Goal: Information Seeking & Learning: Check status

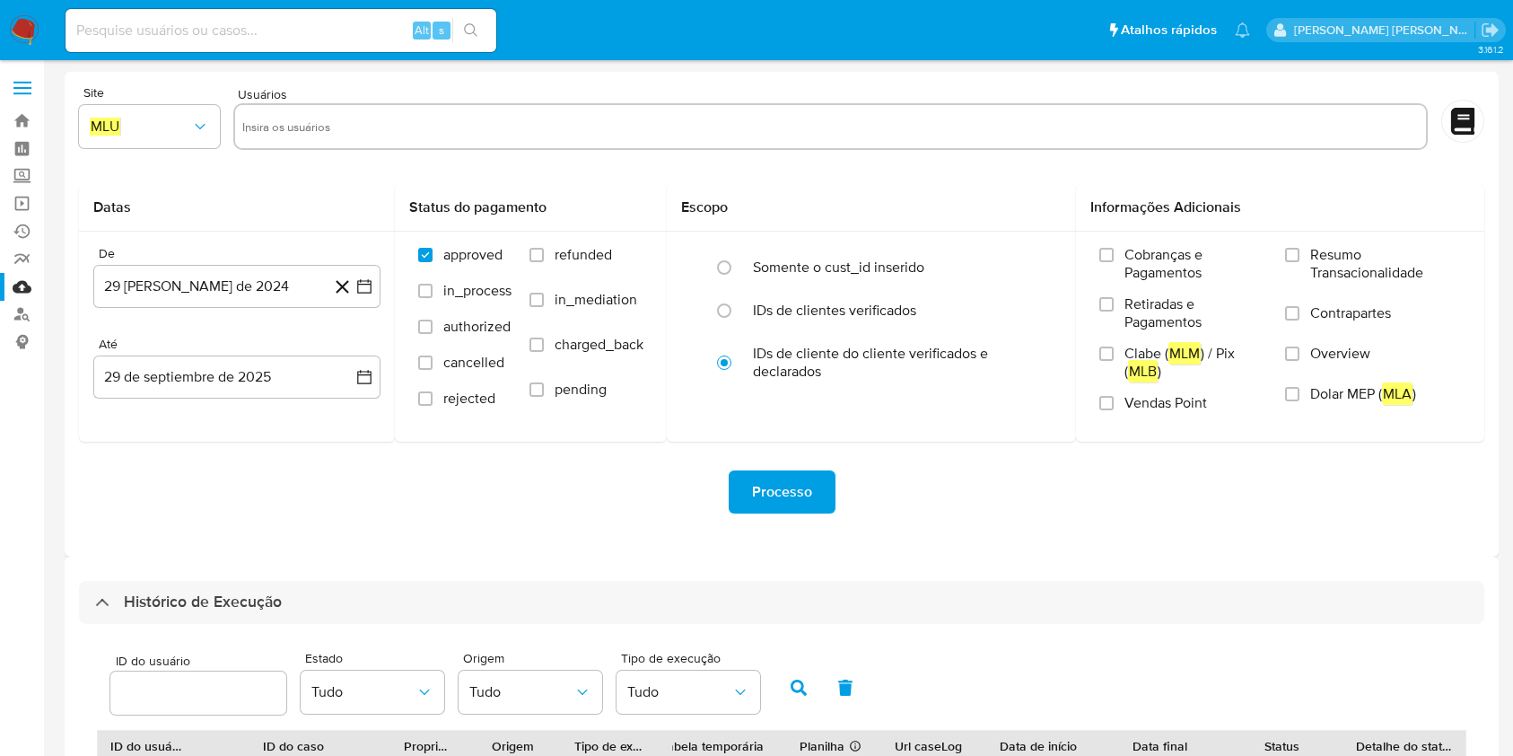
select select "10"
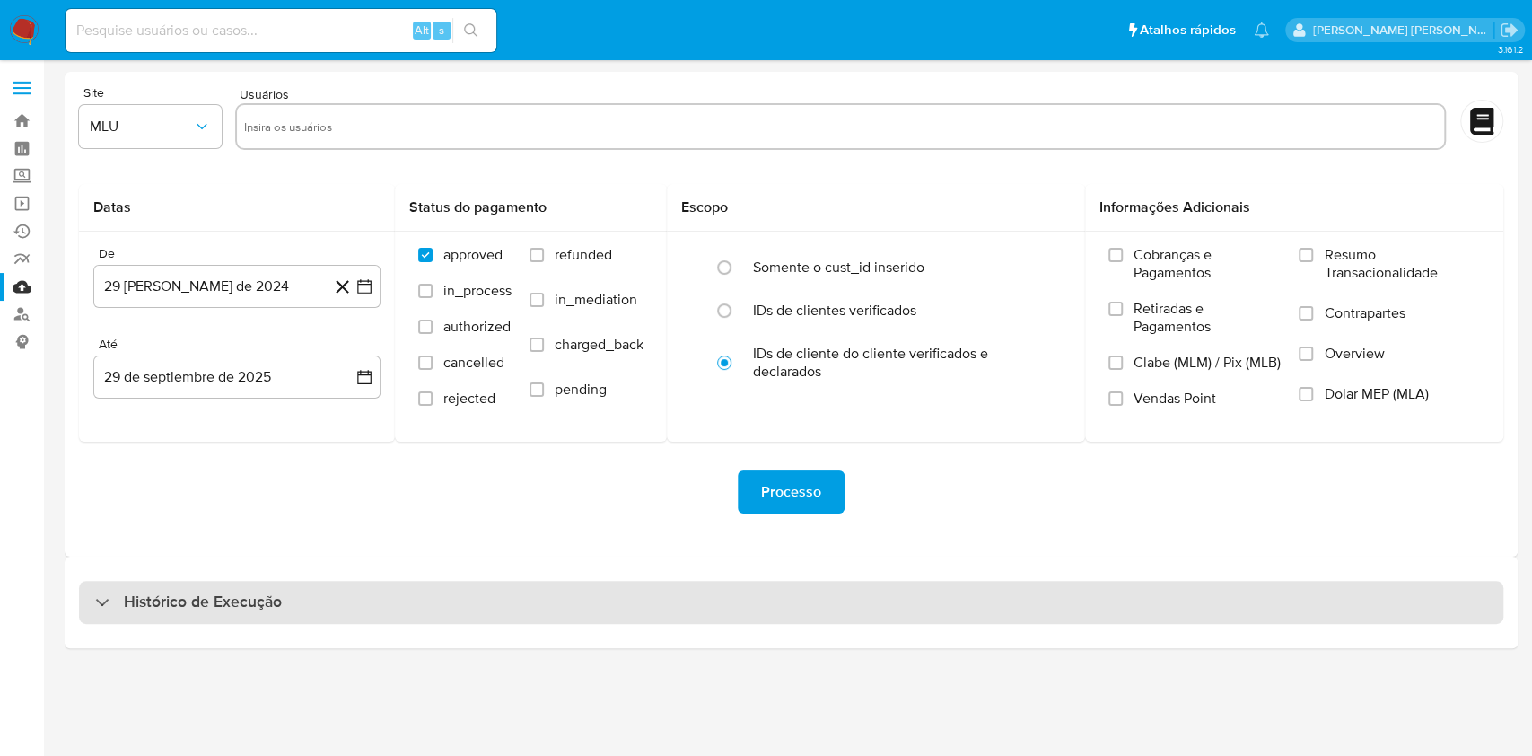
drag, startPoint x: 763, startPoint y: 560, endPoint x: 771, endPoint y: 586, distance: 27.2
click at [766, 569] on div "Histórico de Execução" at bounding box center [791, 602] width 1453 height 92
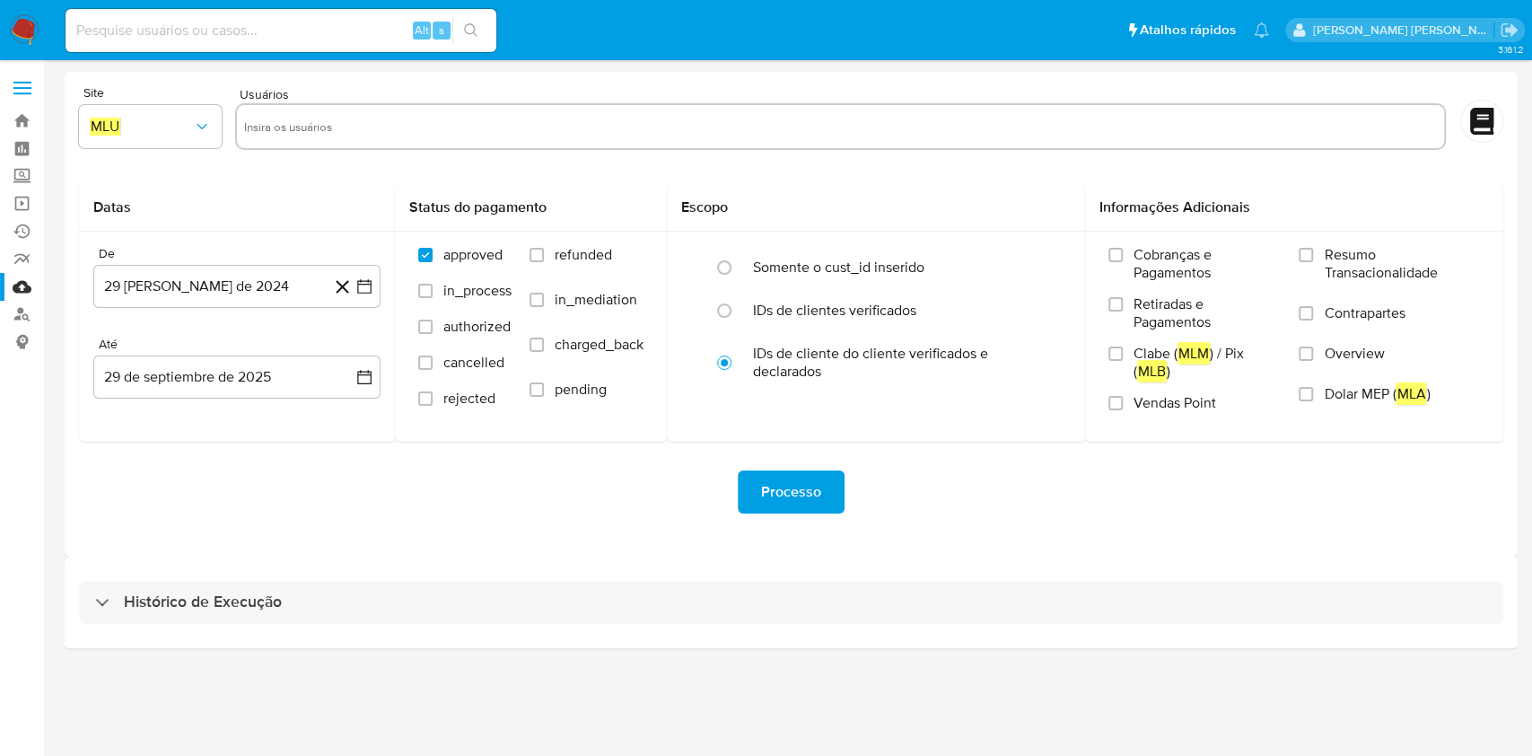
click at [771, 590] on div "Histórico de Execução" at bounding box center [791, 602] width 1424 height 43
select select "10"
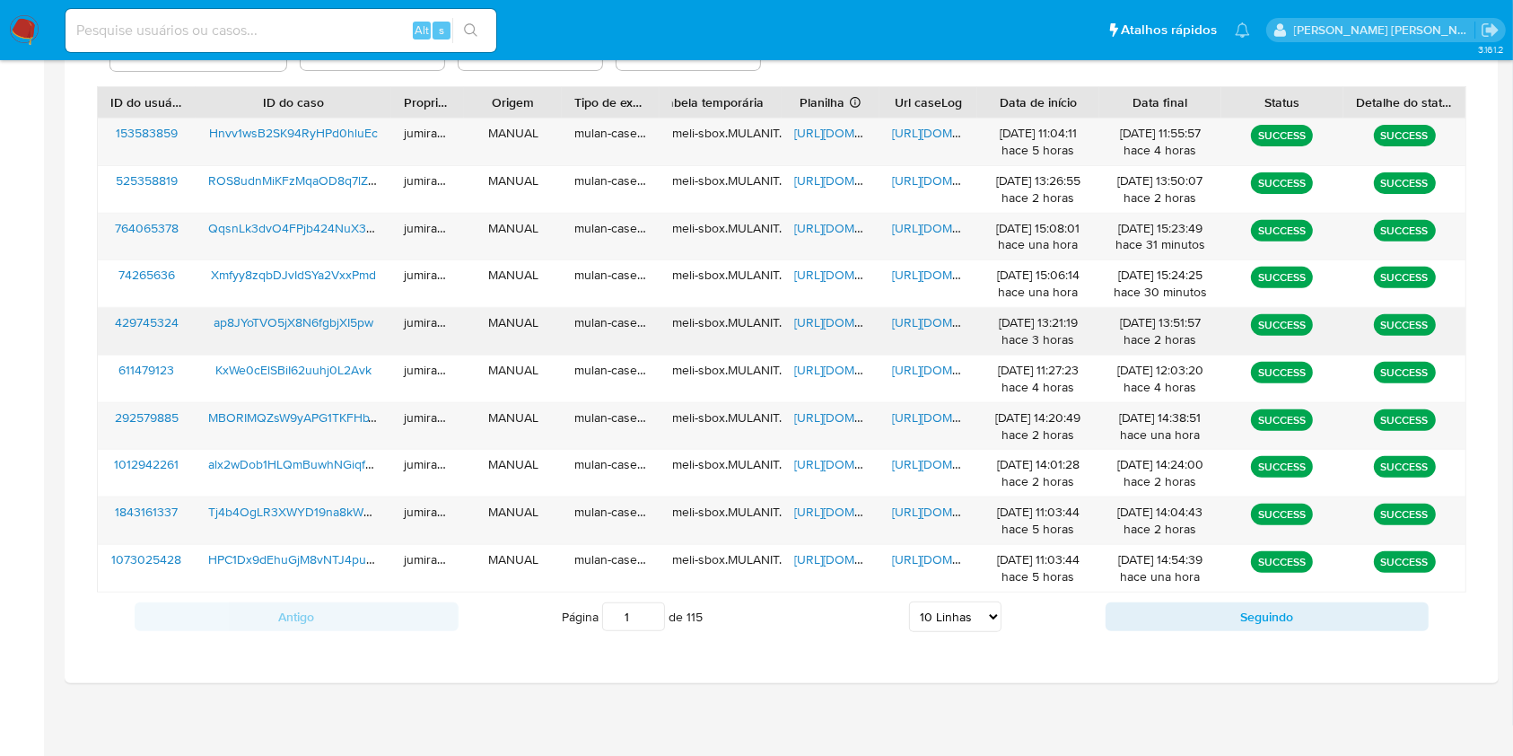
scroll to position [646, 0]
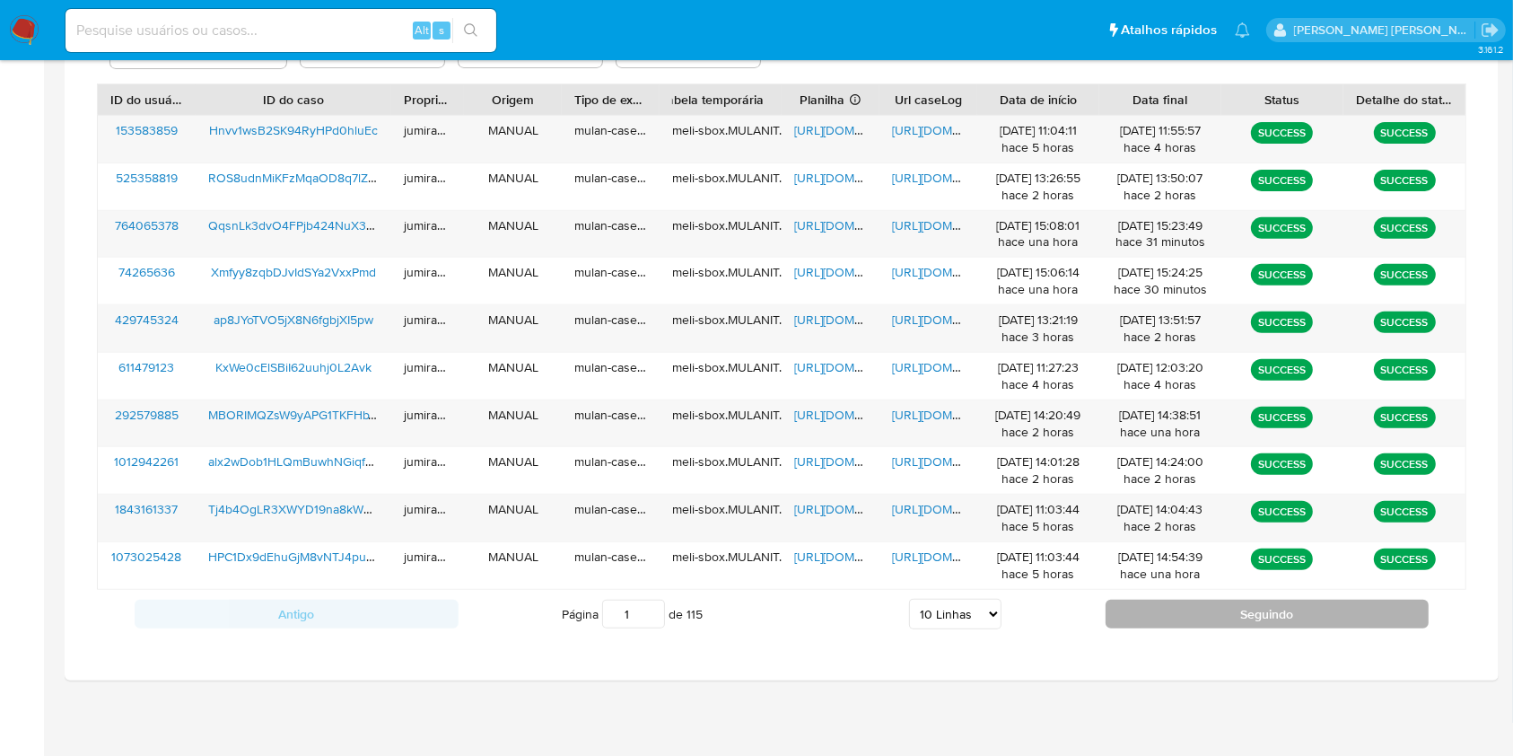
click at [1134, 613] on button "Seguindo" at bounding box center [1268, 613] width 324 height 29
type input "2"
click at [1222, 624] on button "Seguindo" at bounding box center [1268, 613] width 324 height 29
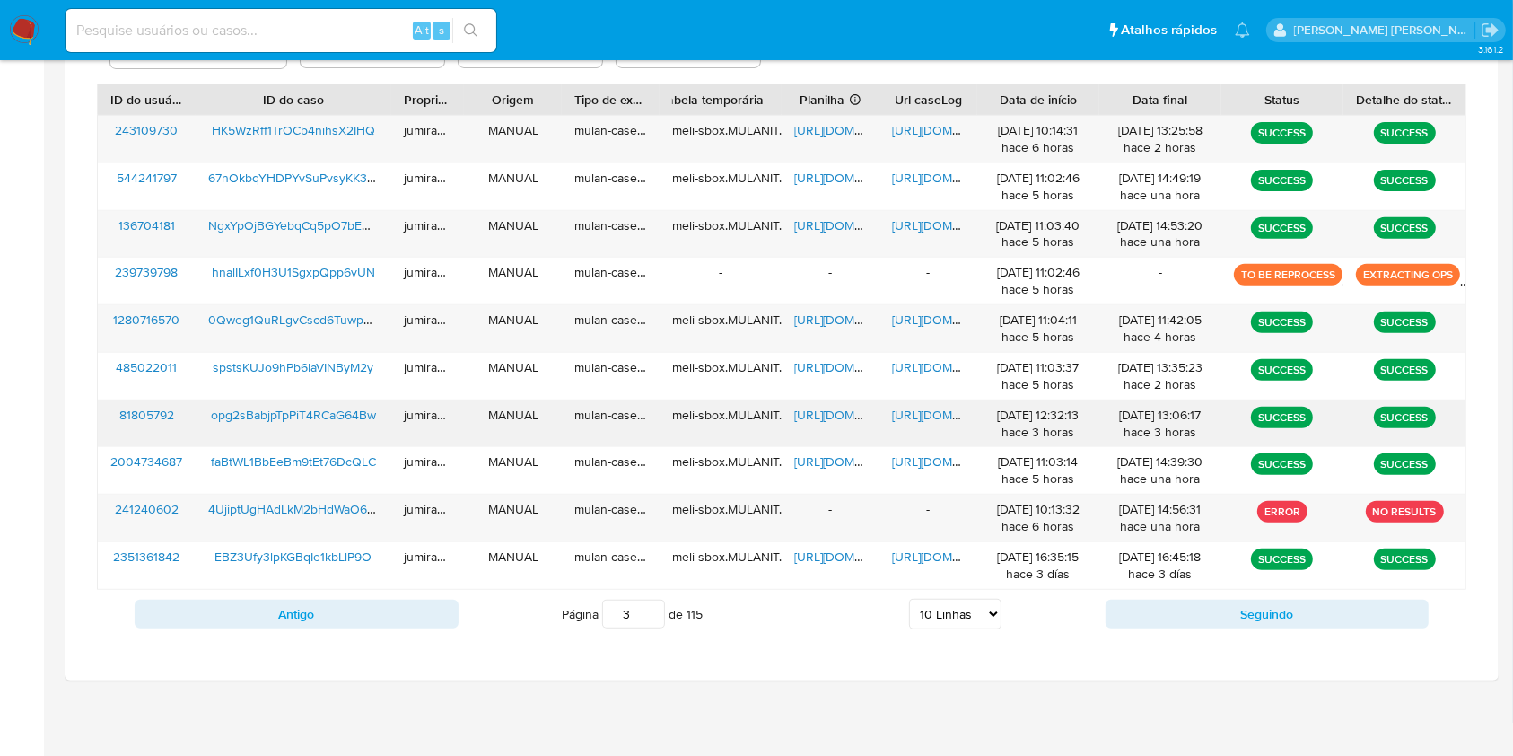
click at [268, 414] on span "opg2sBabjpTpPiT4RCaG64Bw" at bounding box center [293, 415] width 165 height 18
click at [316, 229] on span "NgxYpOjBGYebqCq5pO7bEwUc" at bounding box center [297, 225] width 178 height 18
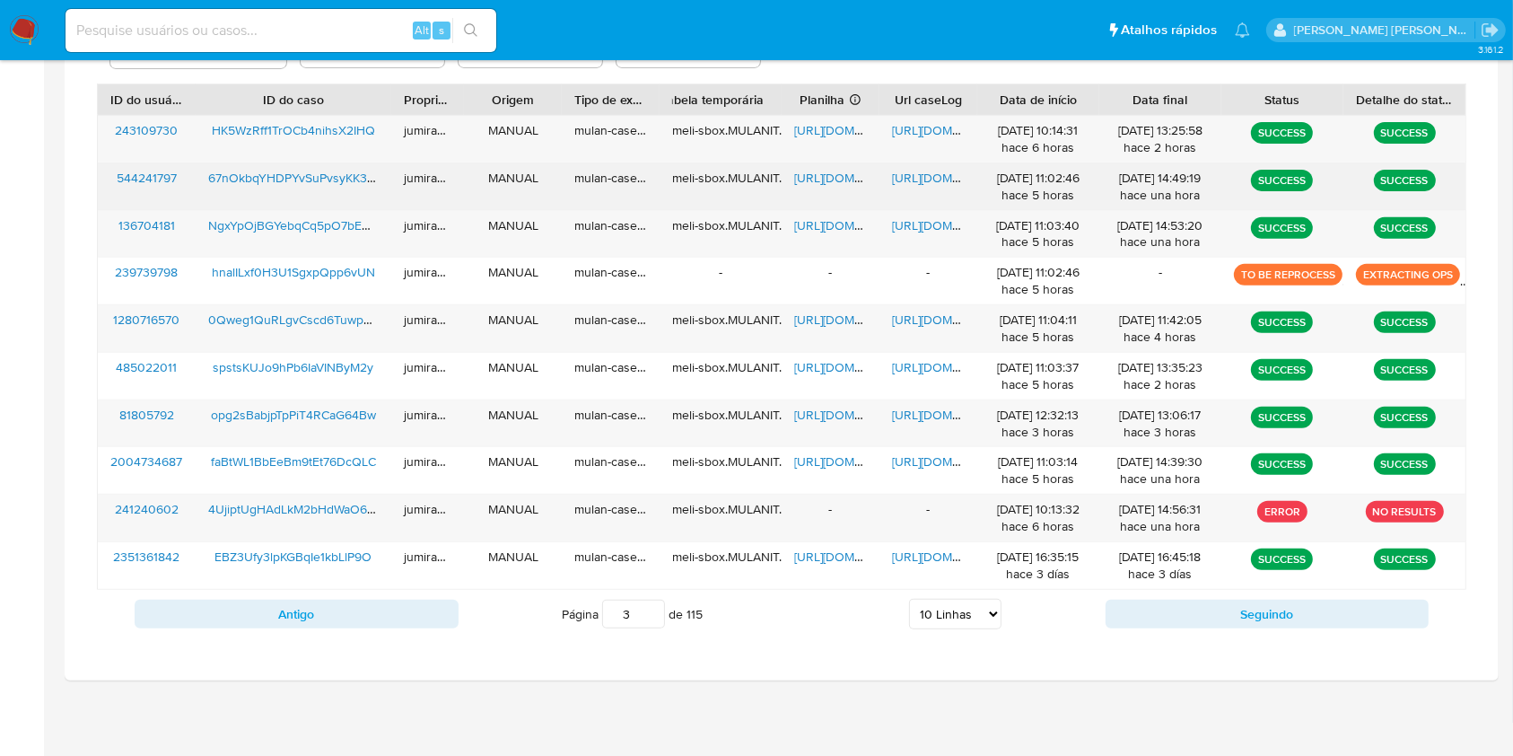
click at [335, 177] on span "67nOkbqYHDPYvSuPvsyKK3BS" at bounding box center [295, 178] width 174 height 18
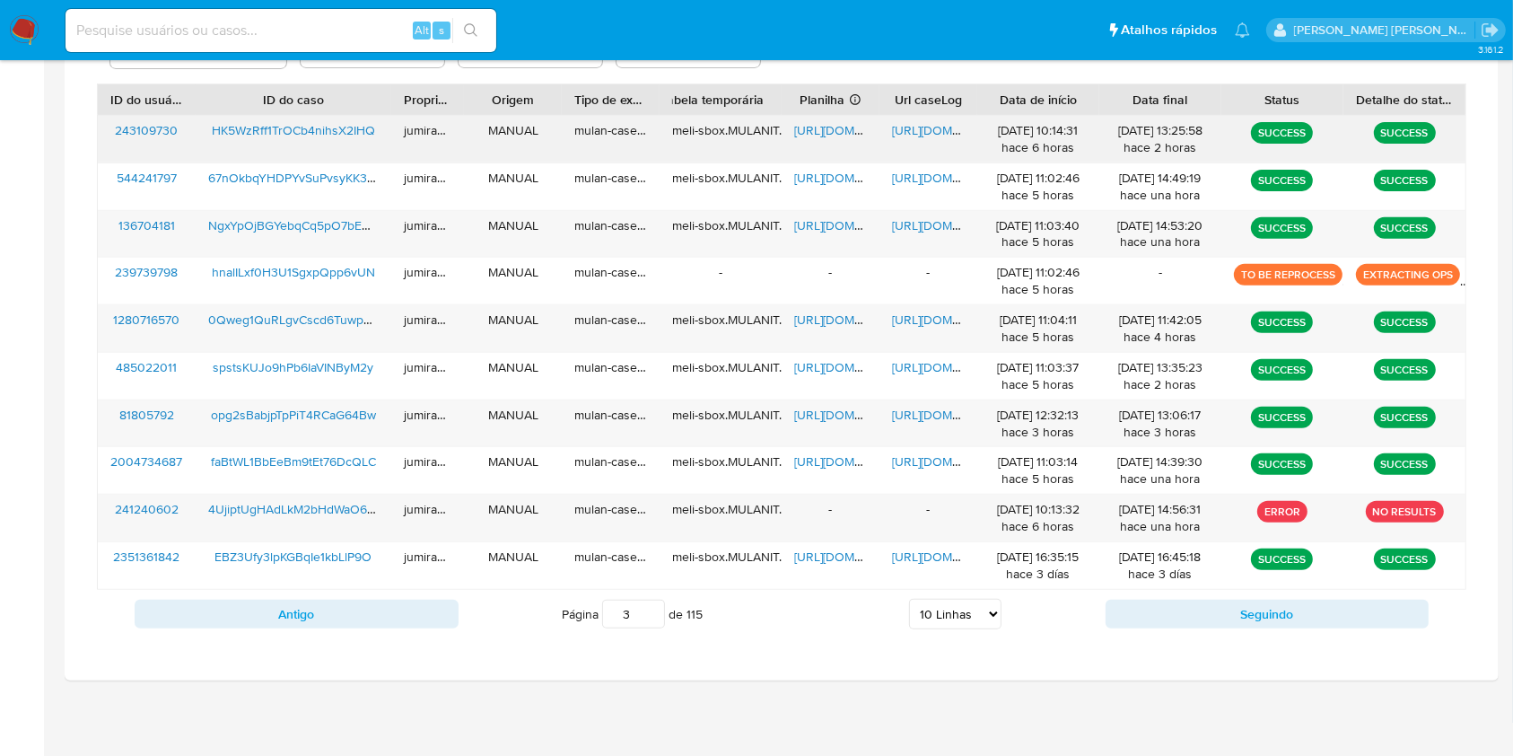
click at [344, 135] on span "HK5WzRff1TrOCb4nihsX2IHQ" at bounding box center [293, 130] width 163 height 18
click at [1209, 630] on div "Antigo Página 3 de 115 5 Linhas 10 Linhas 20 Linhas 25 Linhas 50 Linhas 100 Lin…" at bounding box center [781, 614] width 1369 height 48
click at [1210, 616] on button "Seguindo" at bounding box center [1268, 613] width 324 height 29
type input "4"
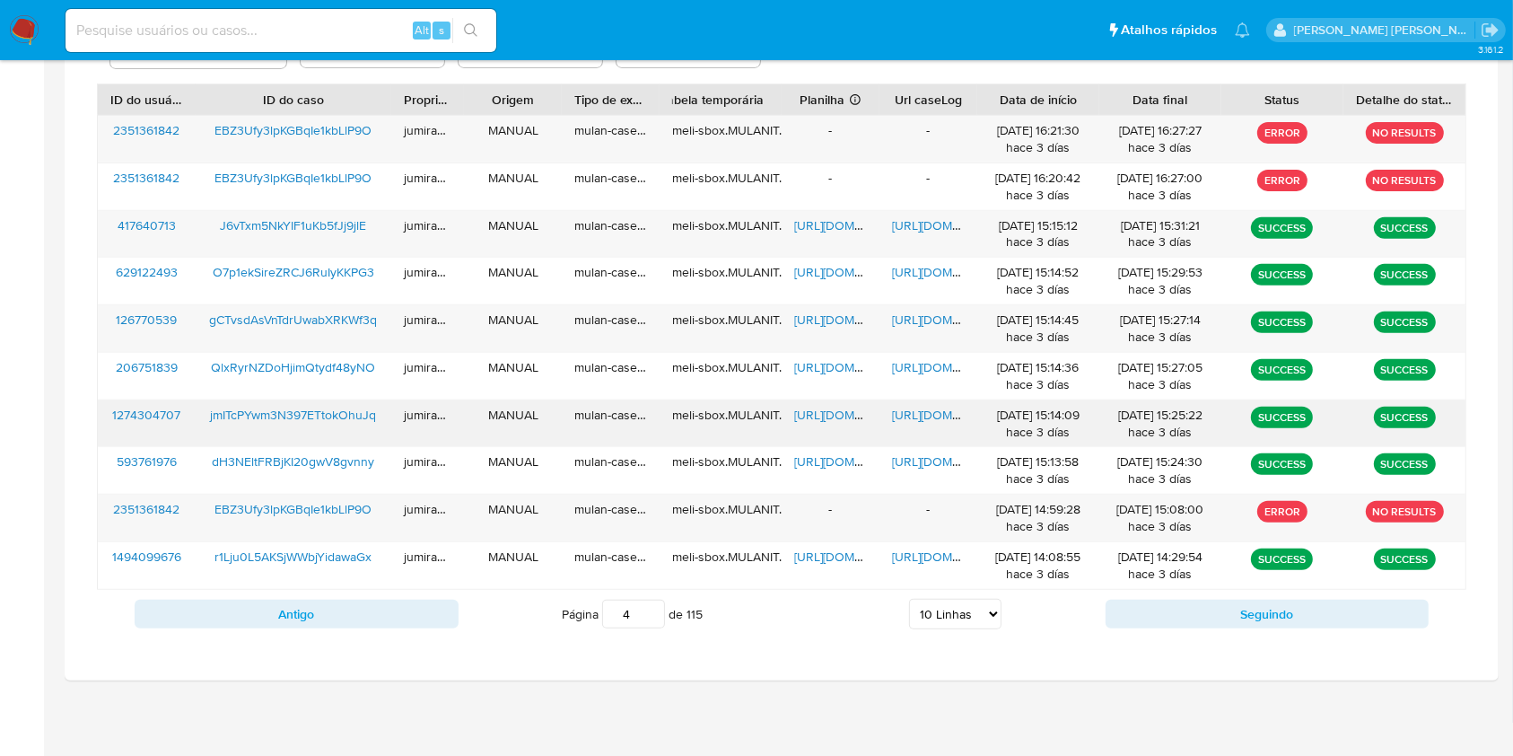
click at [840, 406] on span "https://docs.google.com/spreadsheets/d/1qDjhyzbJ9AYtCHCM7jyEqVOzDzdjWy4gwKZtX4L…" at bounding box center [856, 415] width 124 height 18
click at [917, 411] on span "https://docs.google.com/document/d/13j-esqdf8zCde72Nx-RLTfHPlILOiNHMWr080vDsdlU…" at bounding box center [954, 415] width 124 height 18
click at [262, 406] on span "jmITcPYwm3N397ETtokOhuJq" at bounding box center [293, 415] width 166 height 18
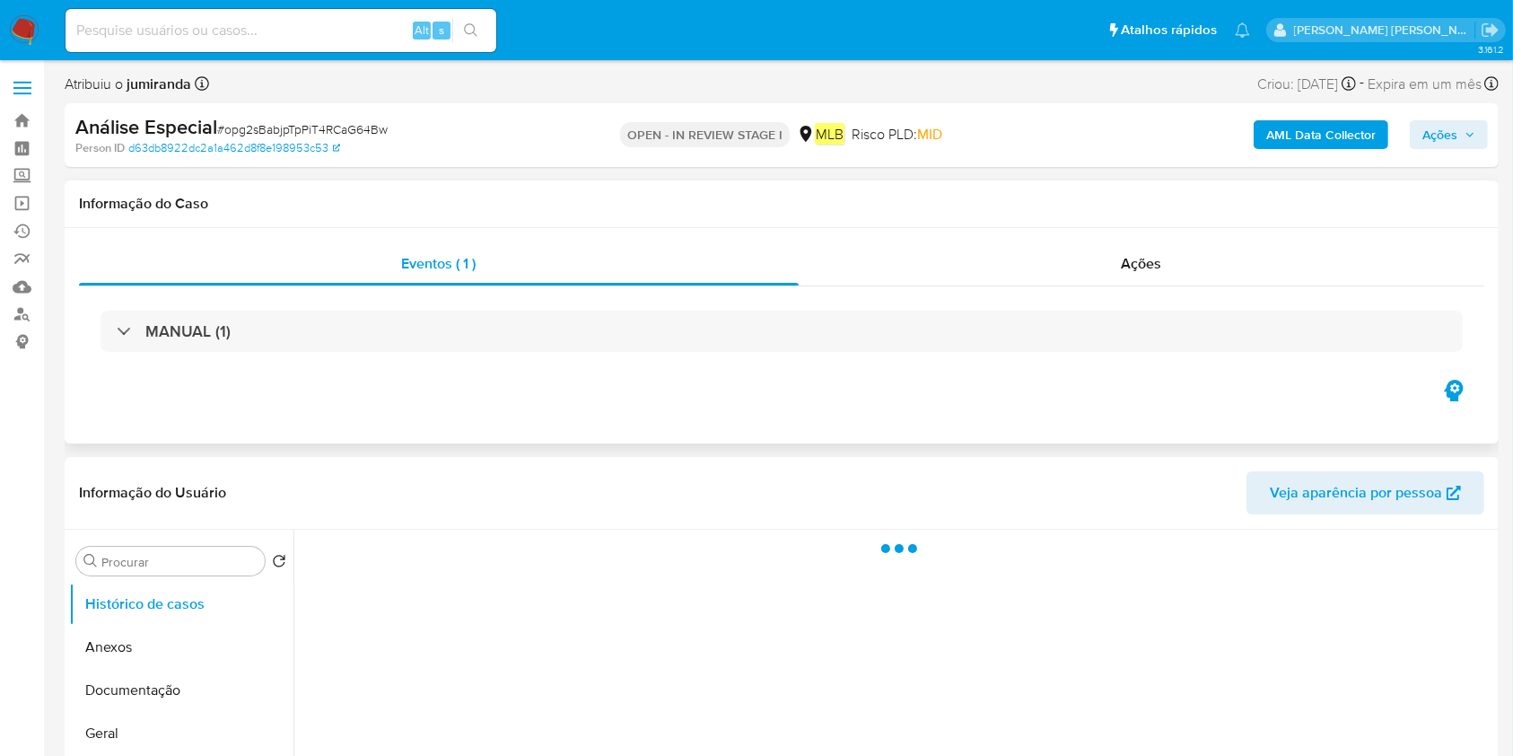
select select "10"
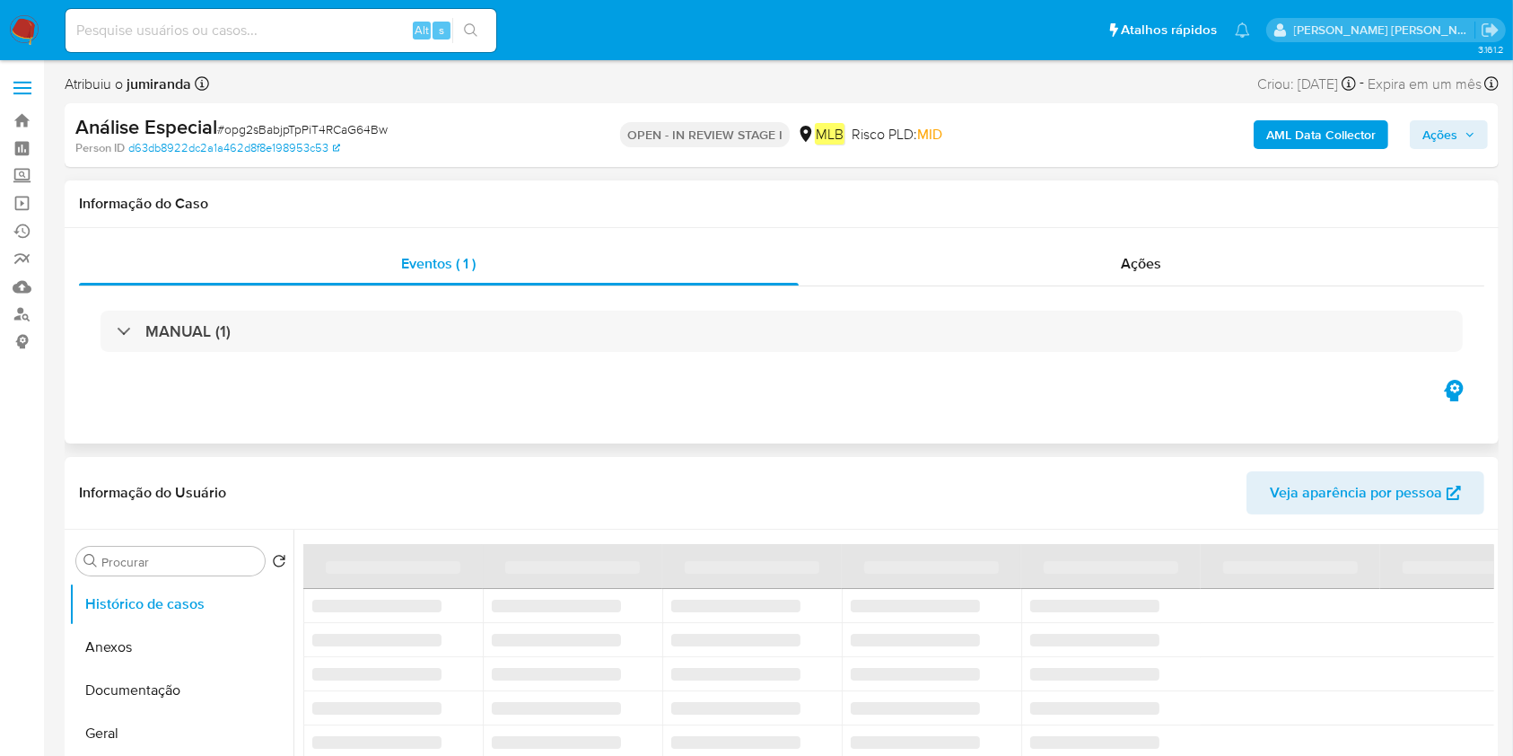
click at [251, 370] on div "MANUAL (1)" at bounding box center [781, 331] width 1405 height 90
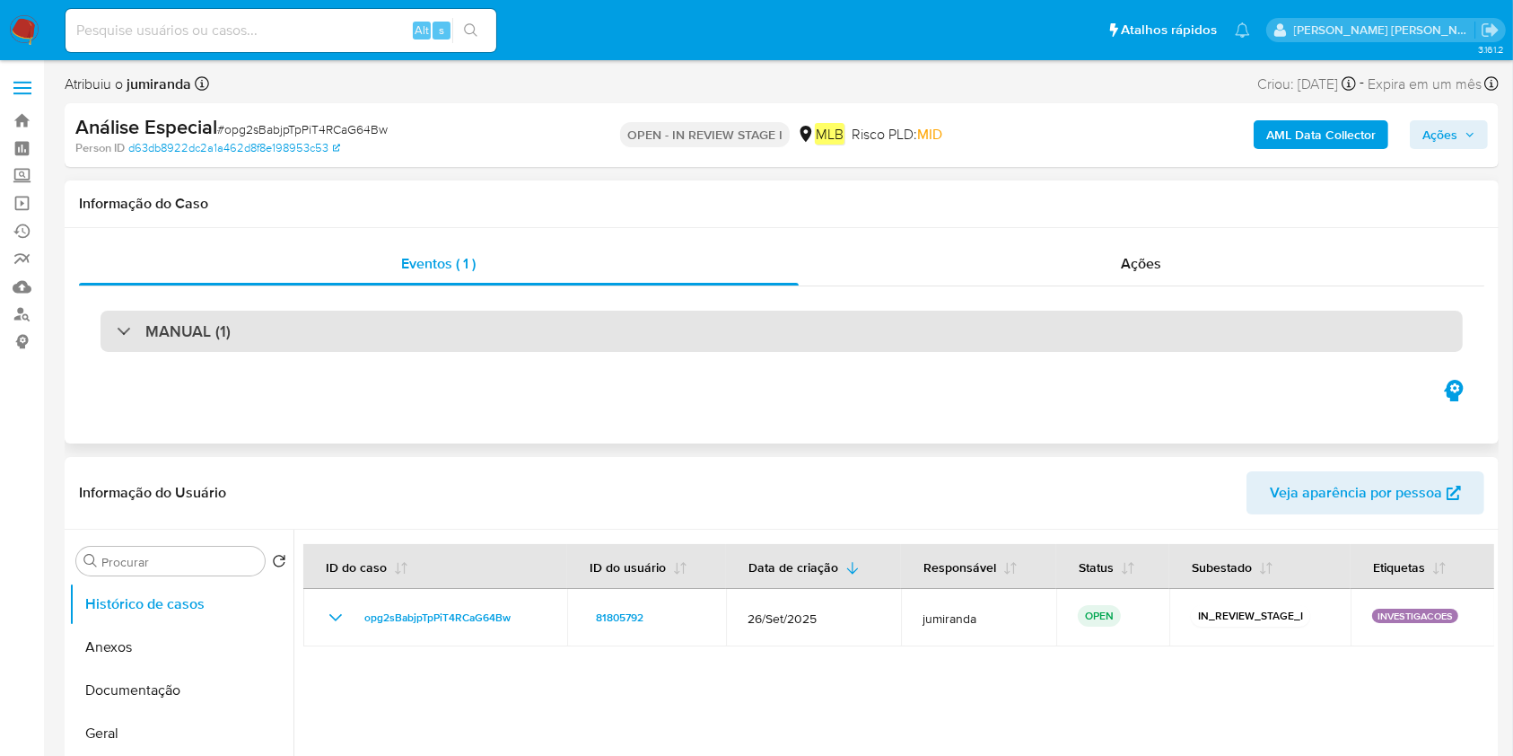
drag, startPoint x: 287, startPoint y: 322, endPoint x: 277, endPoint y: 332, distance: 14.0
click at [277, 332] on div "MANUAL (1)" at bounding box center [782, 330] width 1362 height 41
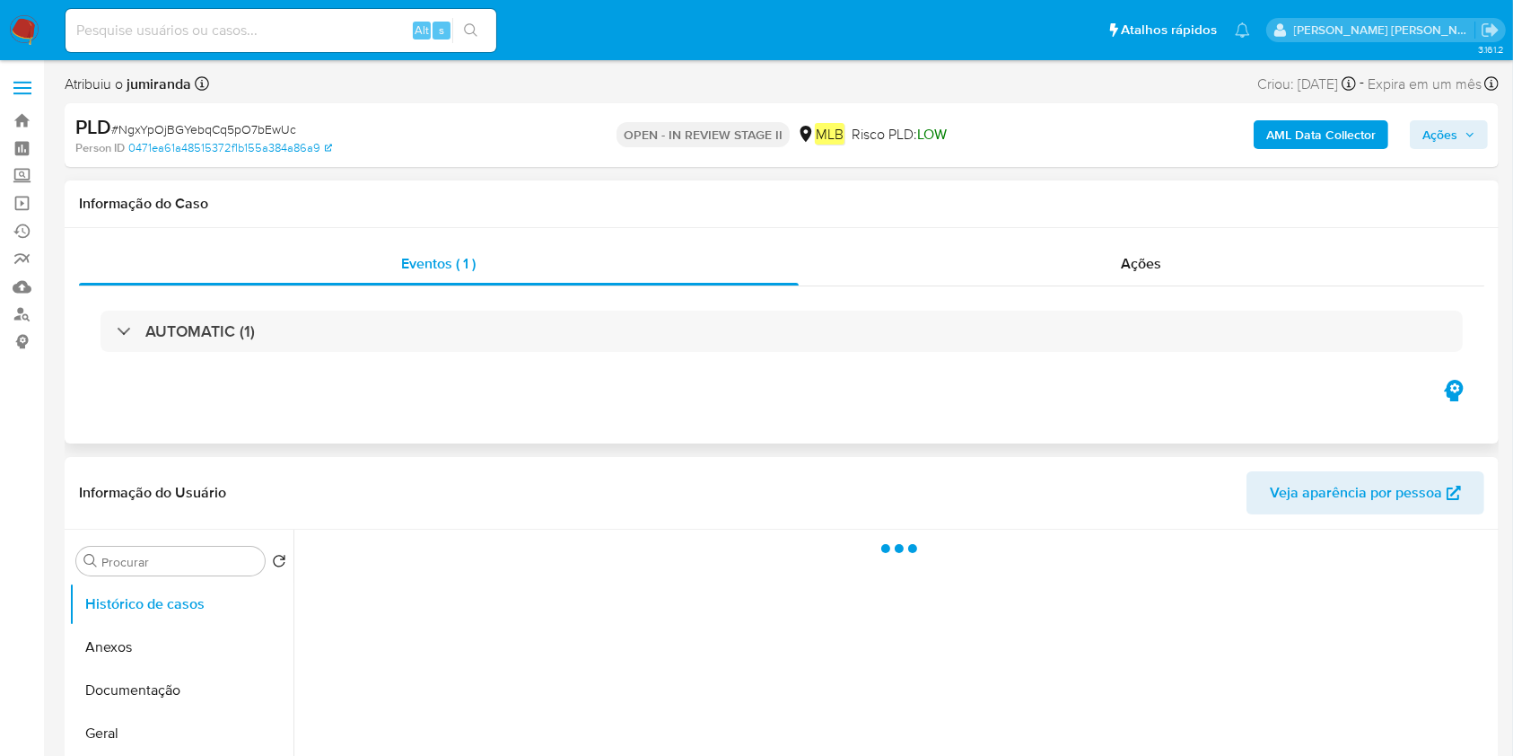
select select "10"
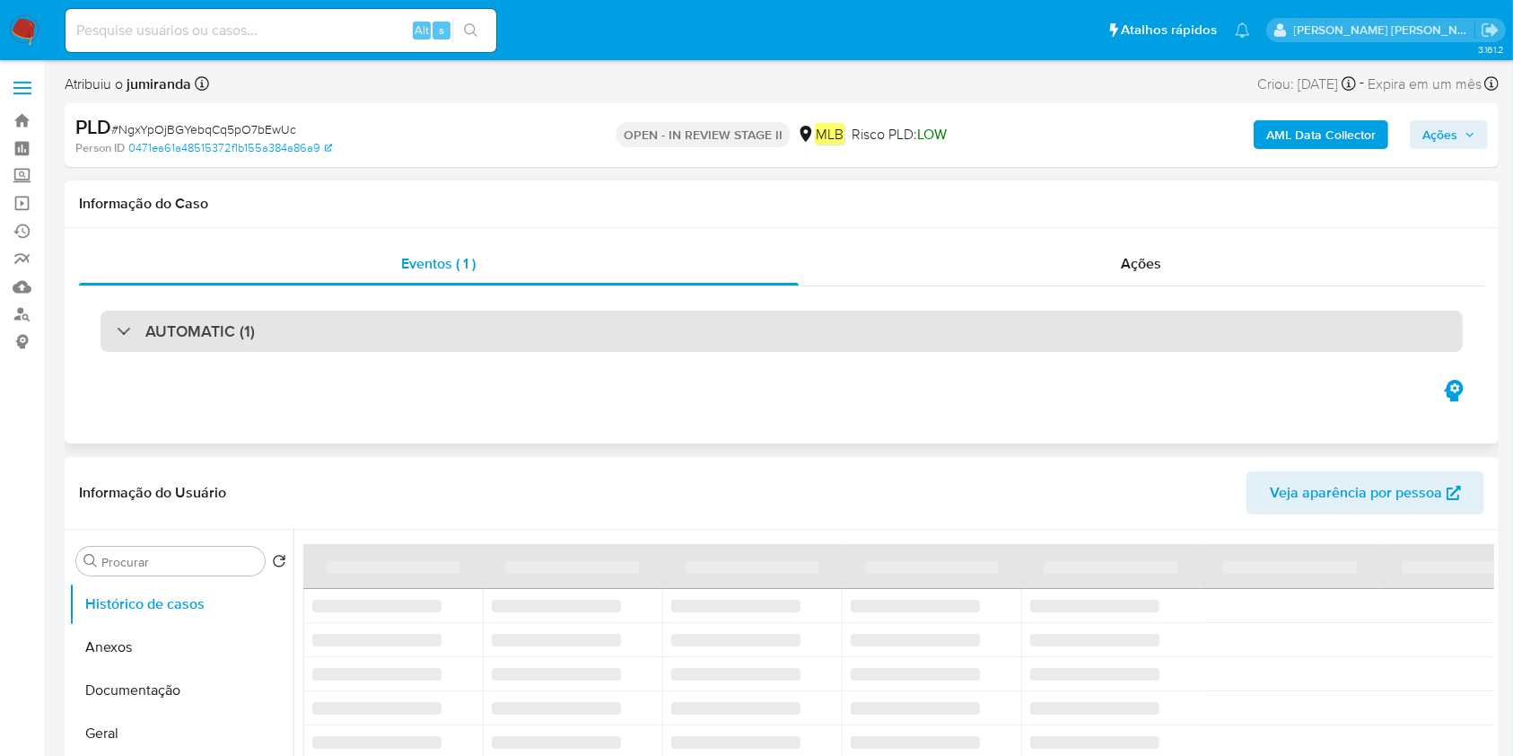
click at [391, 319] on div "AUTOMATIC (1)" at bounding box center [782, 330] width 1362 height 41
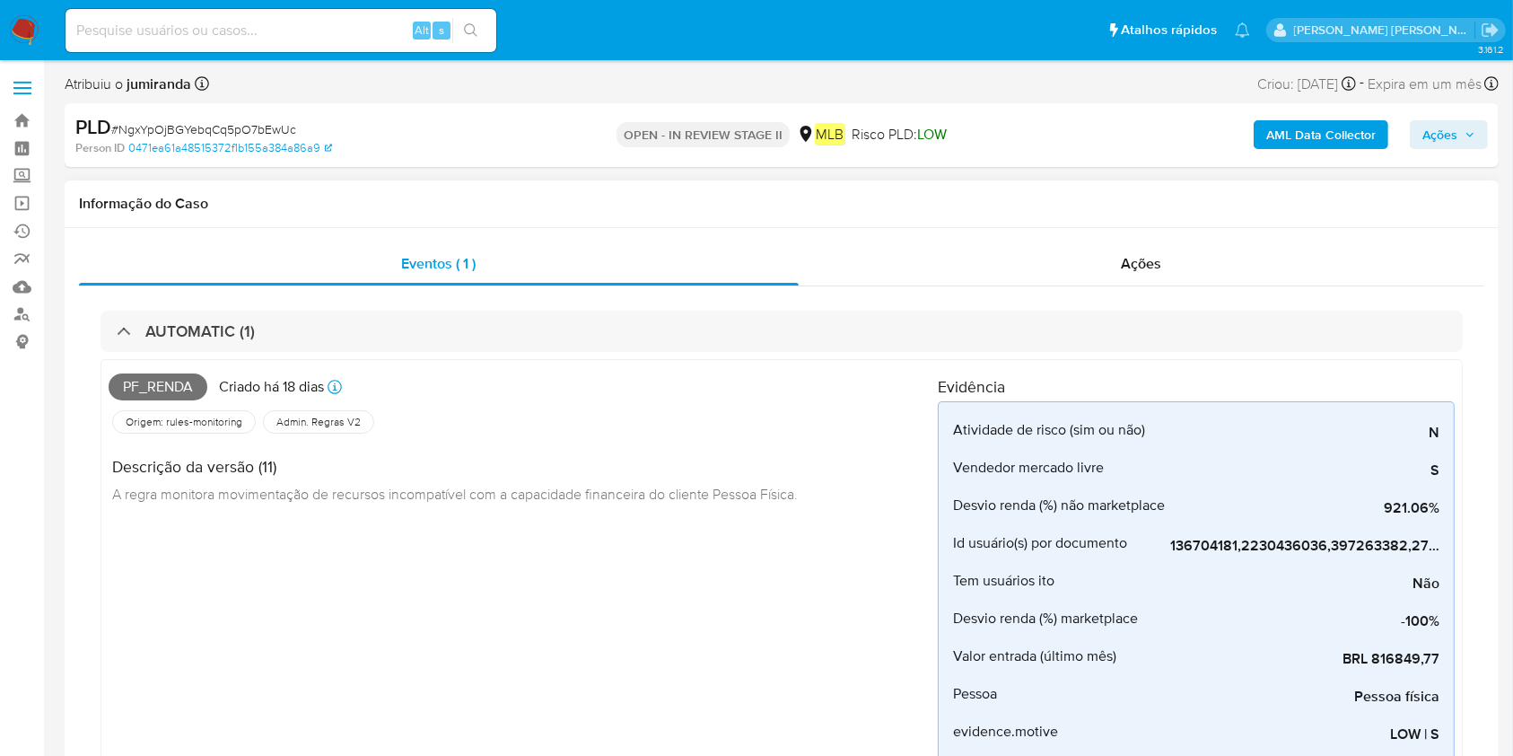
click at [185, 384] on span "Pf_renda" at bounding box center [158, 386] width 99 height 27
click at [187, 383] on span "Pf_renda" at bounding box center [158, 386] width 99 height 27
copy span "Pf_renda"
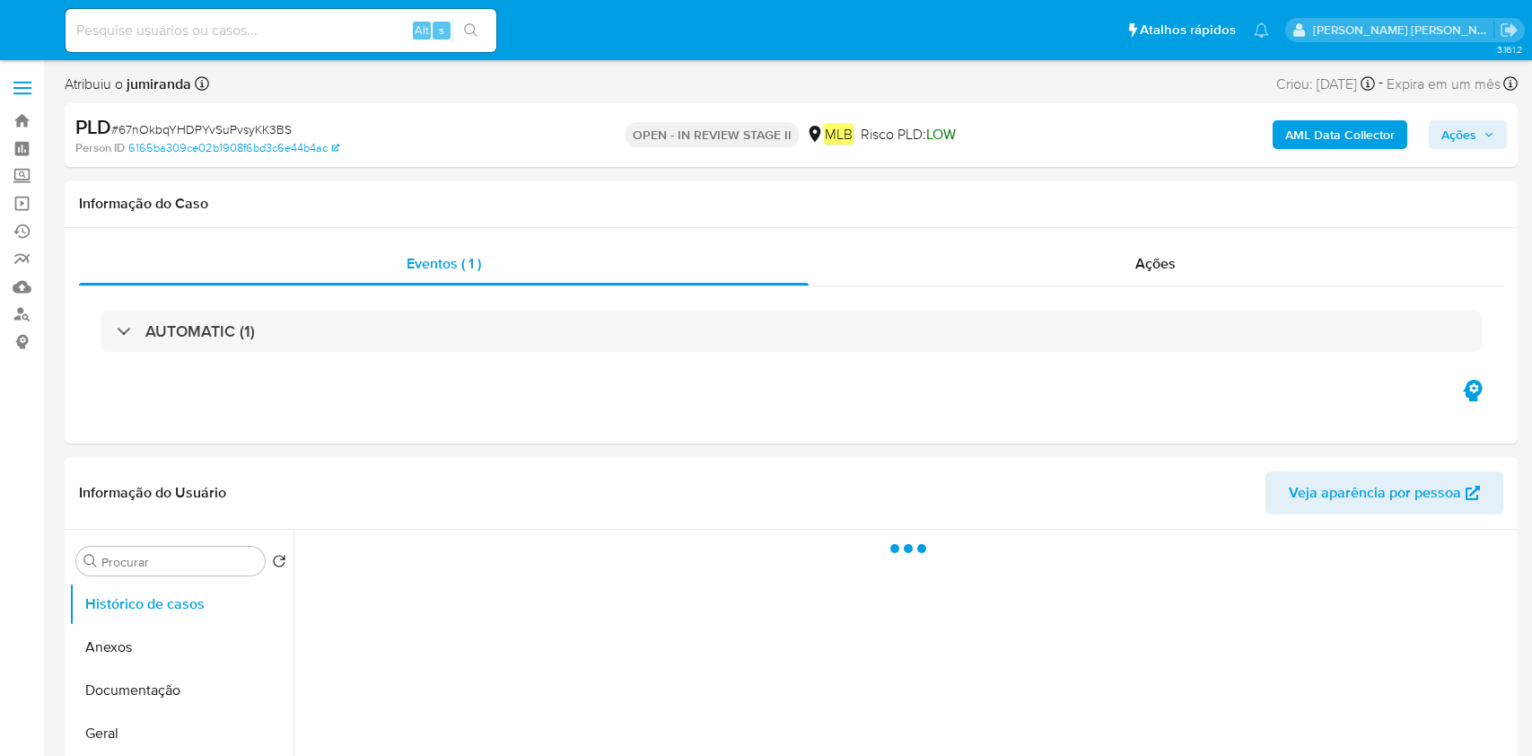
select select "10"
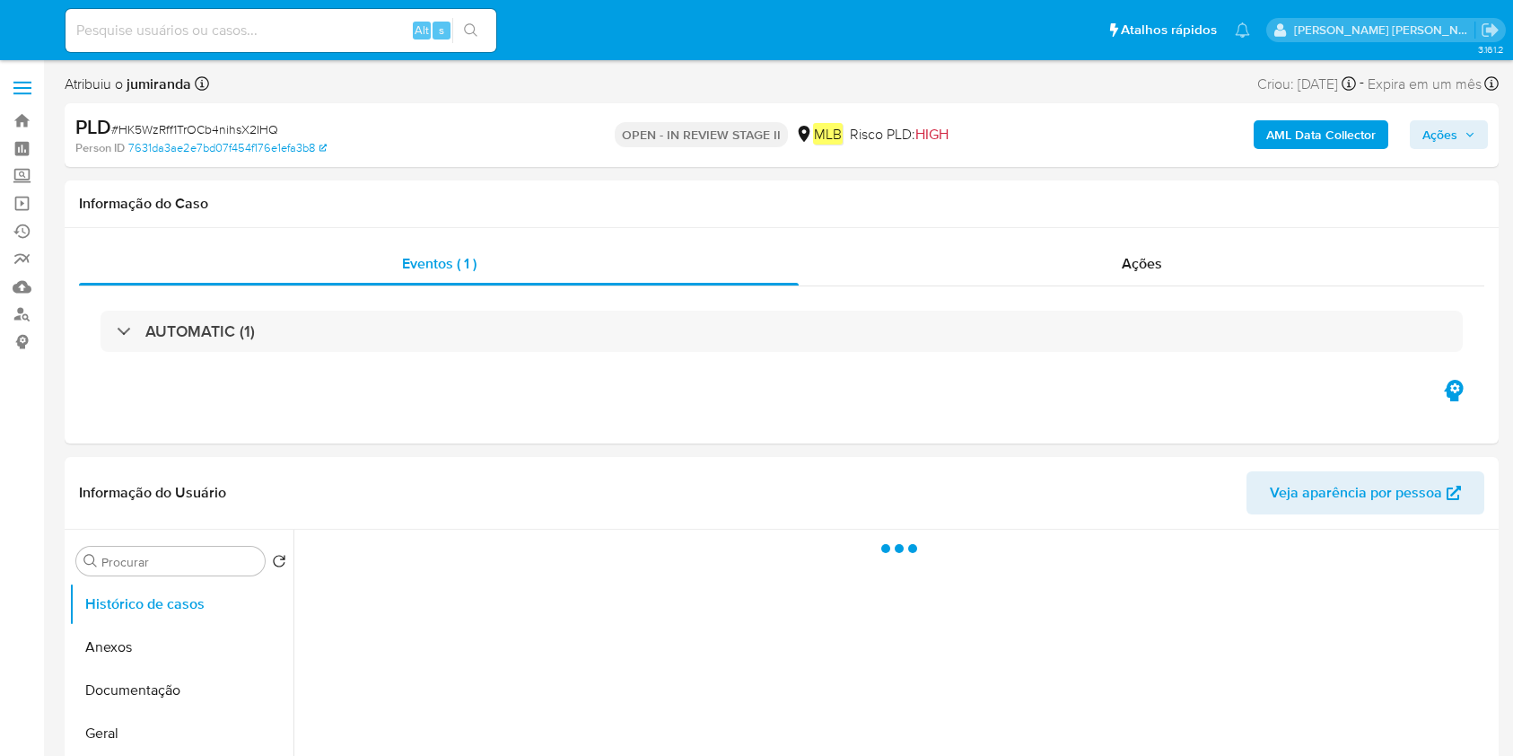
select select "10"
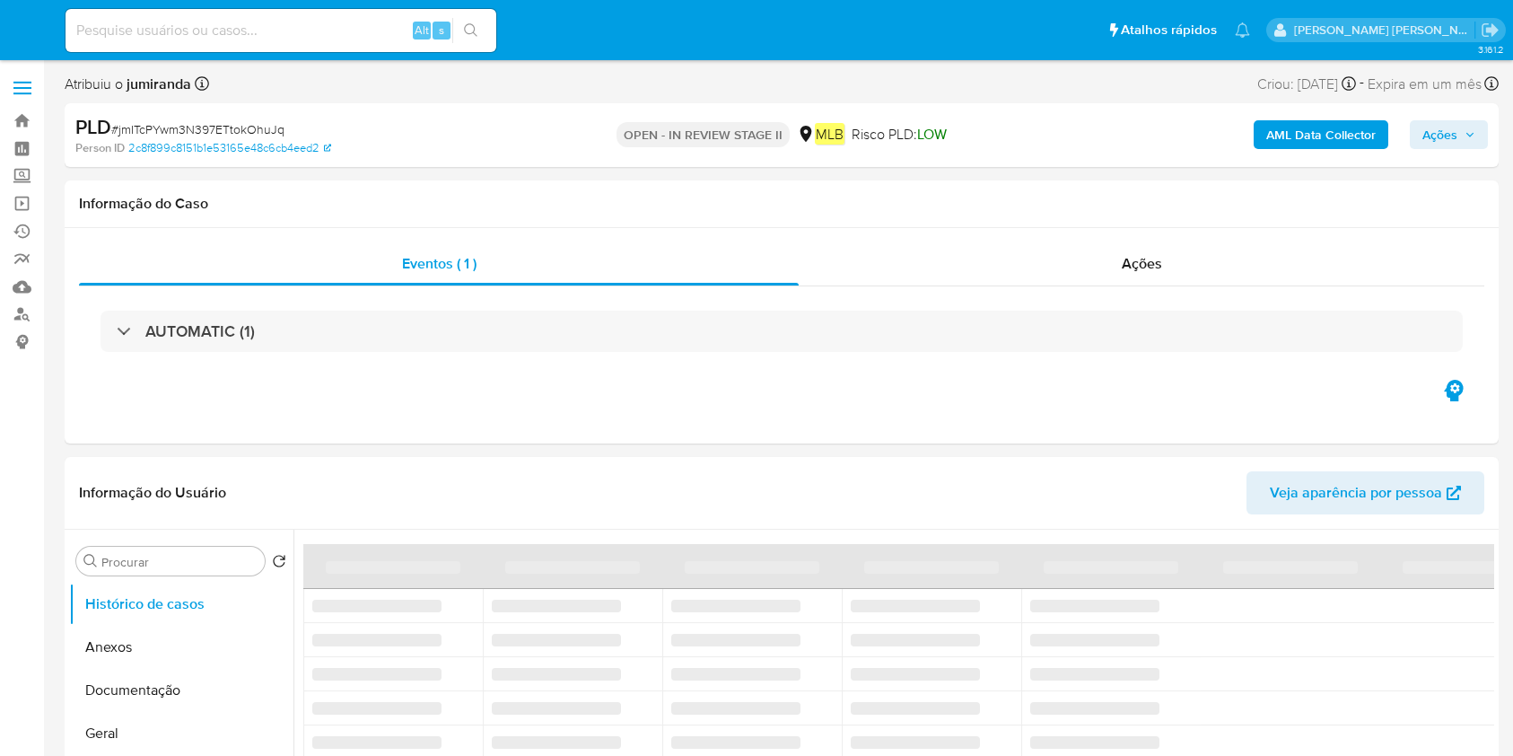
select select "10"
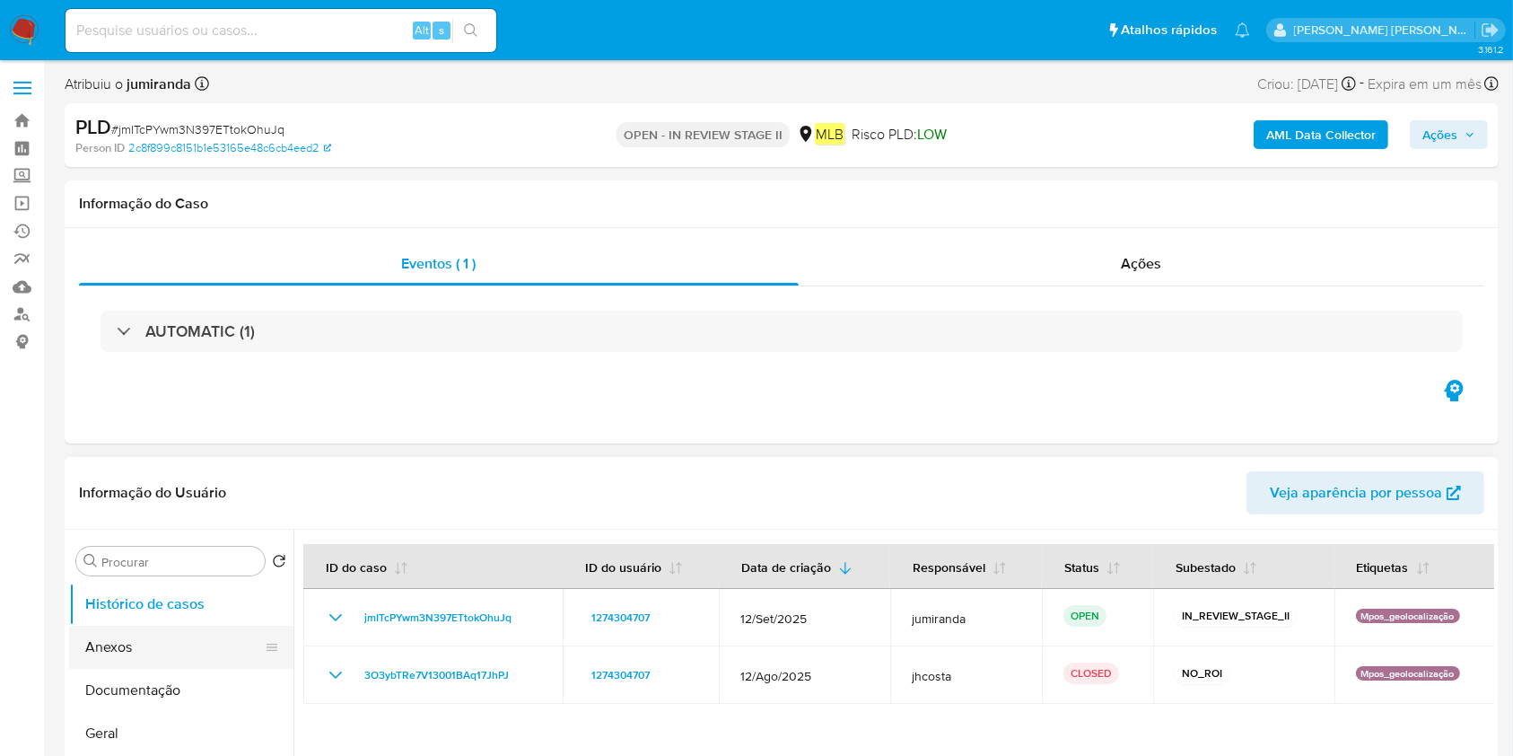
click at [197, 642] on button "Anexos" at bounding box center [174, 646] width 210 height 43
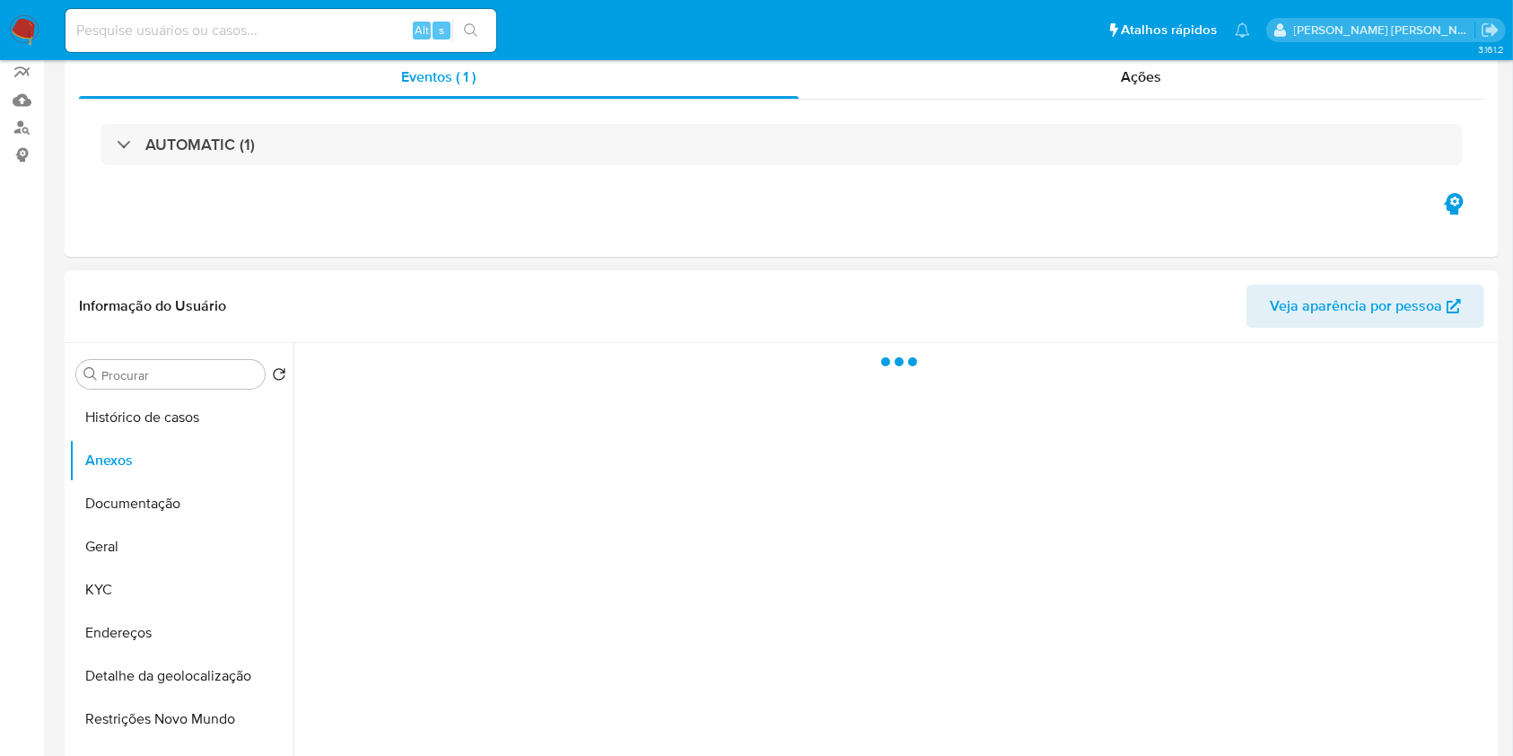
scroll to position [239, 0]
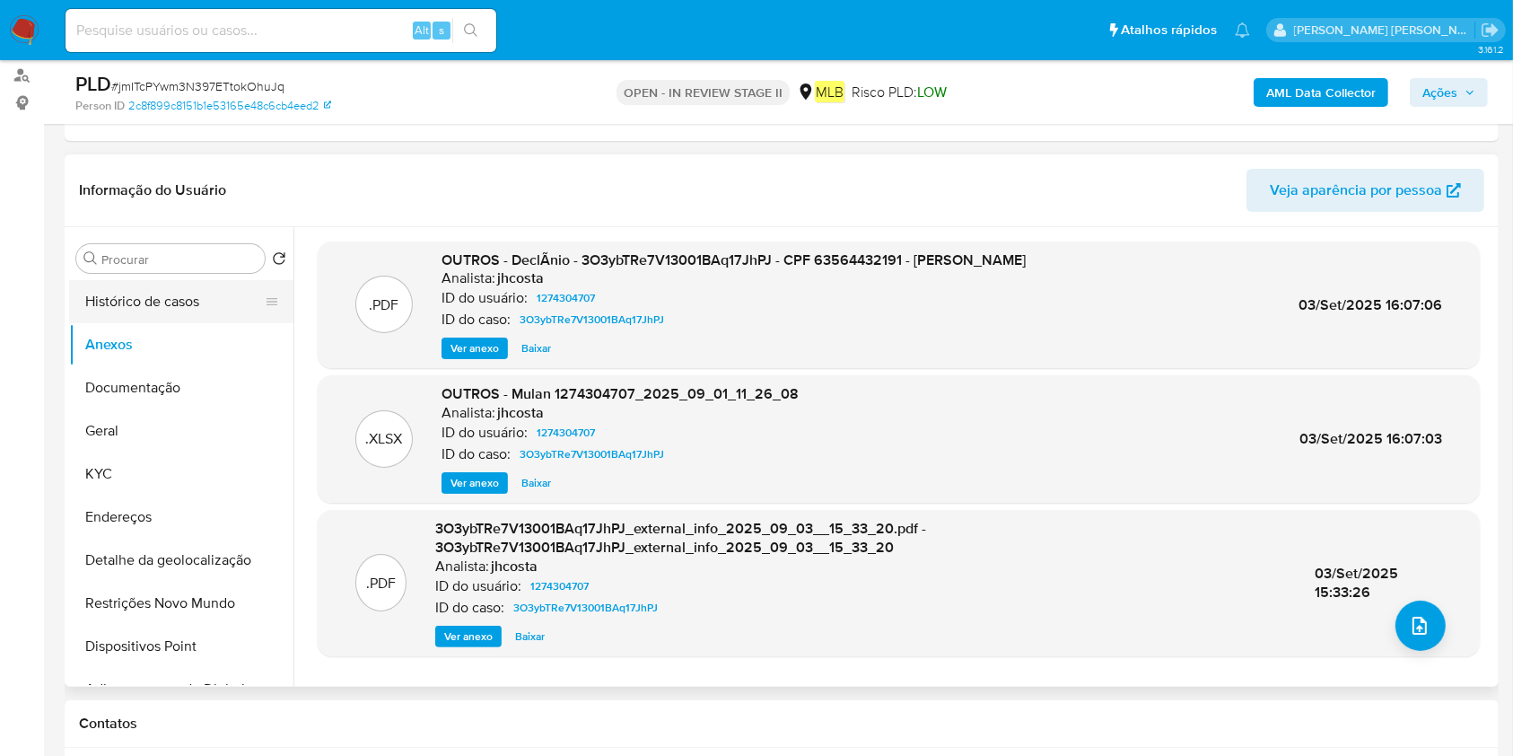
click at [166, 317] on button "Histórico de casos" at bounding box center [174, 301] width 210 height 43
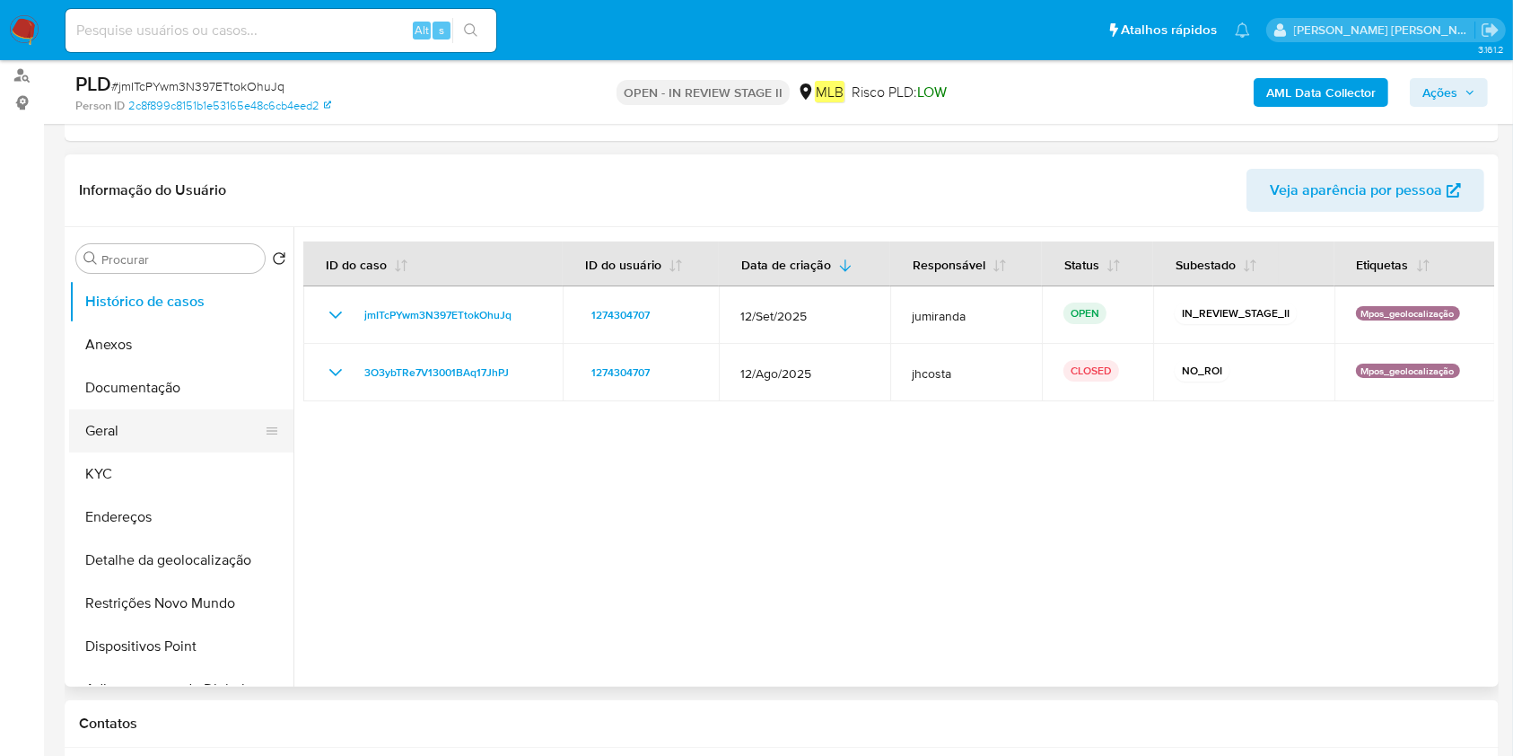
click at [179, 449] on button "Geral" at bounding box center [174, 430] width 210 height 43
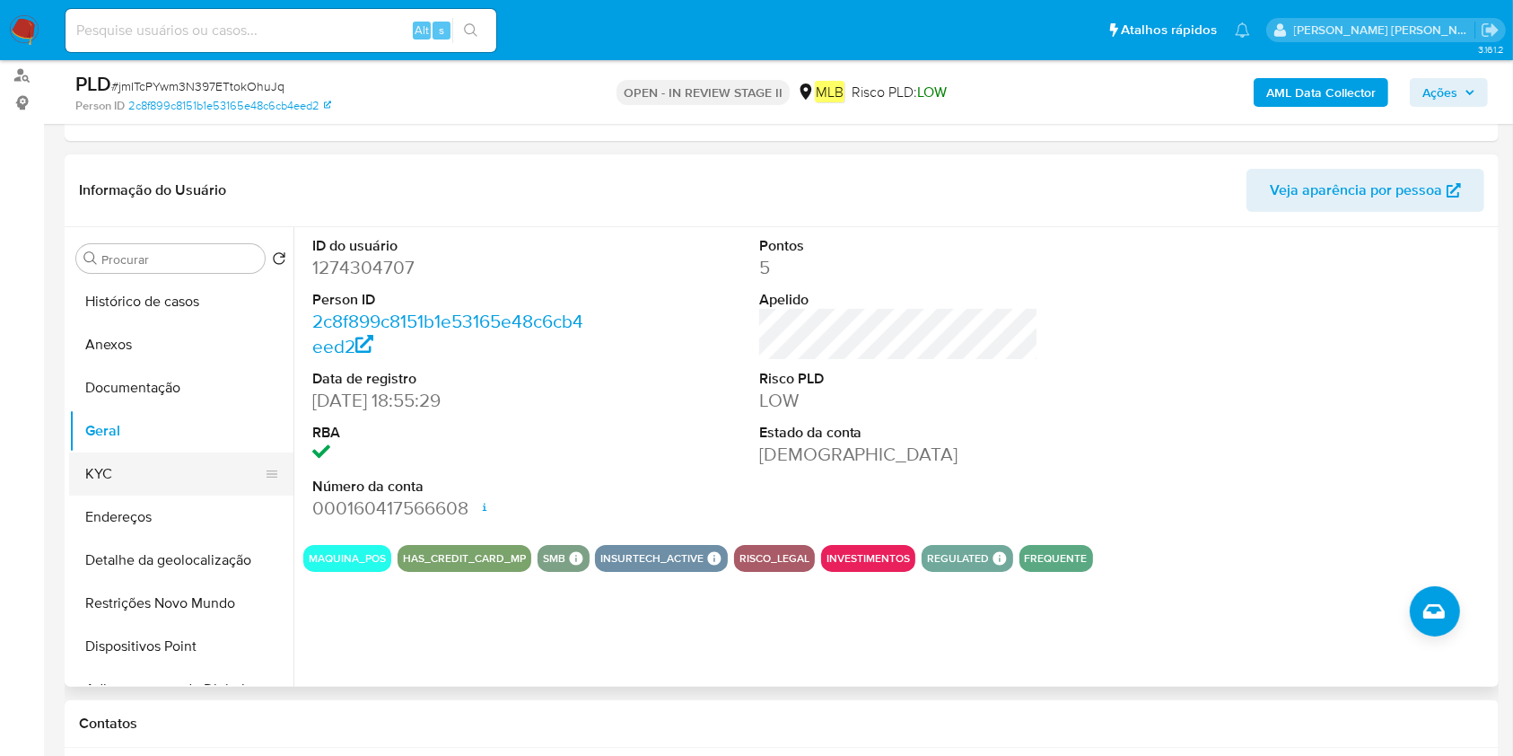
click at [176, 466] on button "KYC" at bounding box center [174, 473] width 210 height 43
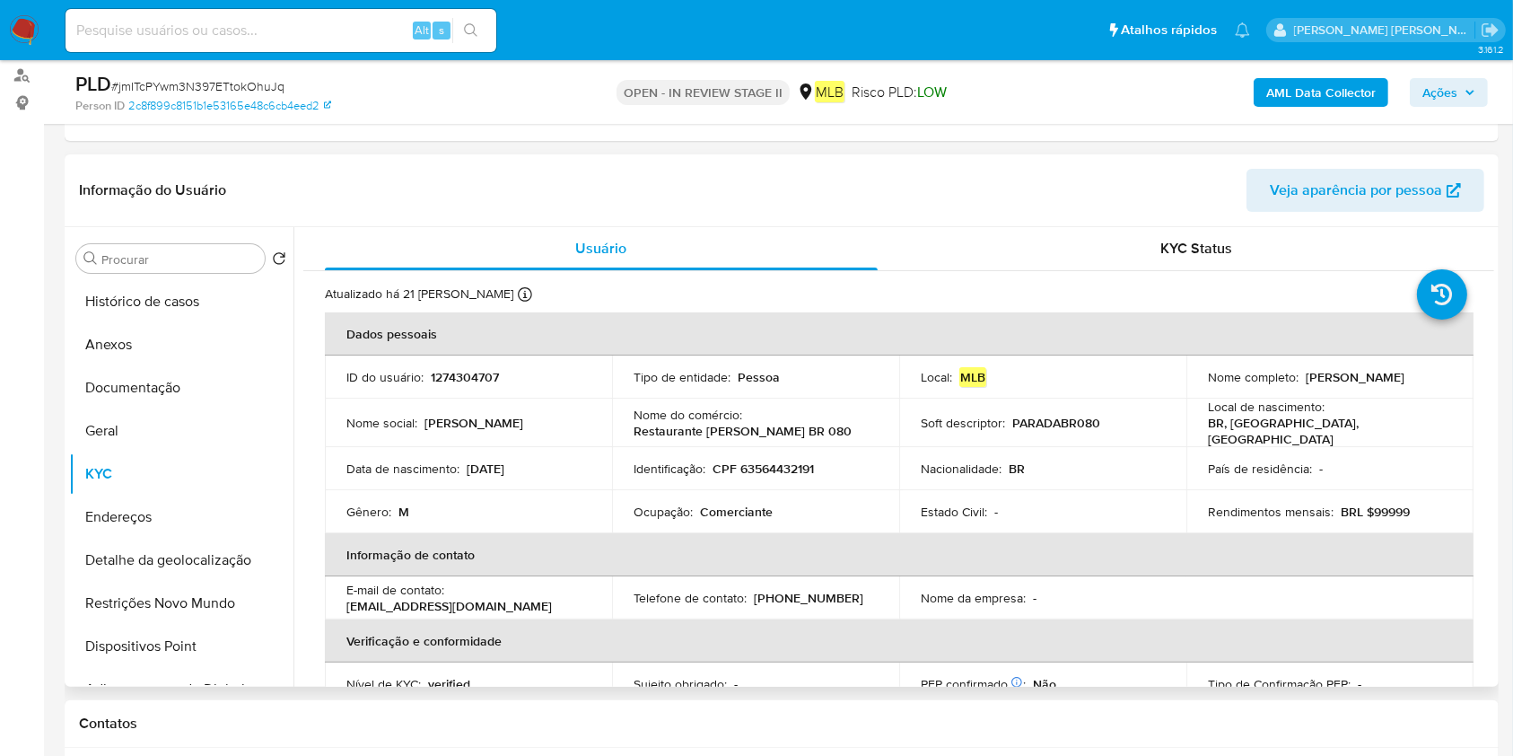
click at [754, 514] on td "Ocupação : Comerciante" at bounding box center [755, 511] width 287 height 43
click at [761, 503] on p "Comerciante" at bounding box center [736, 511] width 73 height 16
copy div "Ocupação : Comerciante"
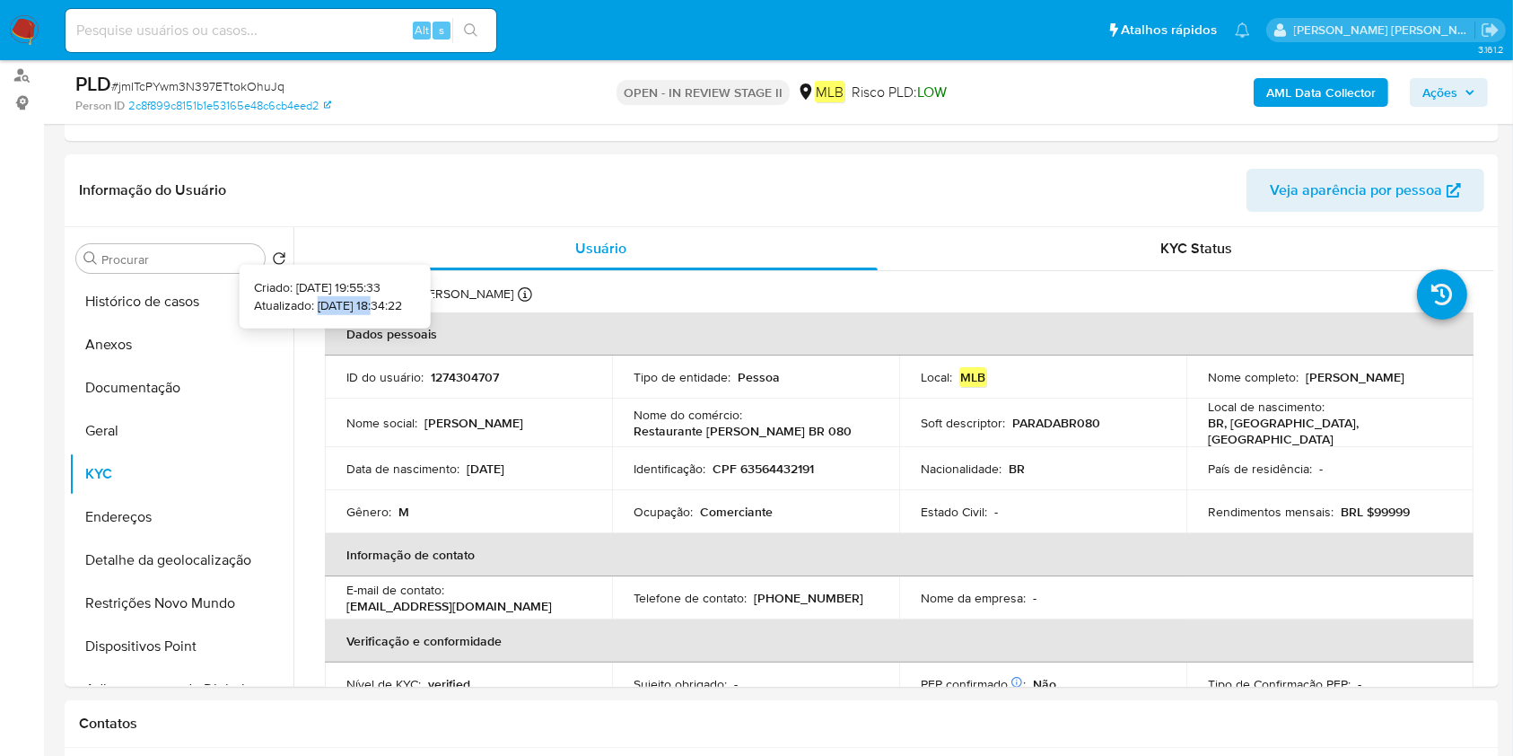
drag, startPoint x: 351, startPoint y: 300, endPoint x: 285, endPoint y: 304, distance: 65.7
click at [285, 304] on p "Atualizado: 08/09/2025 18:34:22" at bounding box center [328, 305] width 148 height 18
copy p "08/09/2025"
click at [145, 608] on button "Restrições Novo Mundo" at bounding box center [174, 602] width 210 height 43
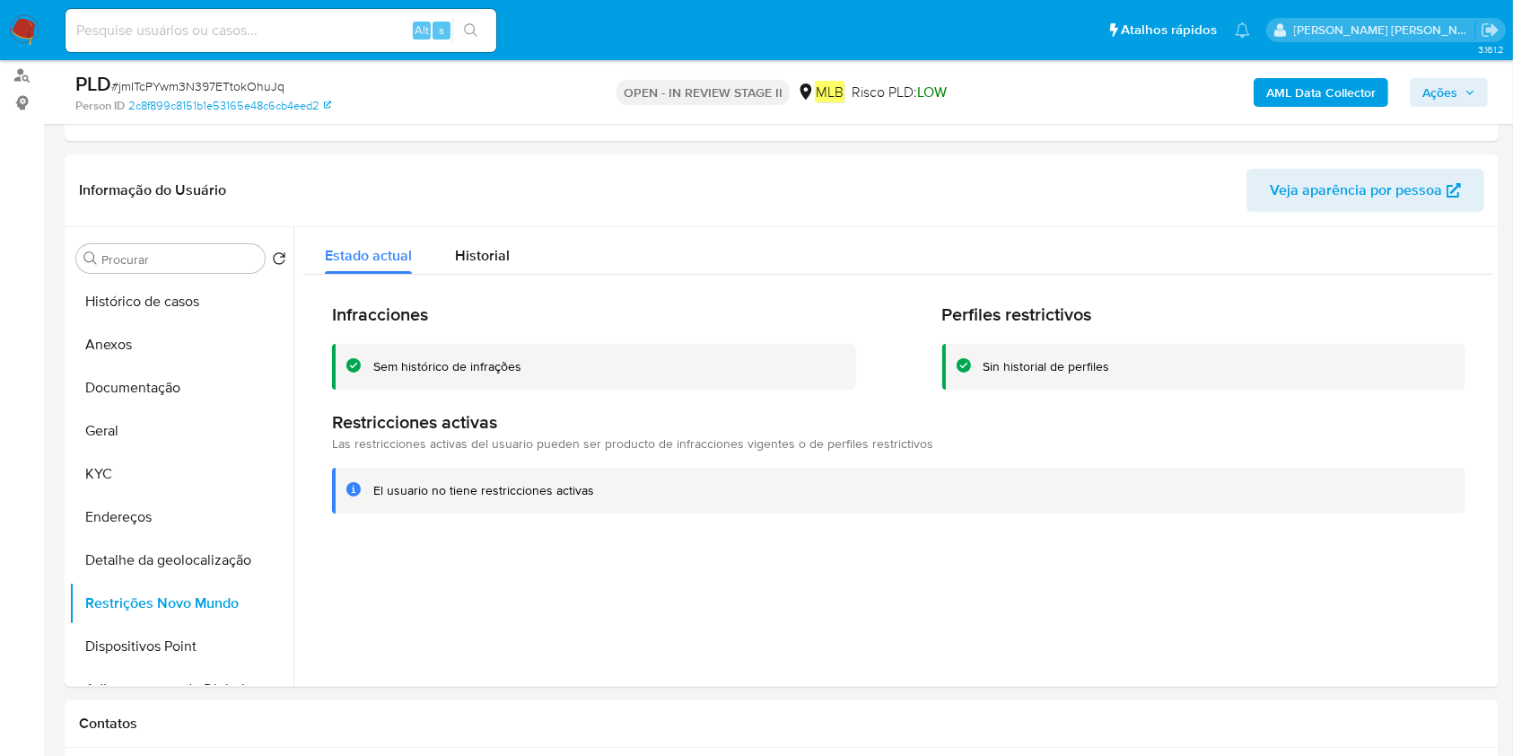
drag, startPoint x: 151, startPoint y: 388, endPoint x: 491, endPoint y: 1, distance: 515.0
click at [158, 362] on ul "Histórico de casos Anexos Documentação Geral KYC Endereços Detalhe da geolocali…" at bounding box center [181, 482] width 224 height 405
click at [137, 387] on button "Documentação" at bounding box center [174, 387] width 210 height 43
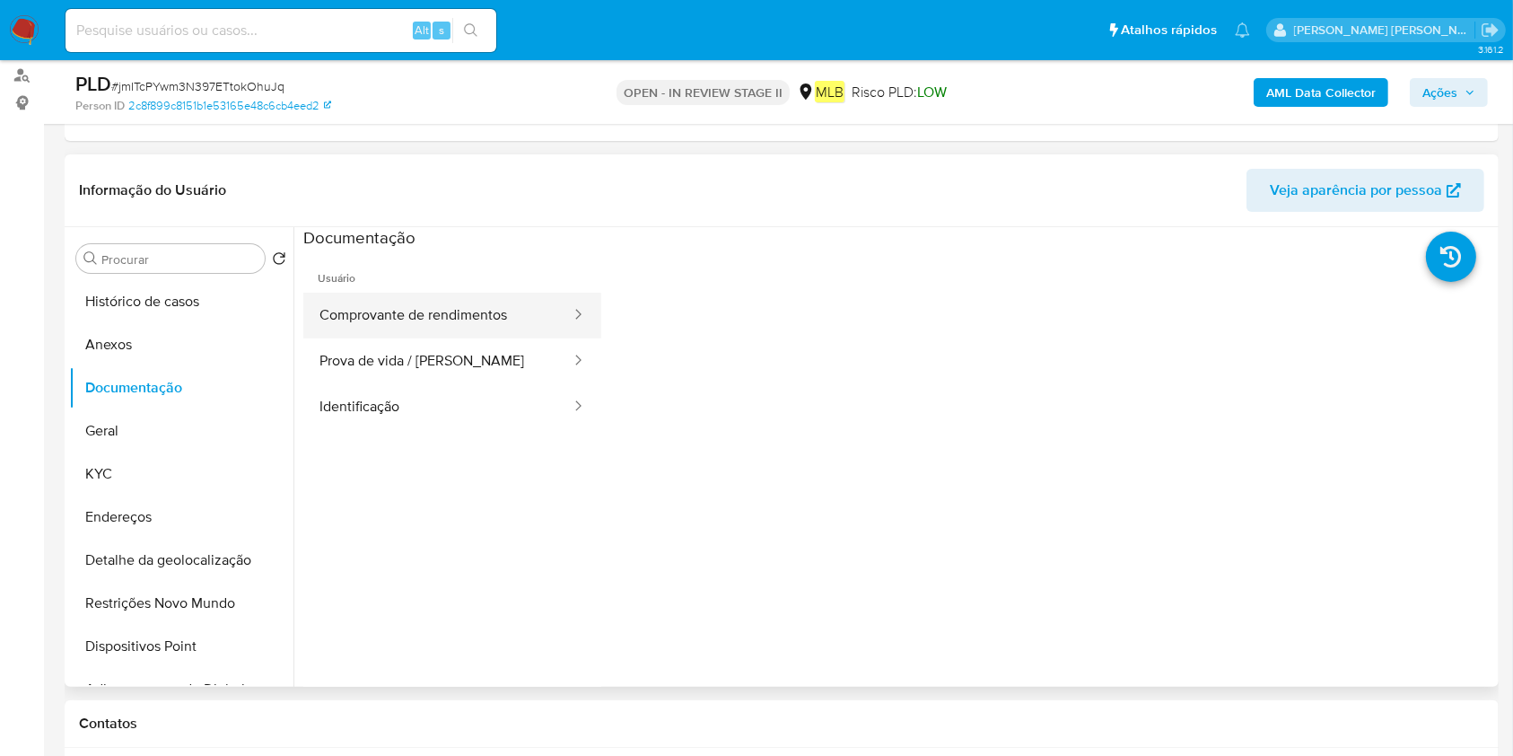
click at [513, 319] on button "Comprovante de rendimentos" at bounding box center [437, 316] width 269 height 46
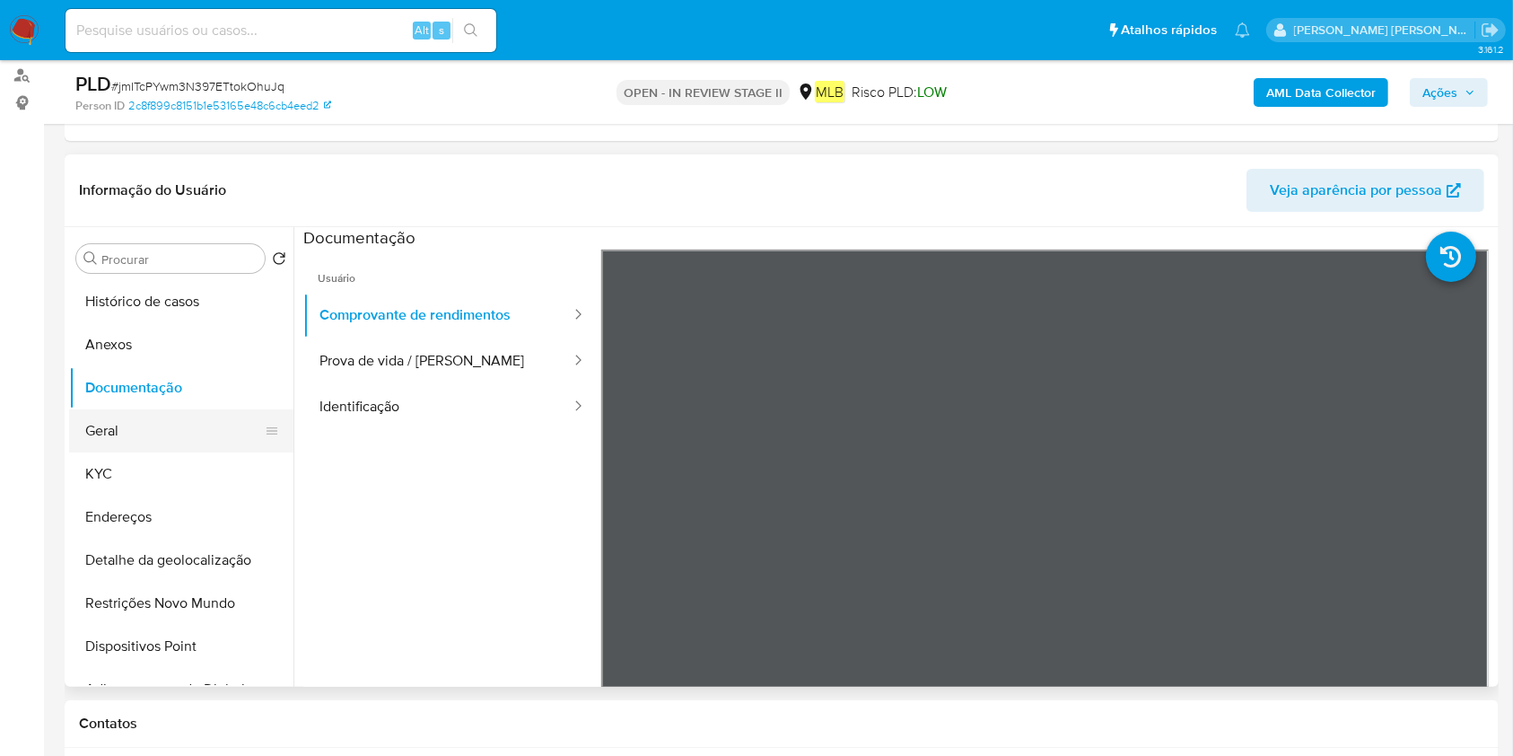
click at [214, 433] on button "Geral" at bounding box center [174, 430] width 210 height 43
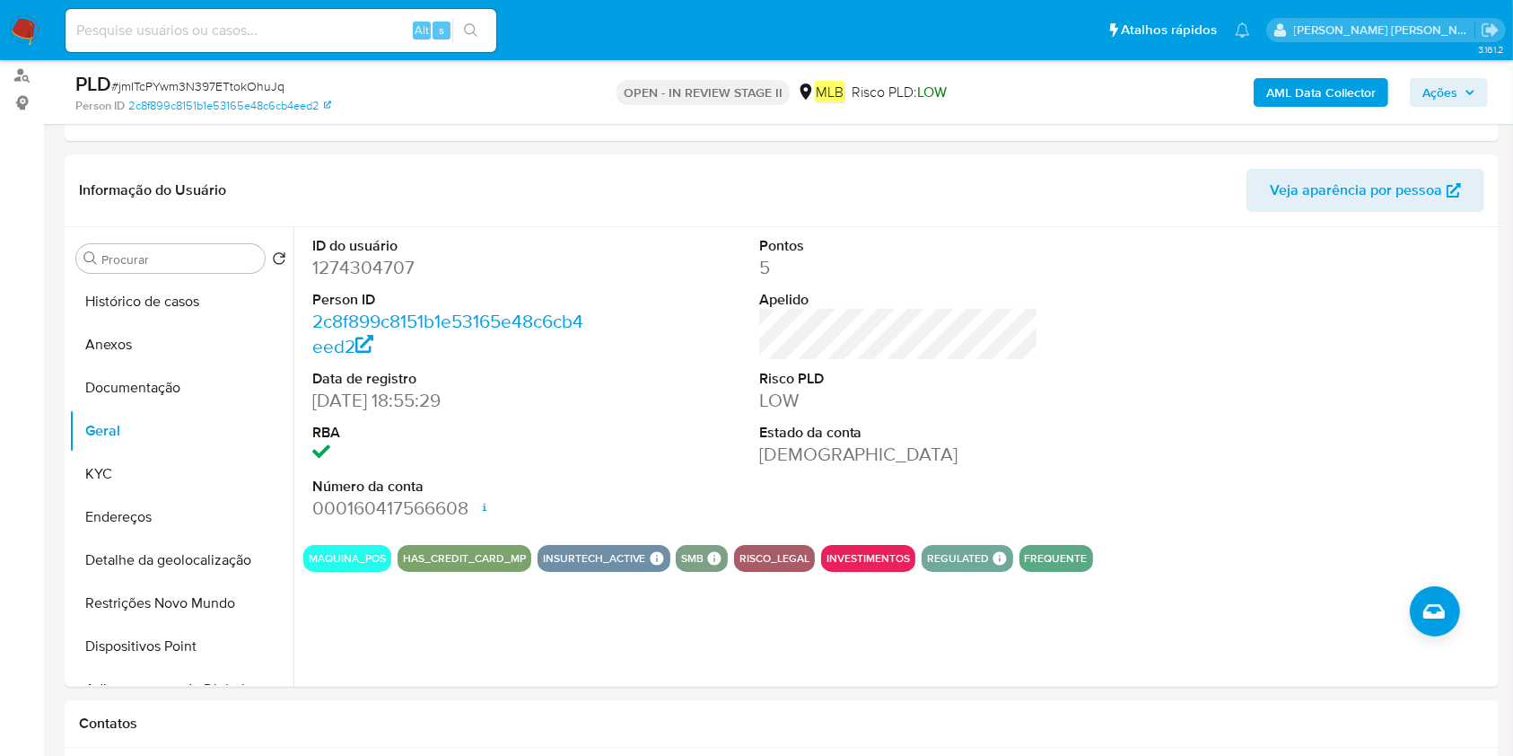
click at [188, 496] on button "Endereços" at bounding box center [174, 516] width 210 height 43
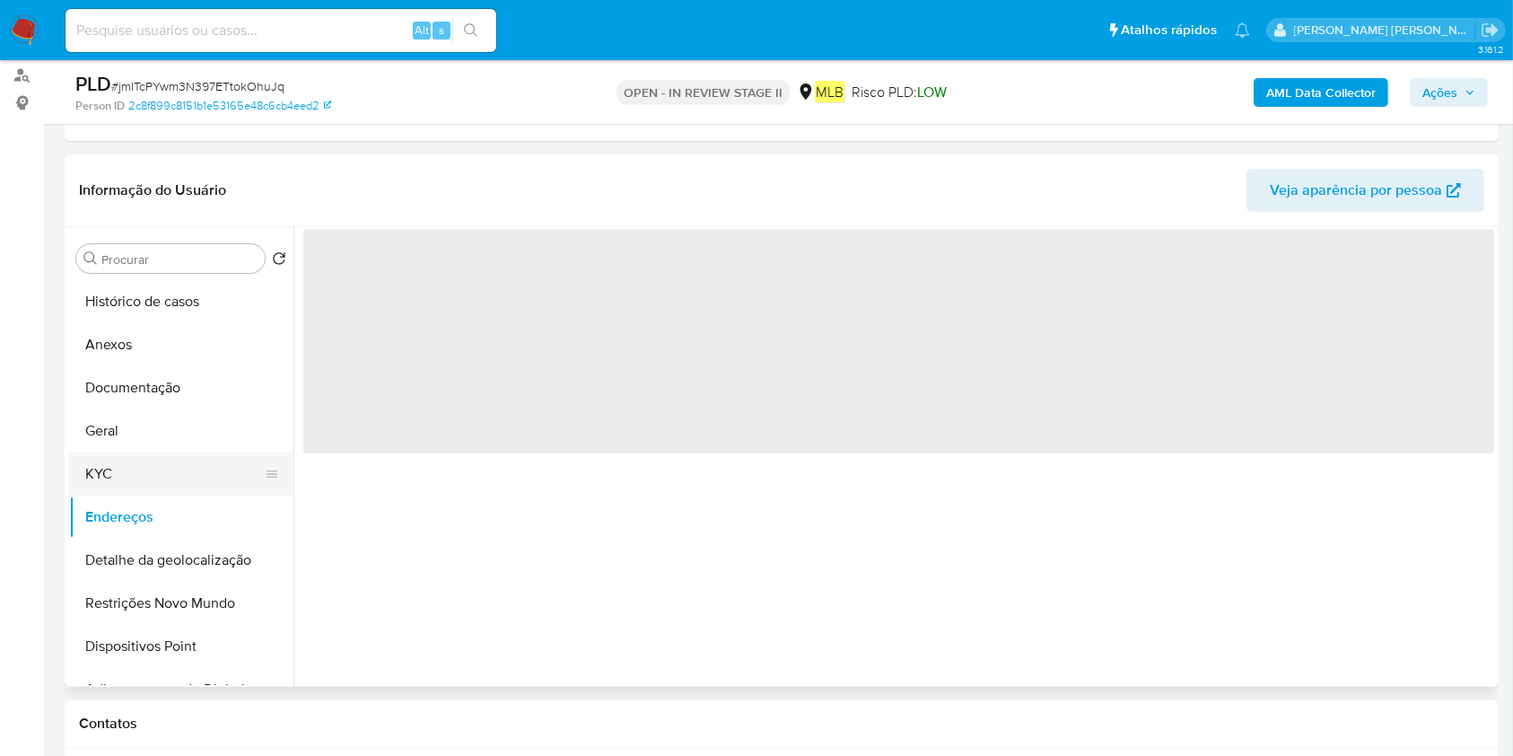
click at [202, 476] on button "KYC" at bounding box center [174, 473] width 210 height 43
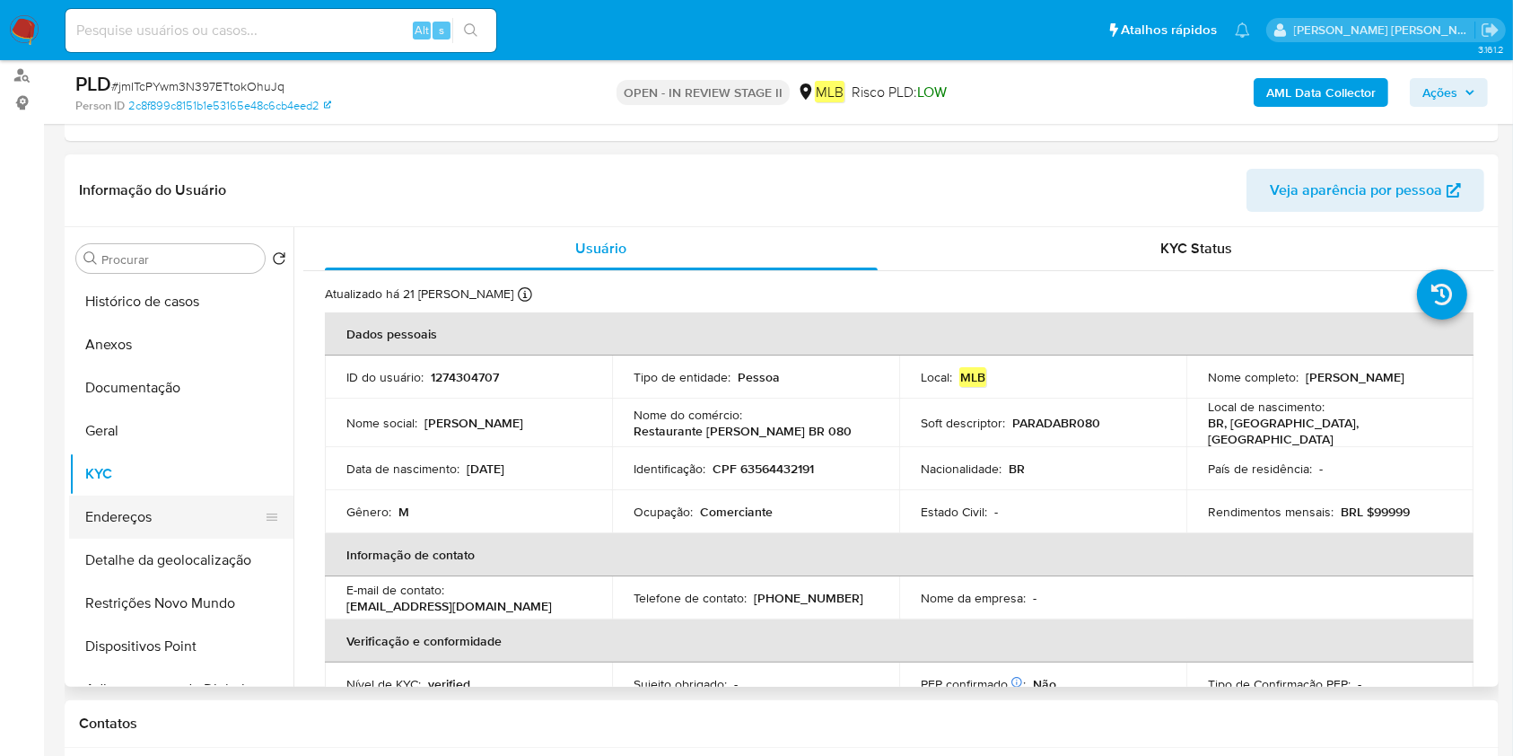
click at [123, 518] on button "Endereços" at bounding box center [174, 516] width 210 height 43
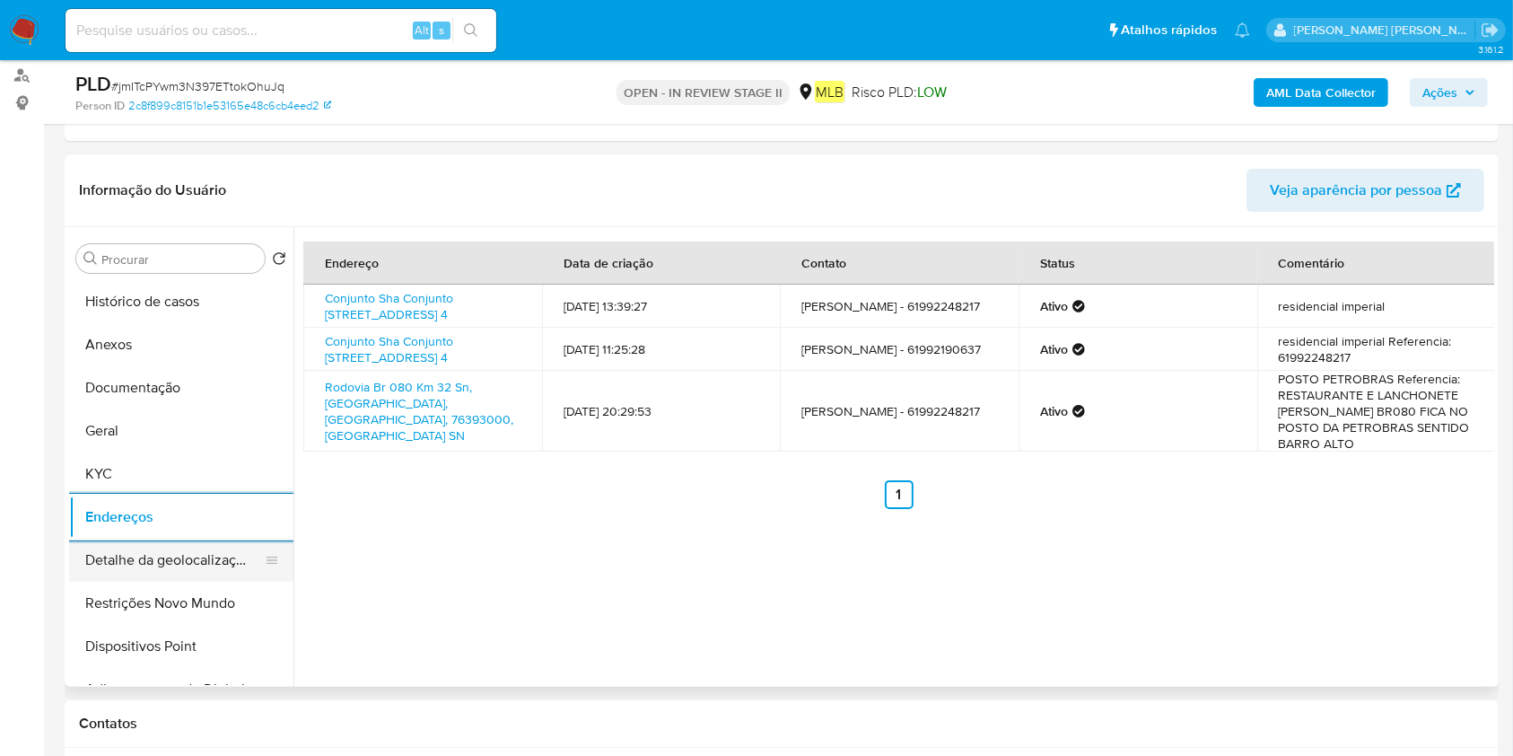
click at [144, 564] on button "Detalhe da geolocalização" at bounding box center [174, 559] width 210 height 43
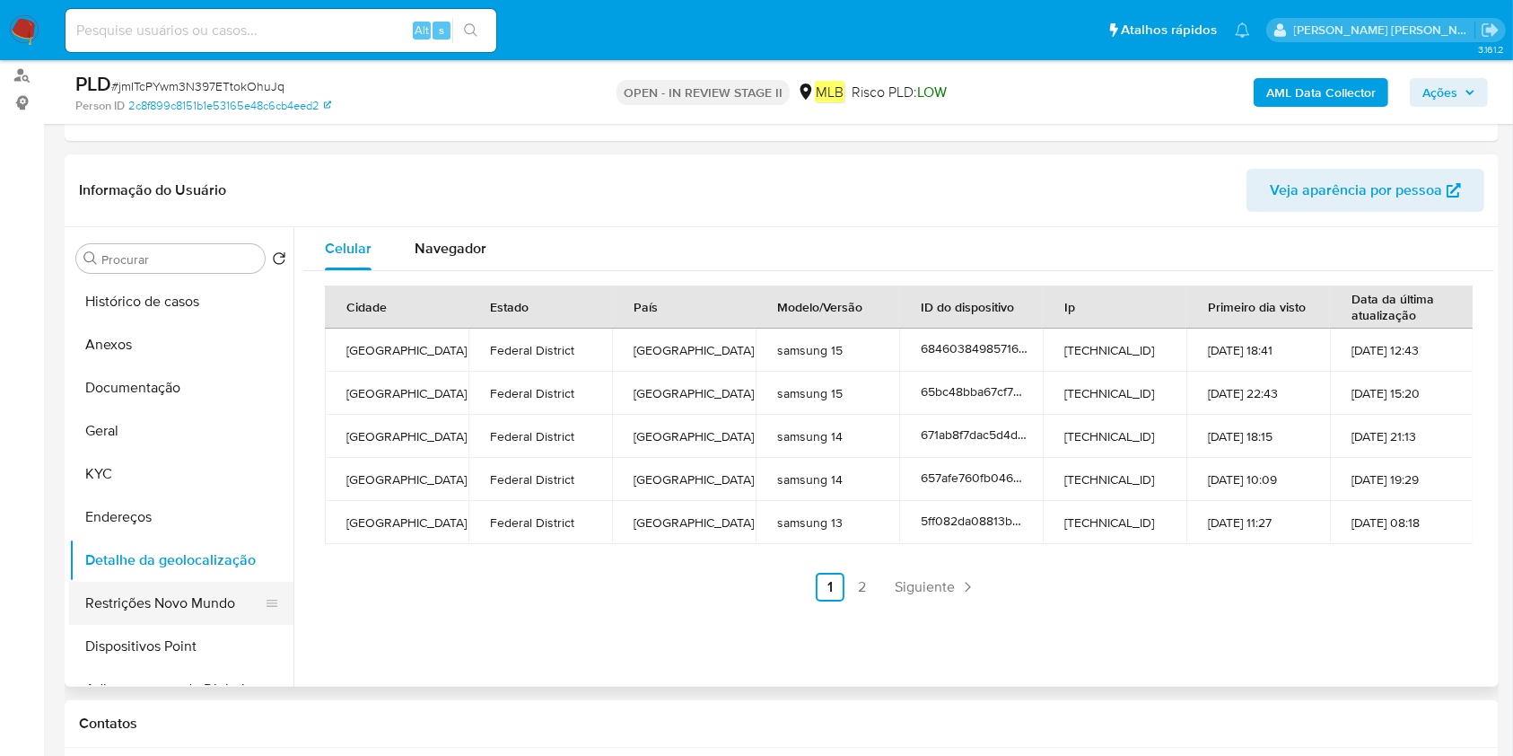
drag, startPoint x: 122, startPoint y: 587, endPoint x: 261, endPoint y: 599, distance: 139.7
click at [122, 588] on button "Restrições Novo Mundo" at bounding box center [174, 602] width 210 height 43
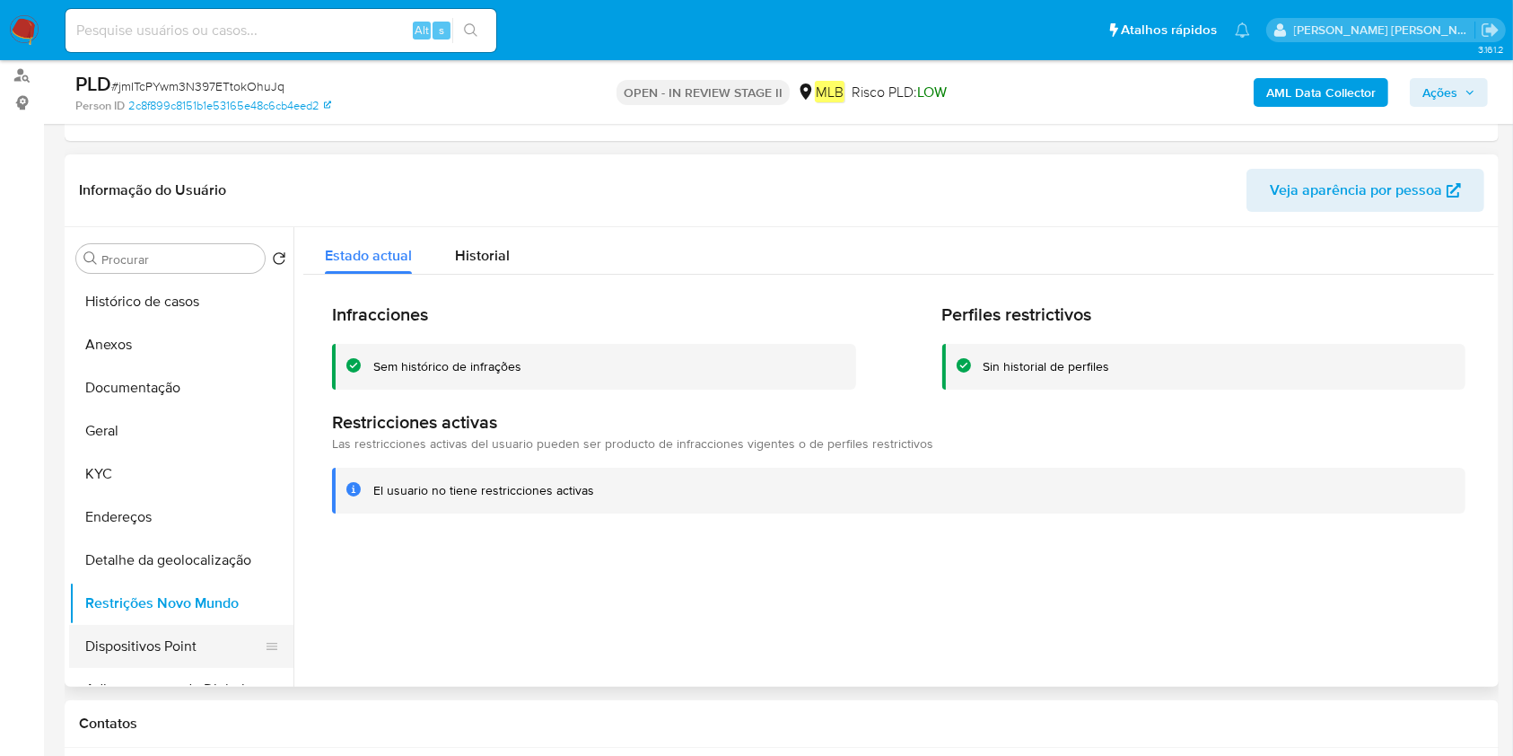
click at [207, 634] on button "Dispositivos Point" at bounding box center [174, 646] width 210 height 43
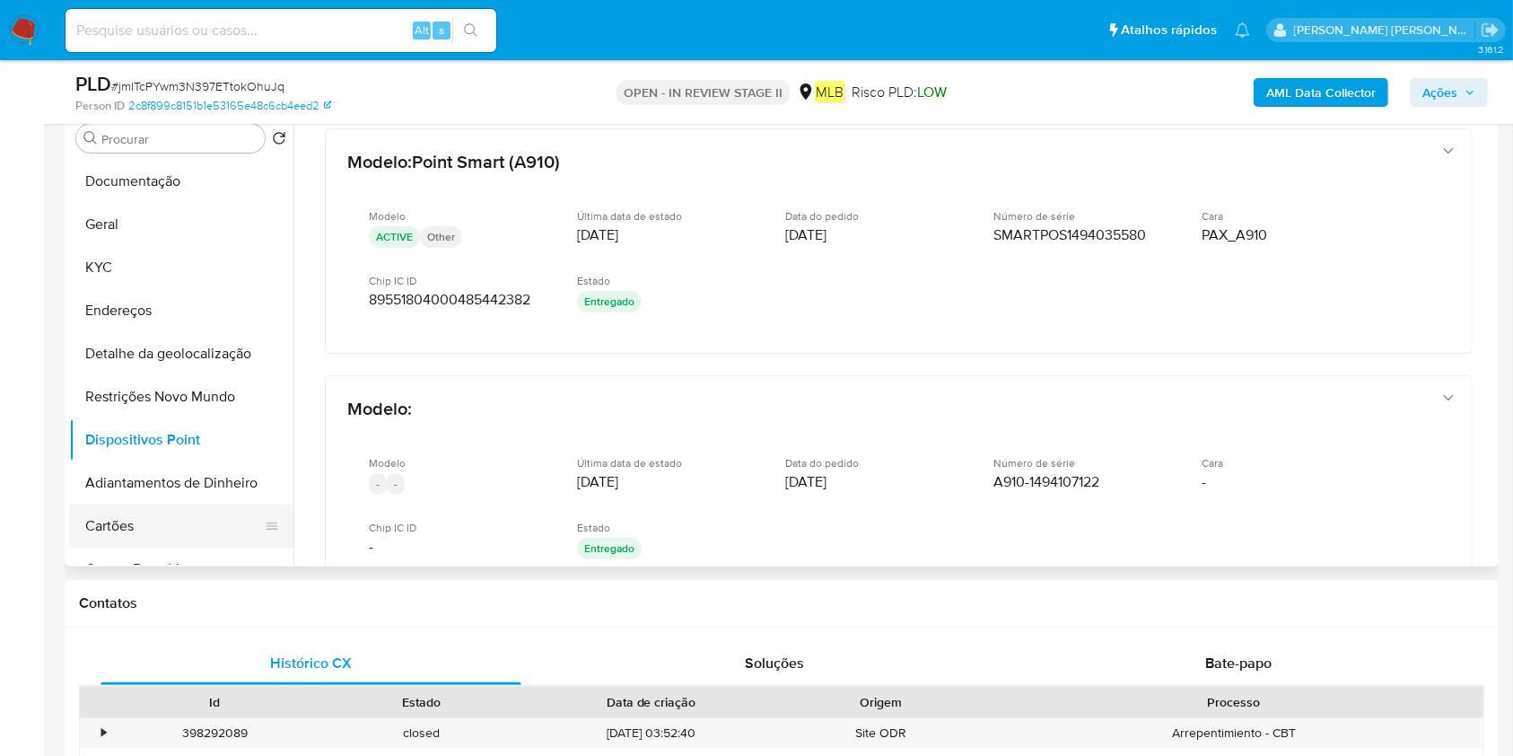
scroll to position [0, 0]
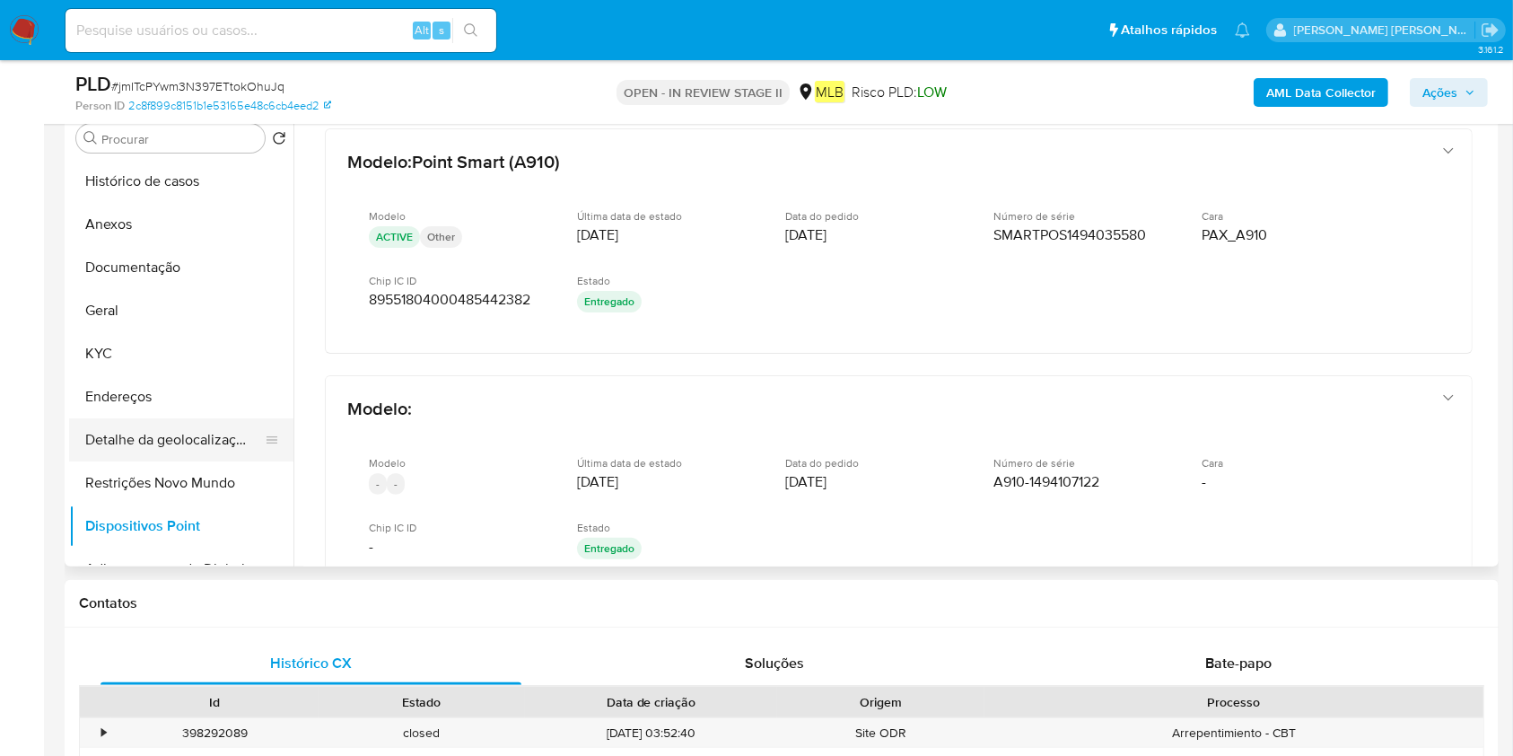
click at [187, 431] on button "Detalhe da geolocalização" at bounding box center [174, 439] width 210 height 43
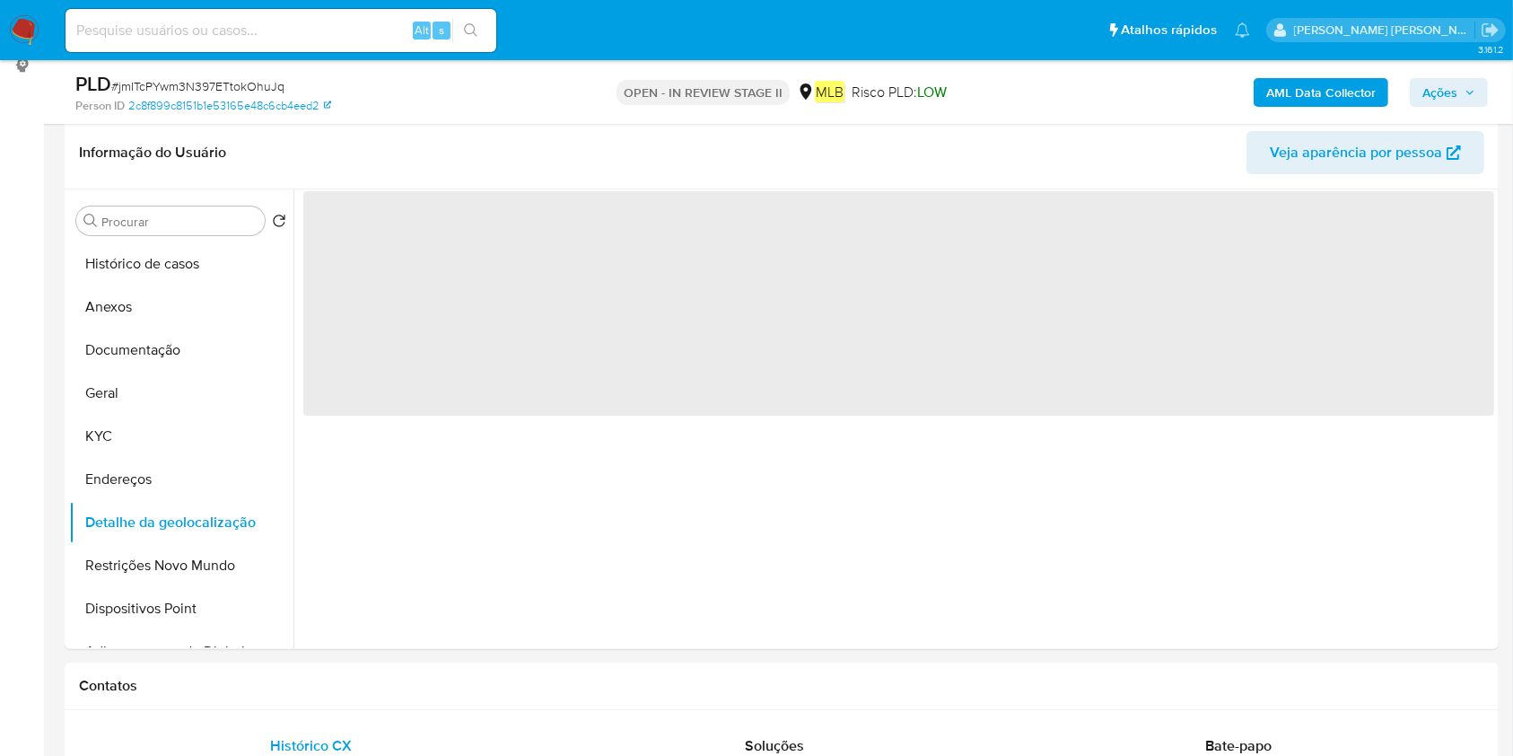
scroll to position [239, 0]
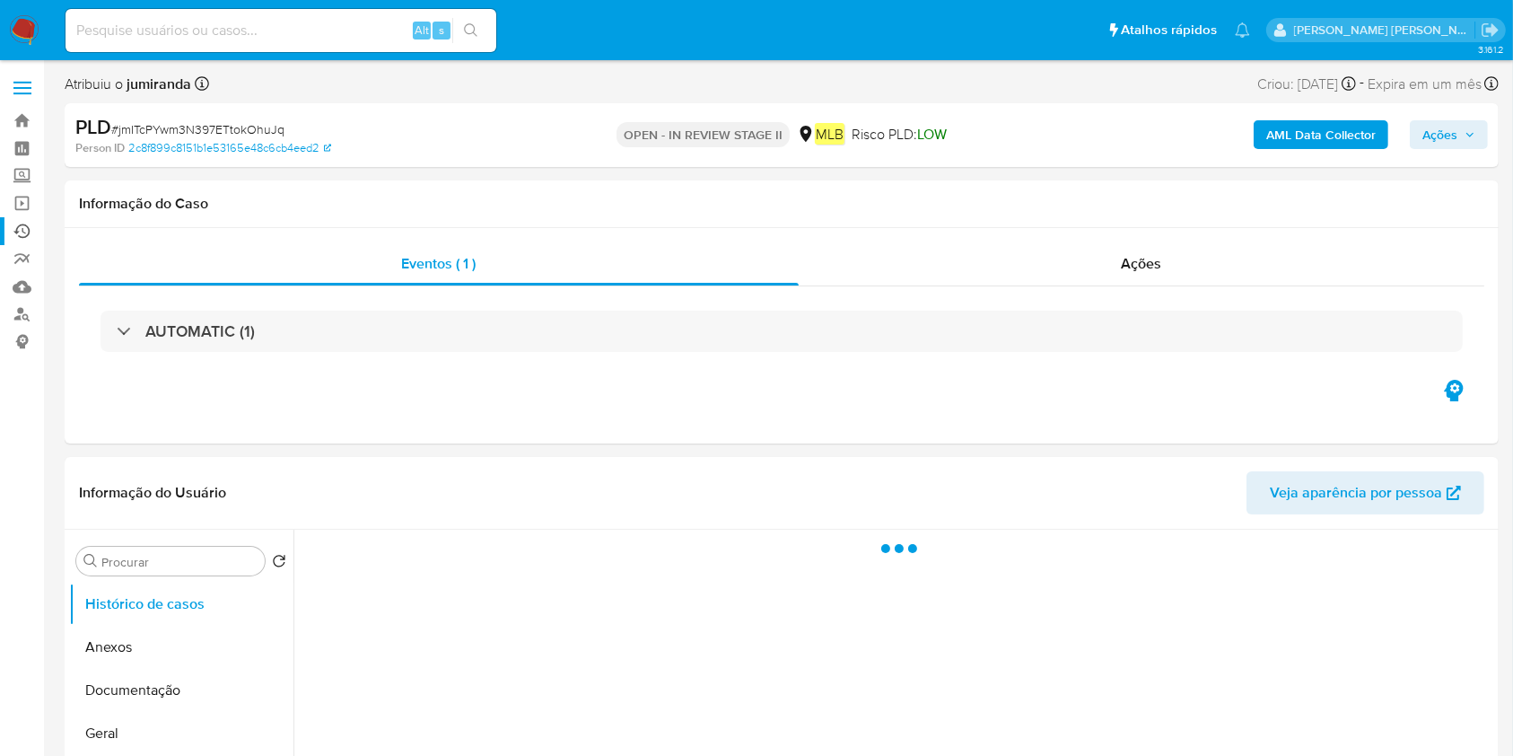
select select "10"
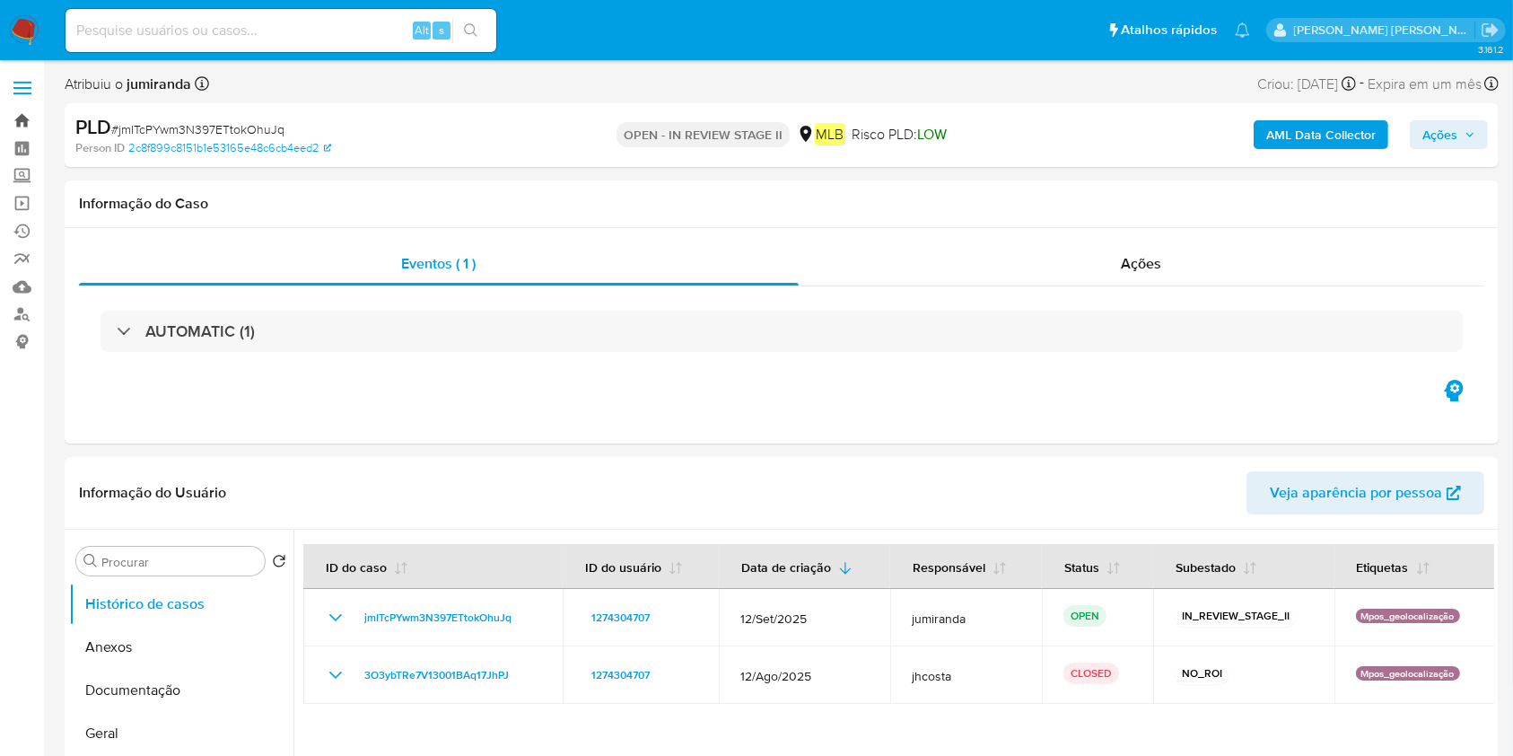
click at [13, 117] on link "Bandeja" at bounding box center [107, 121] width 214 height 28
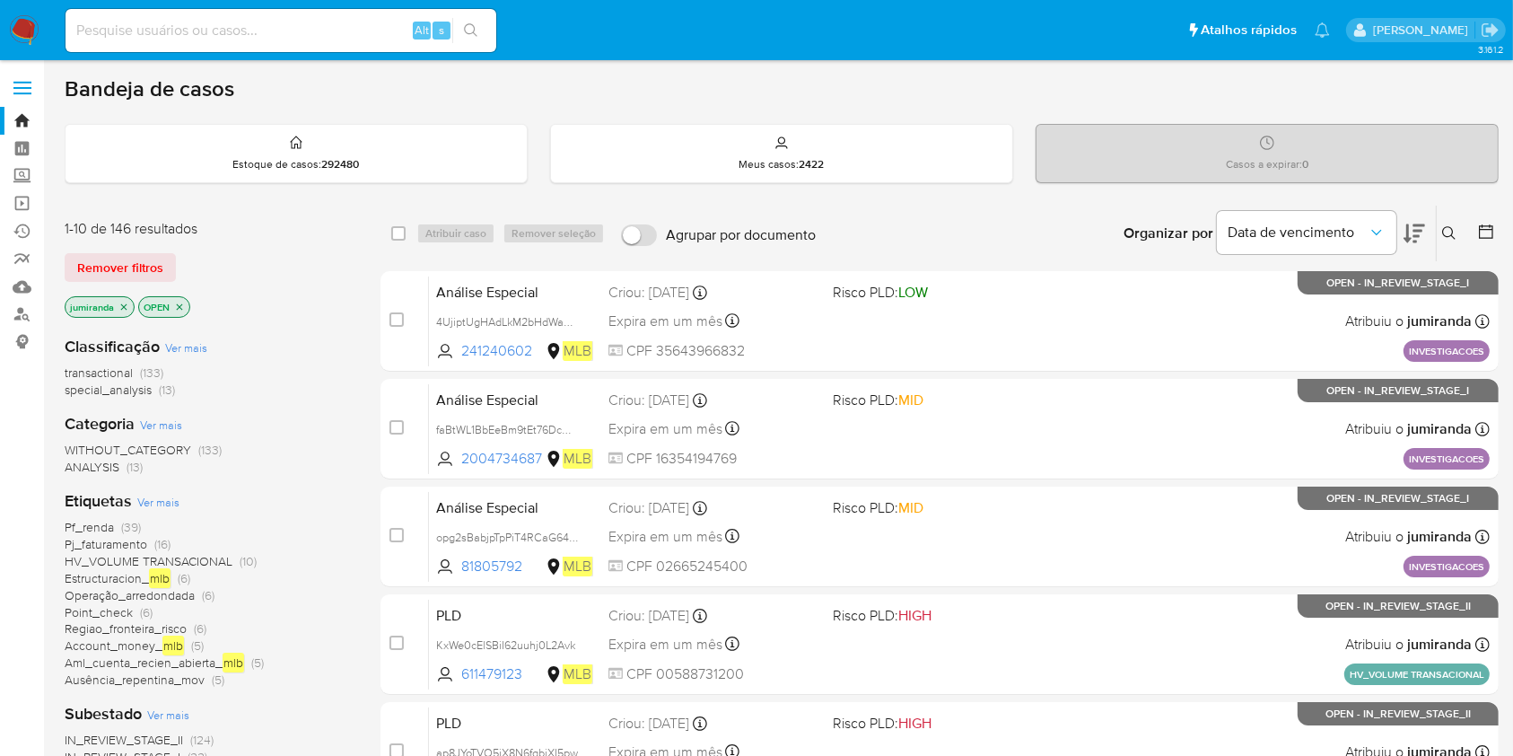
click at [121, 302] on icon "close-filter" at bounding box center [123, 307] width 11 height 11
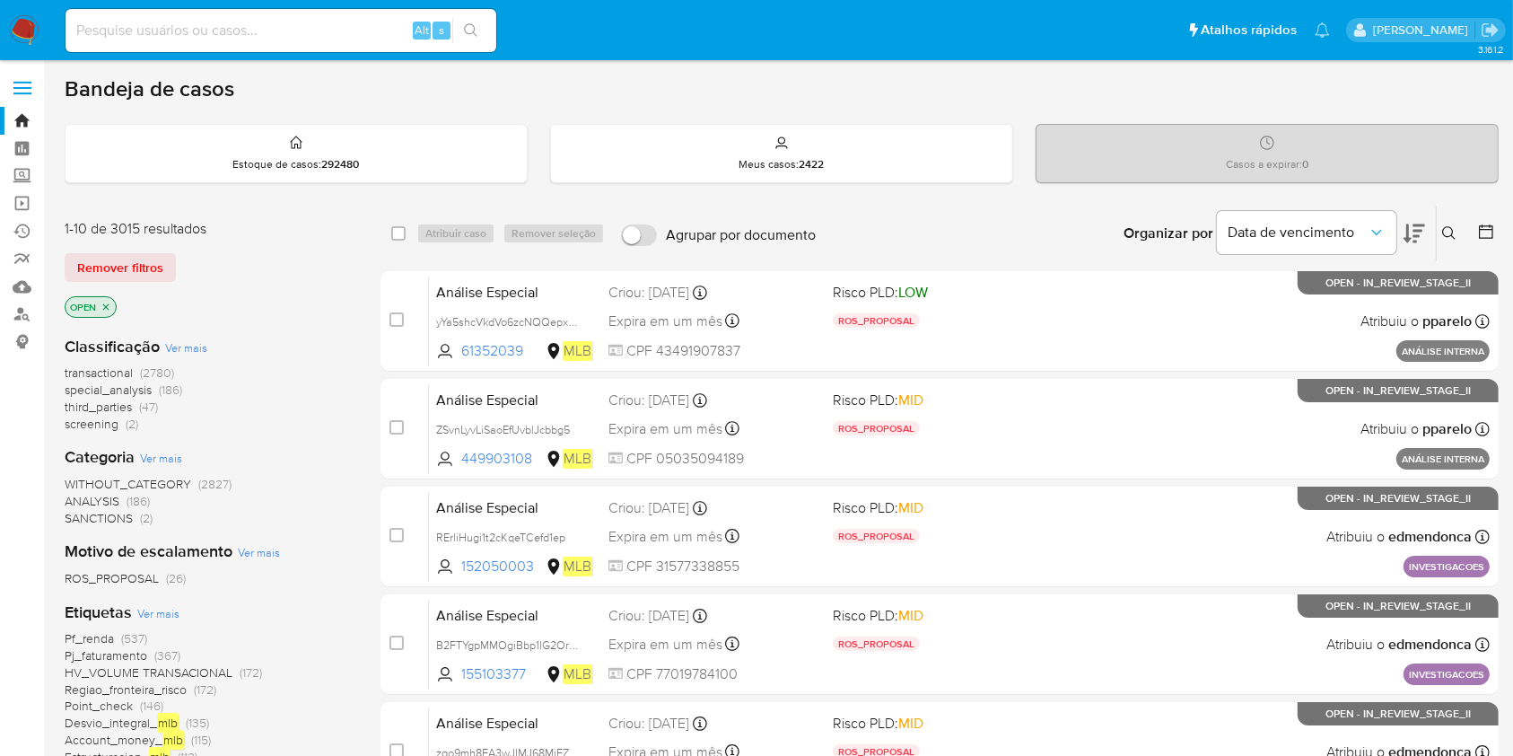
click at [106, 302] on icon "close-filter" at bounding box center [106, 307] width 11 height 11
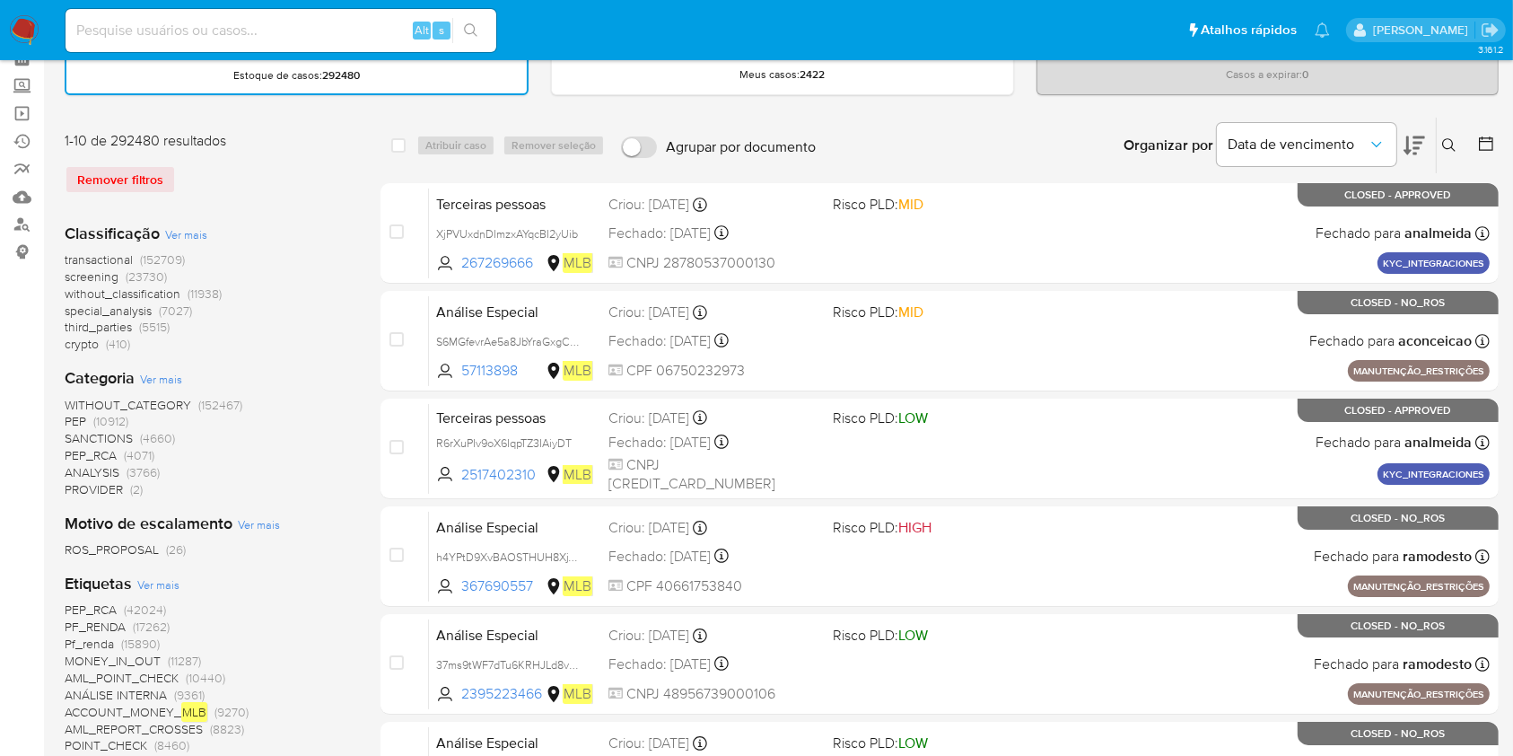
scroll to position [239, 0]
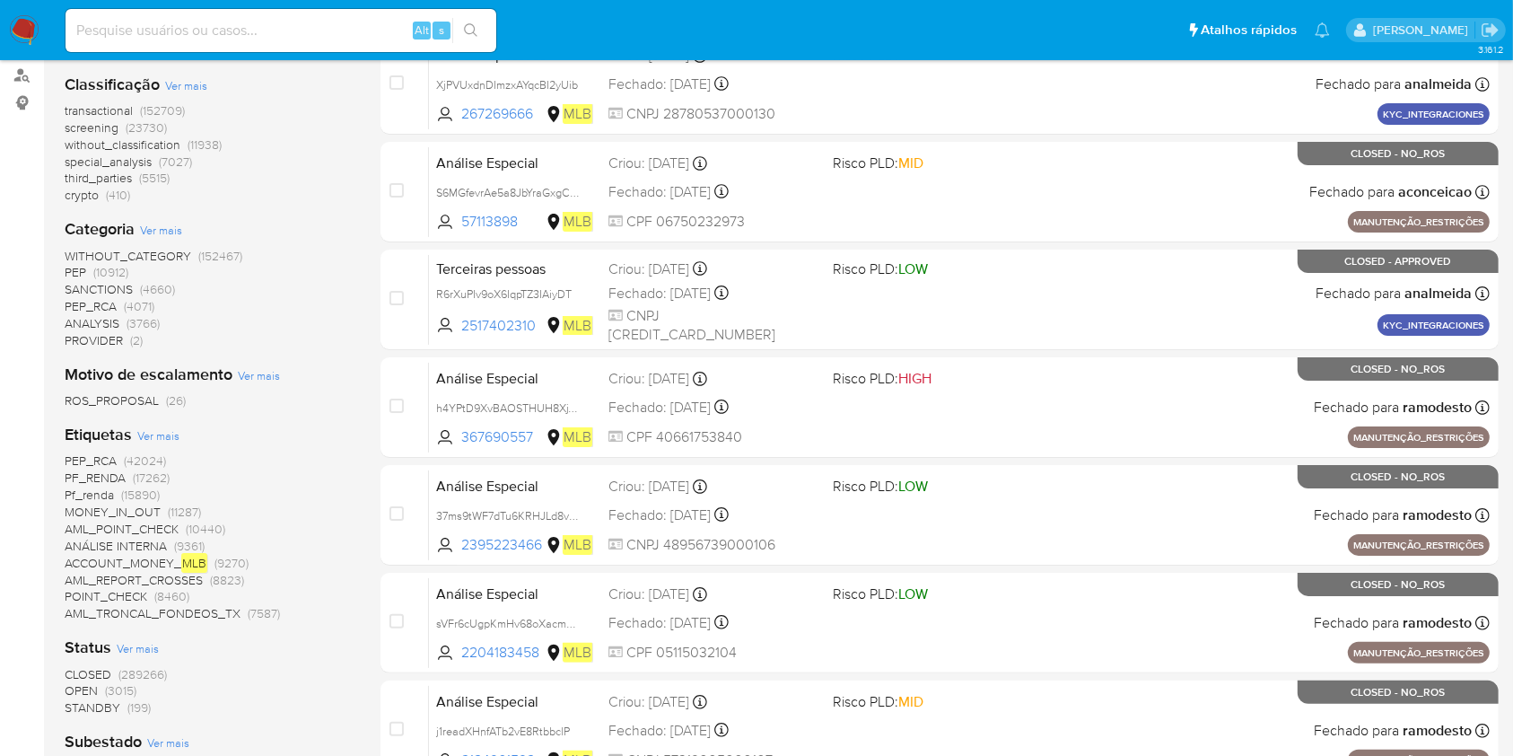
click at [158, 434] on span "Ver mais" at bounding box center [158, 435] width 42 height 16
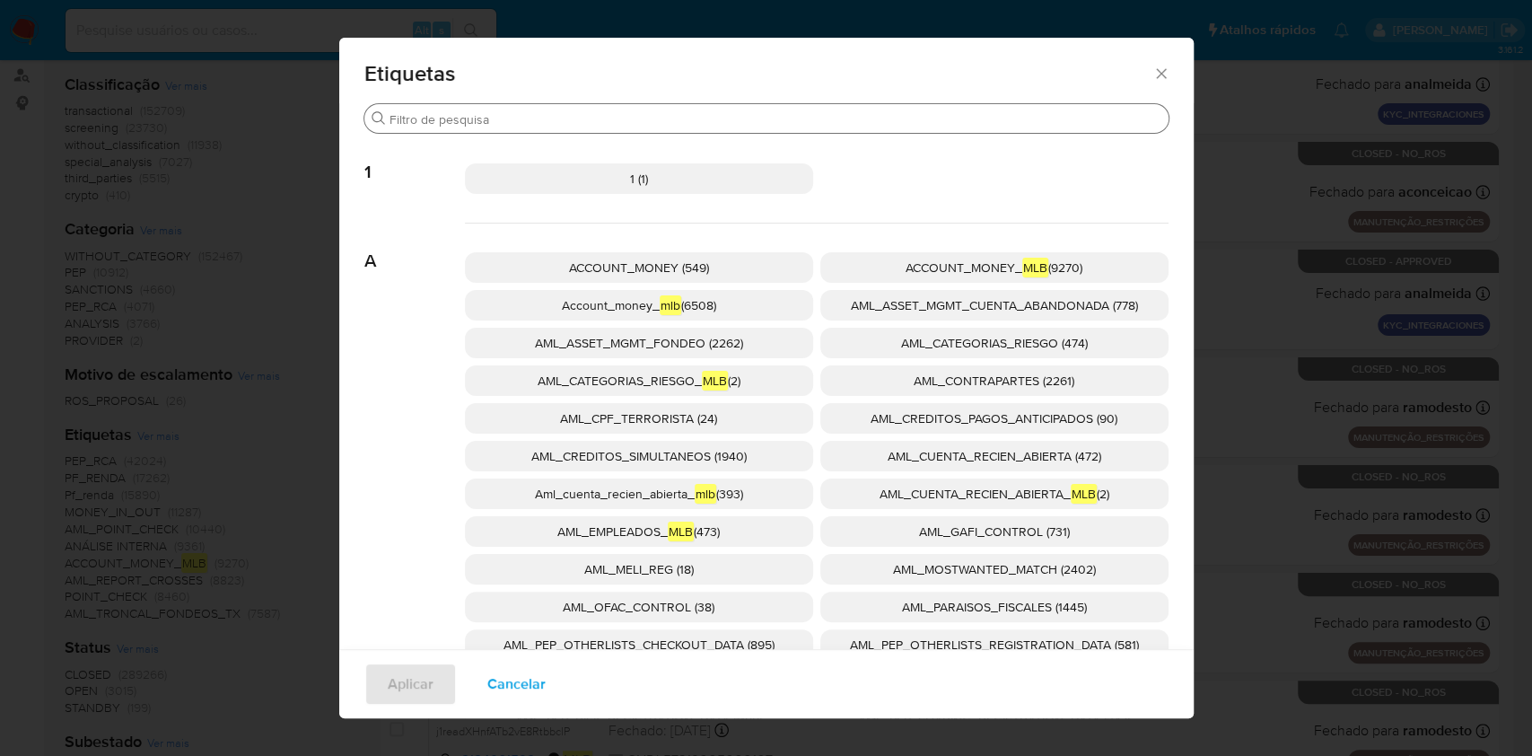
click at [556, 127] on div "Buscar" at bounding box center [766, 118] width 804 height 29
click at [546, 112] on input "Buscar" at bounding box center [775, 119] width 772 height 16
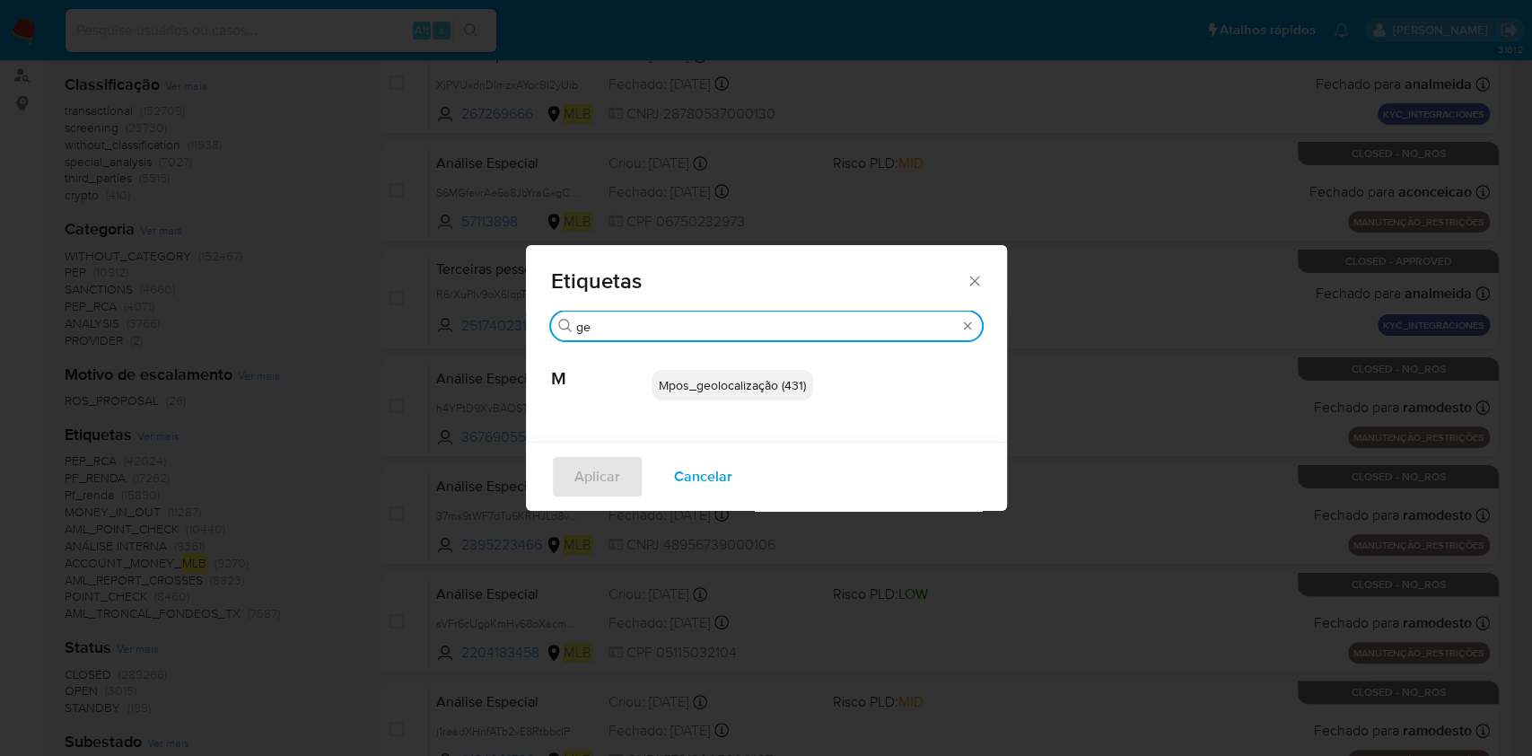
type input "ge"
click at [693, 391] on span "Mpos_geolocalização (431)" at bounding box center [732, 385] width 147 height 18
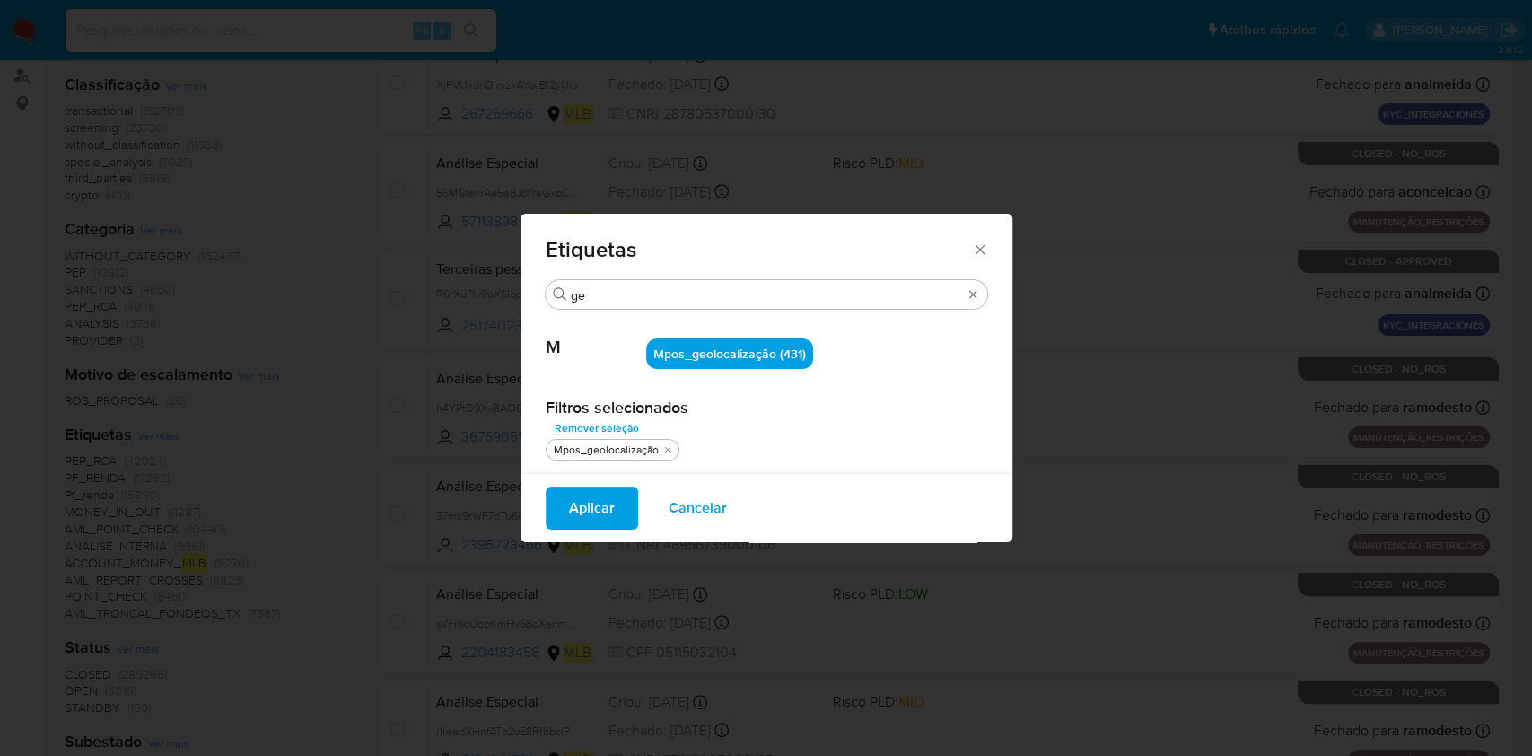
click at [582, 520] on span "Aplicar" at bounding box center [592, 507] width 46 height 39
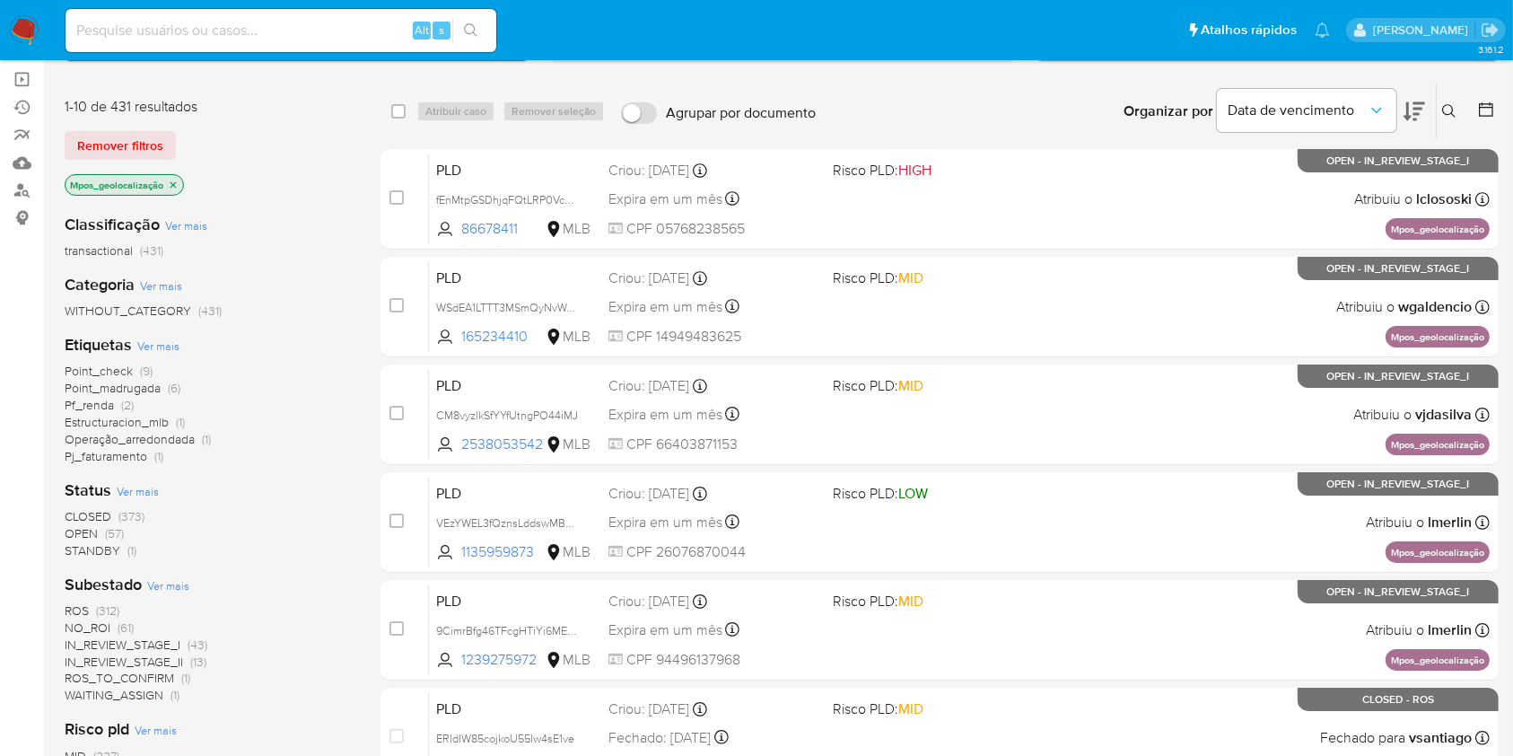
scroll to position [239, 0]
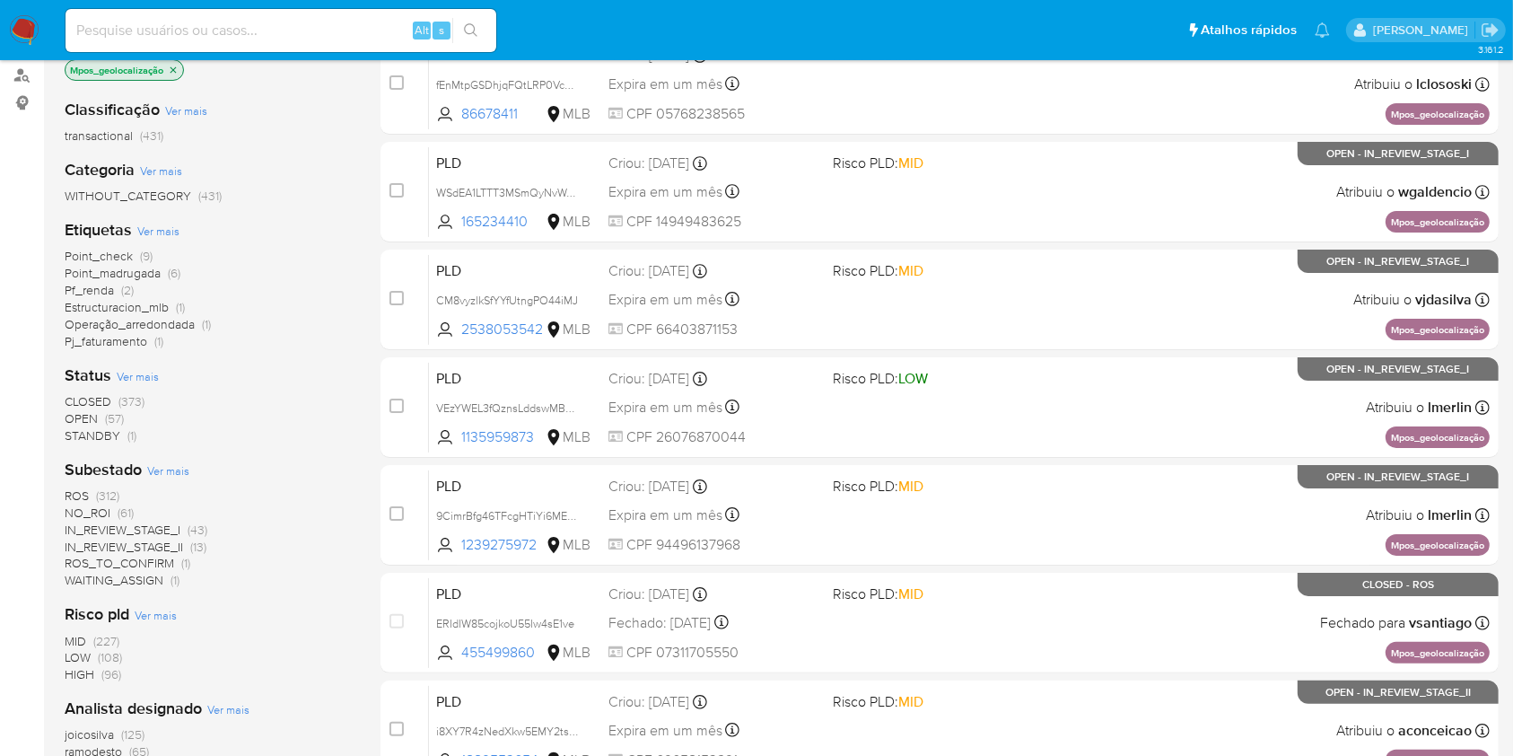
click at [72, 494] on span "ROS" at bounding box center [77, 495] width 24 height 18
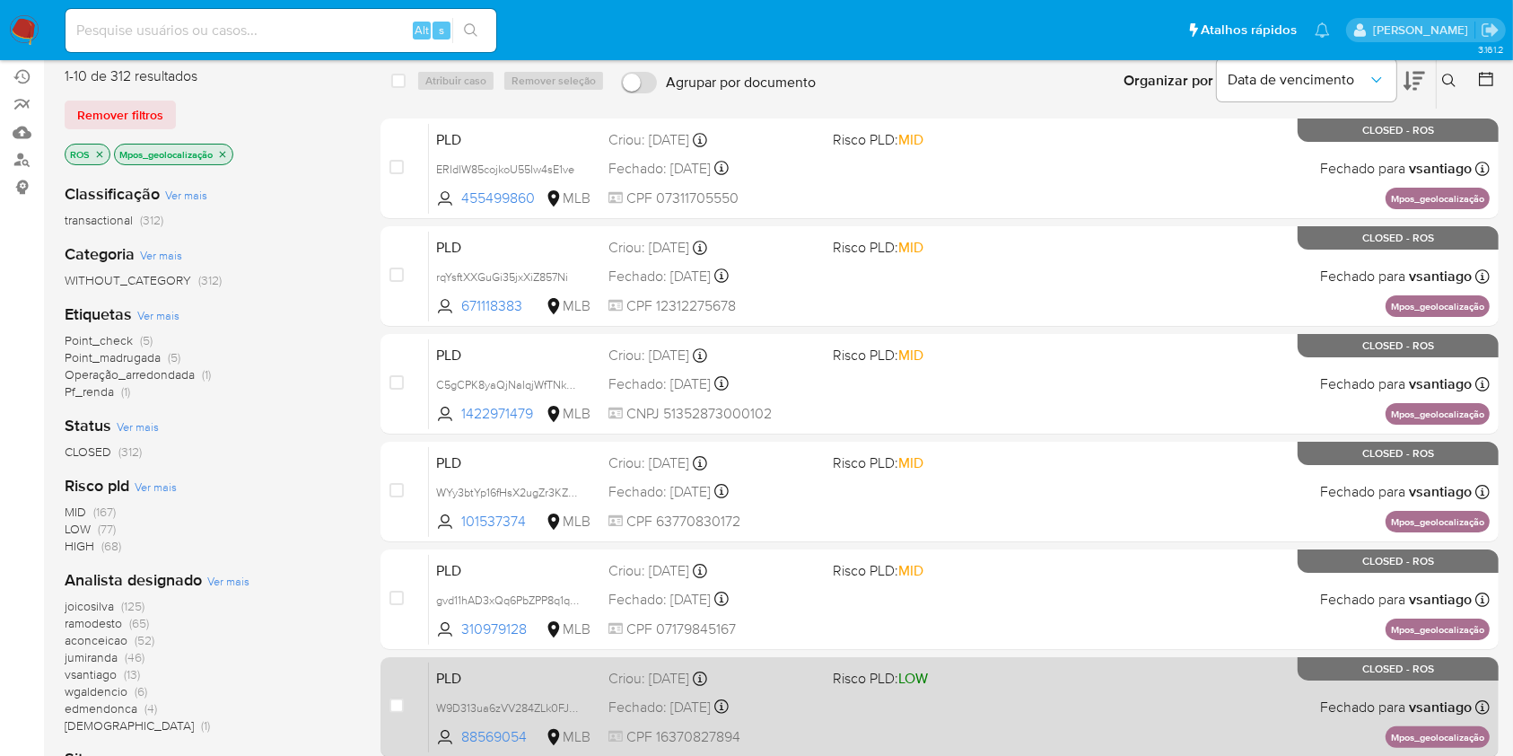
scroll to position [119, 0]
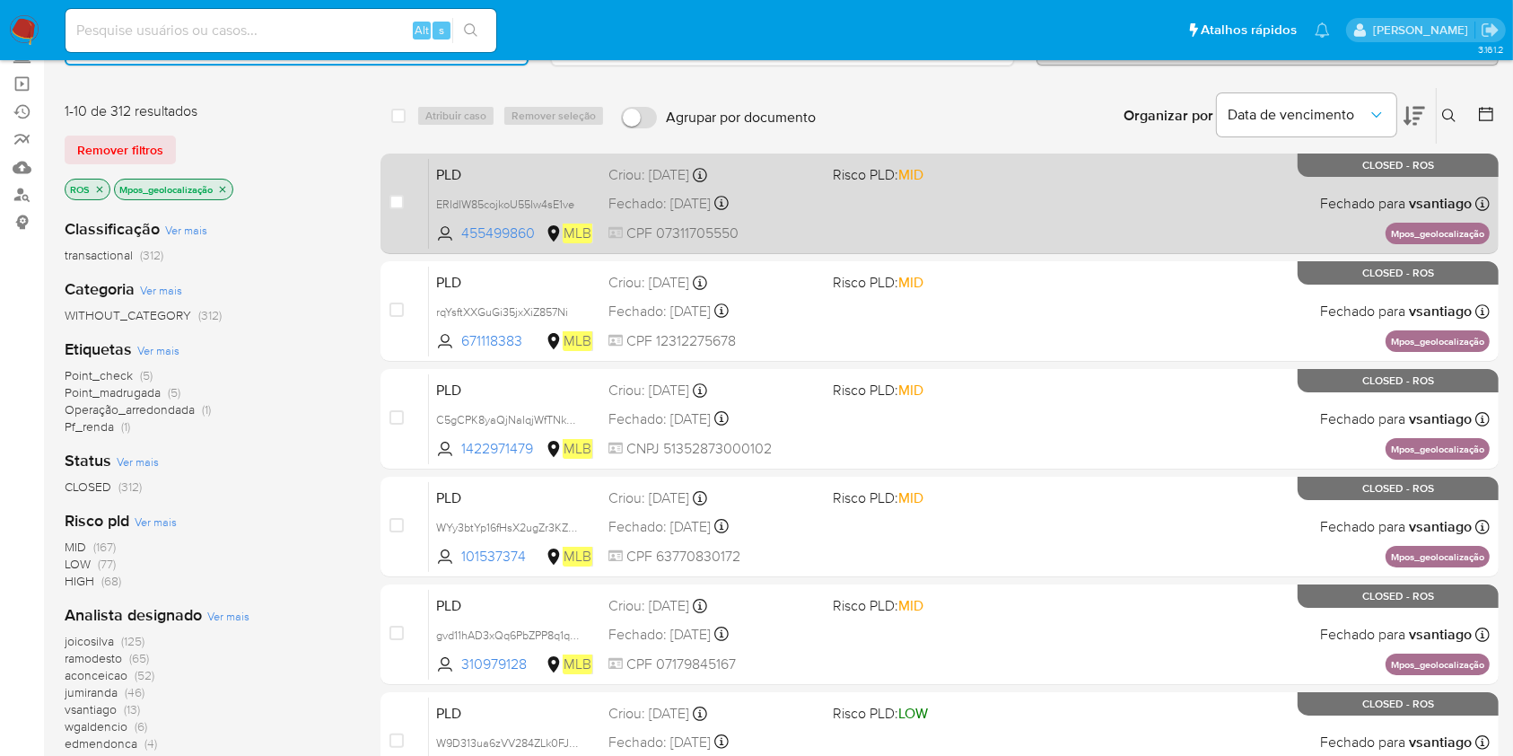
drag, startPoint x: 890, startPoint y: 193, endPoint x: 877, endPoint y: 196, distance: 13.7
click at [877, 196] on div "PLD ERIdIW85cojkoU55Iw4sE1ve 455499860 MLB Risco PLD: MID Criou: 12/09/2025 Cri…" at bounding box center [959, 203] width 1061 height 91
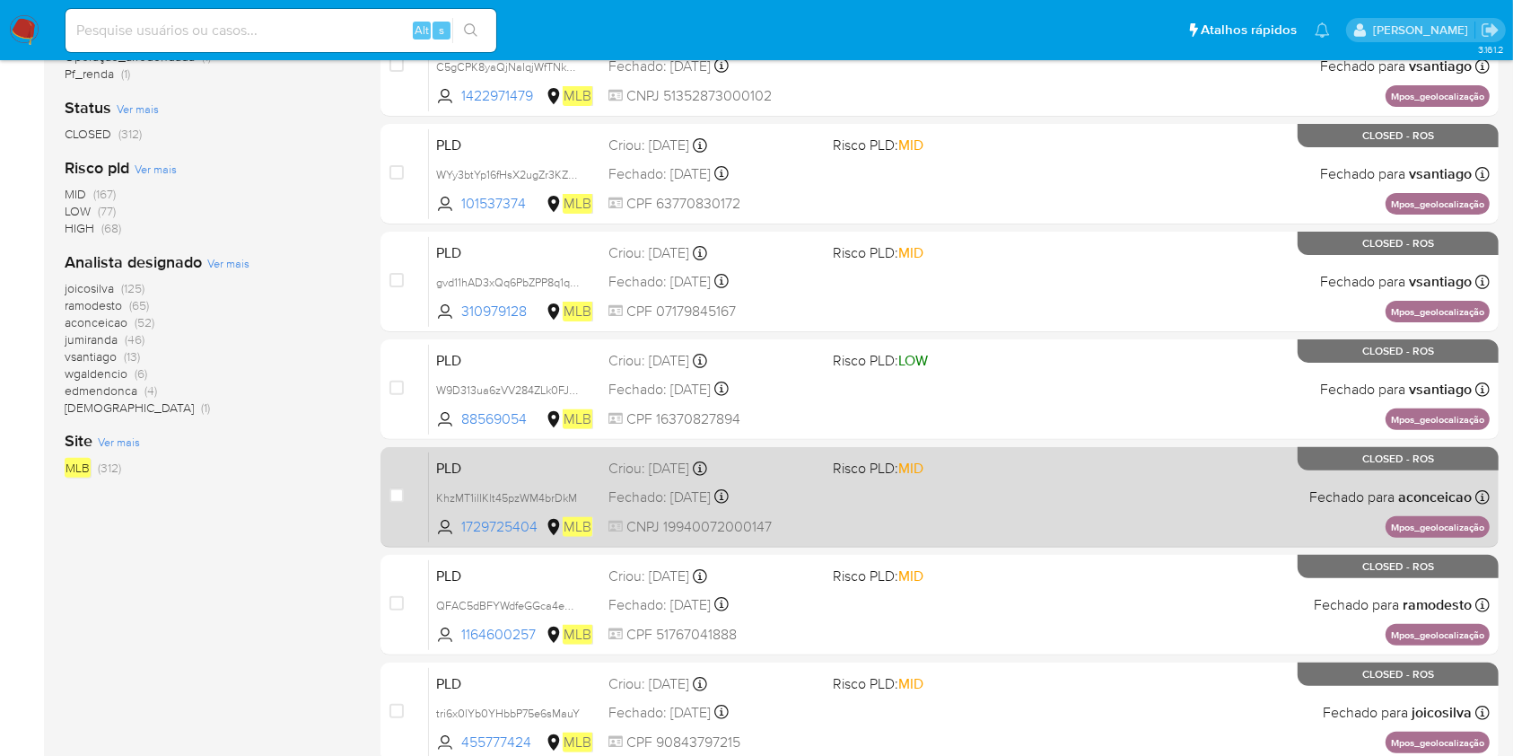
scroll to position [598, 0]
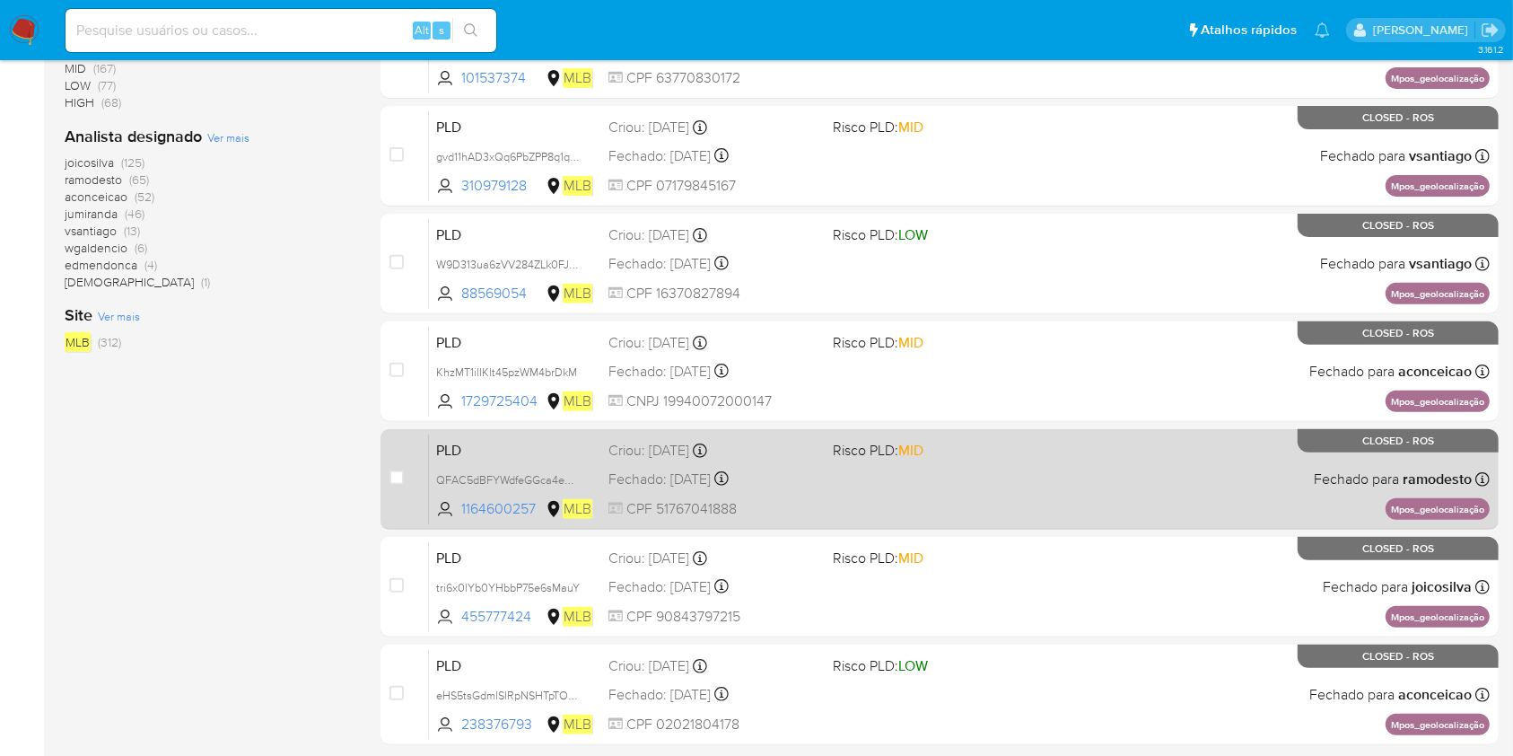
click at [941, 491] on div "PLD QFAC5dBFYWdfeGGca4eo5coc 1164600257 MLB Risco PLD: MID Criou: 12/08/2025 Cr…" at bounding box center [959, 478] width 1061 height 91
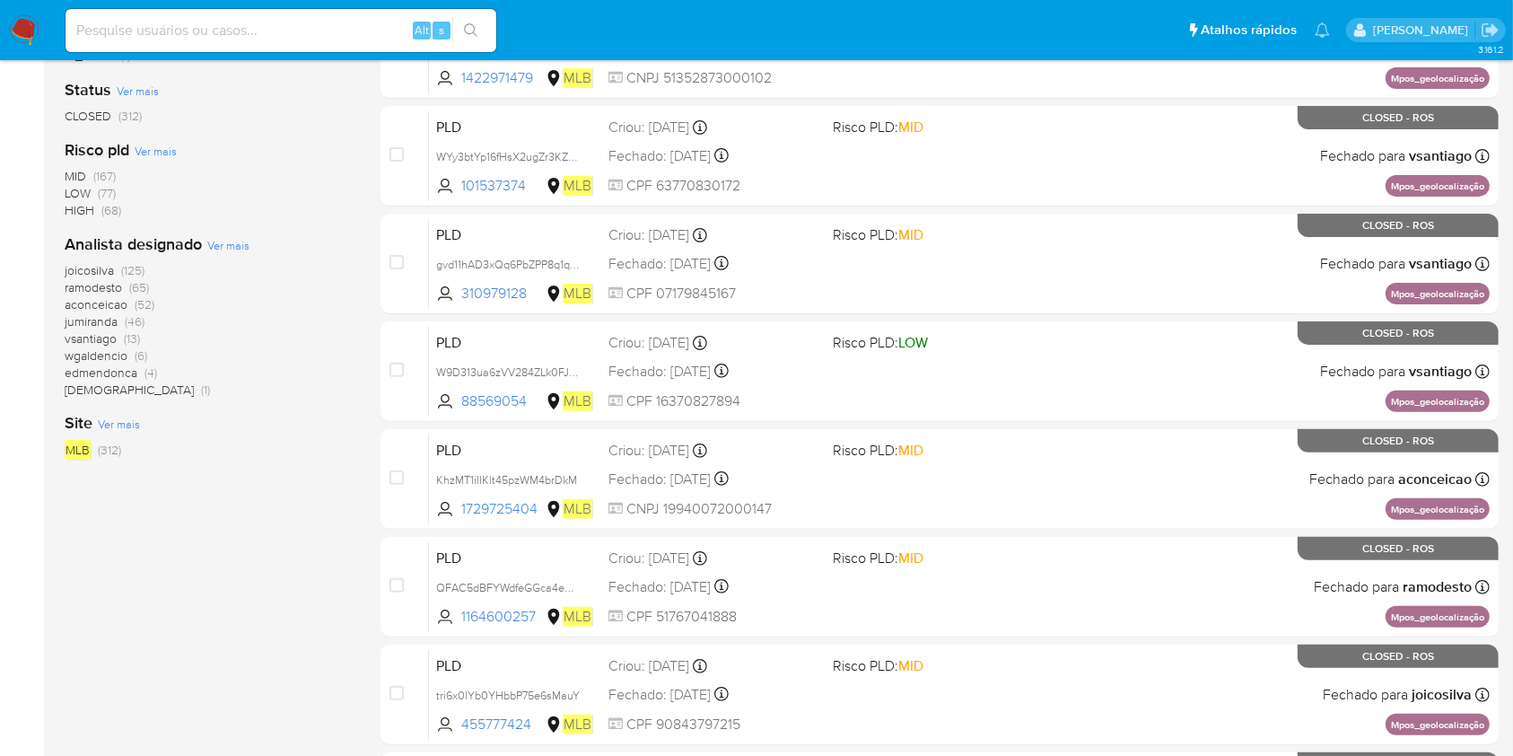
scroll to position [359, 0]
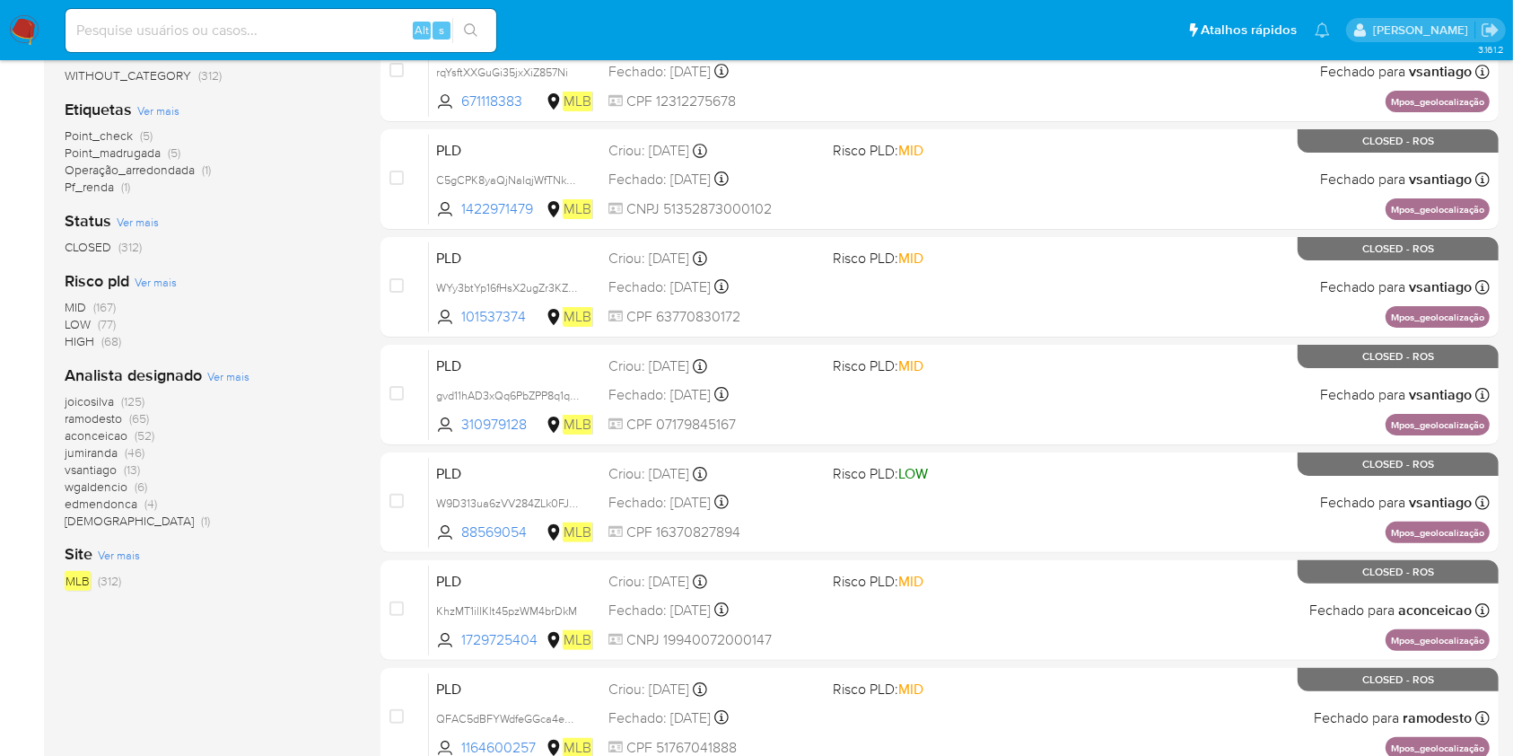
click at [105, 454] on span "jumiranda" at bounding box center [91, 452] width 53 height 18
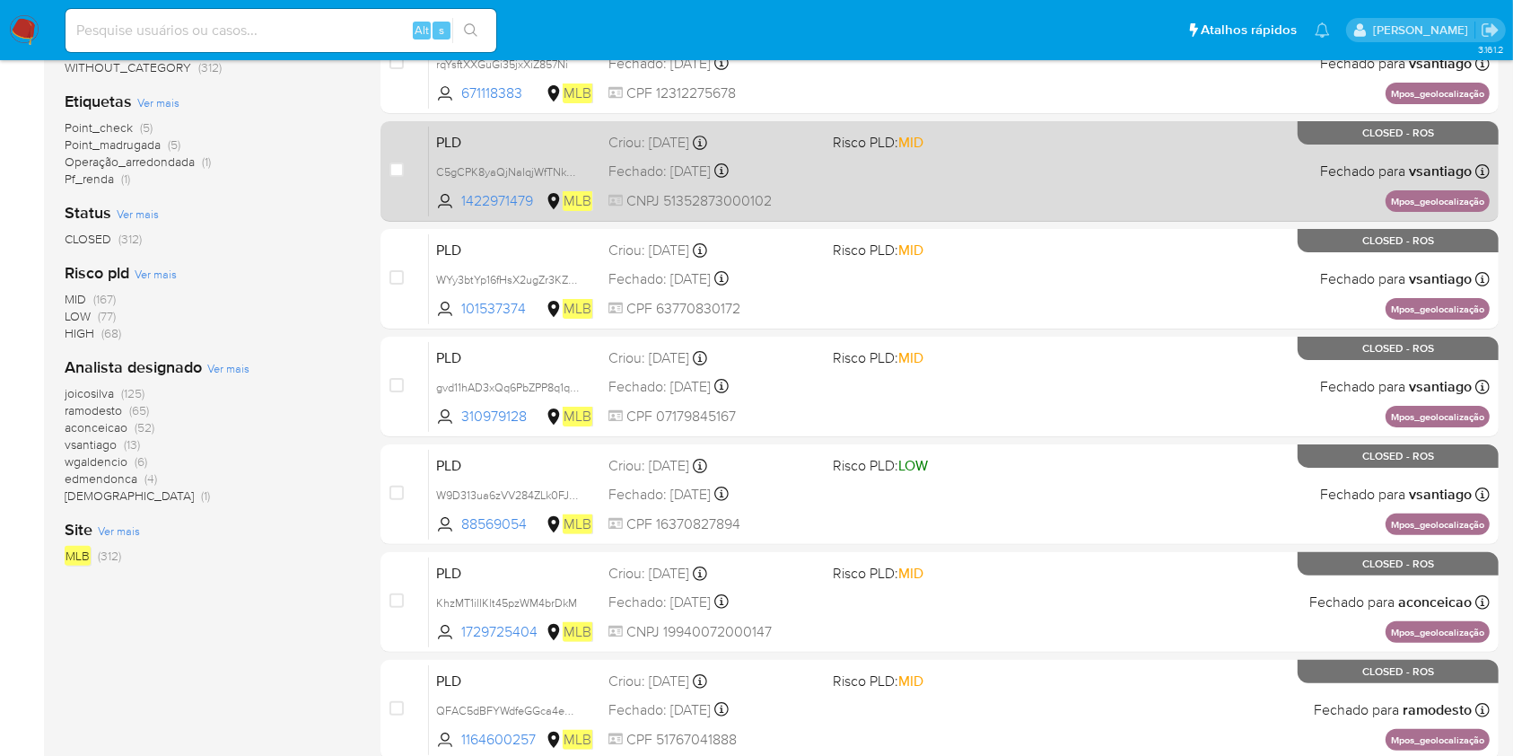
scroll to position [8, 0]
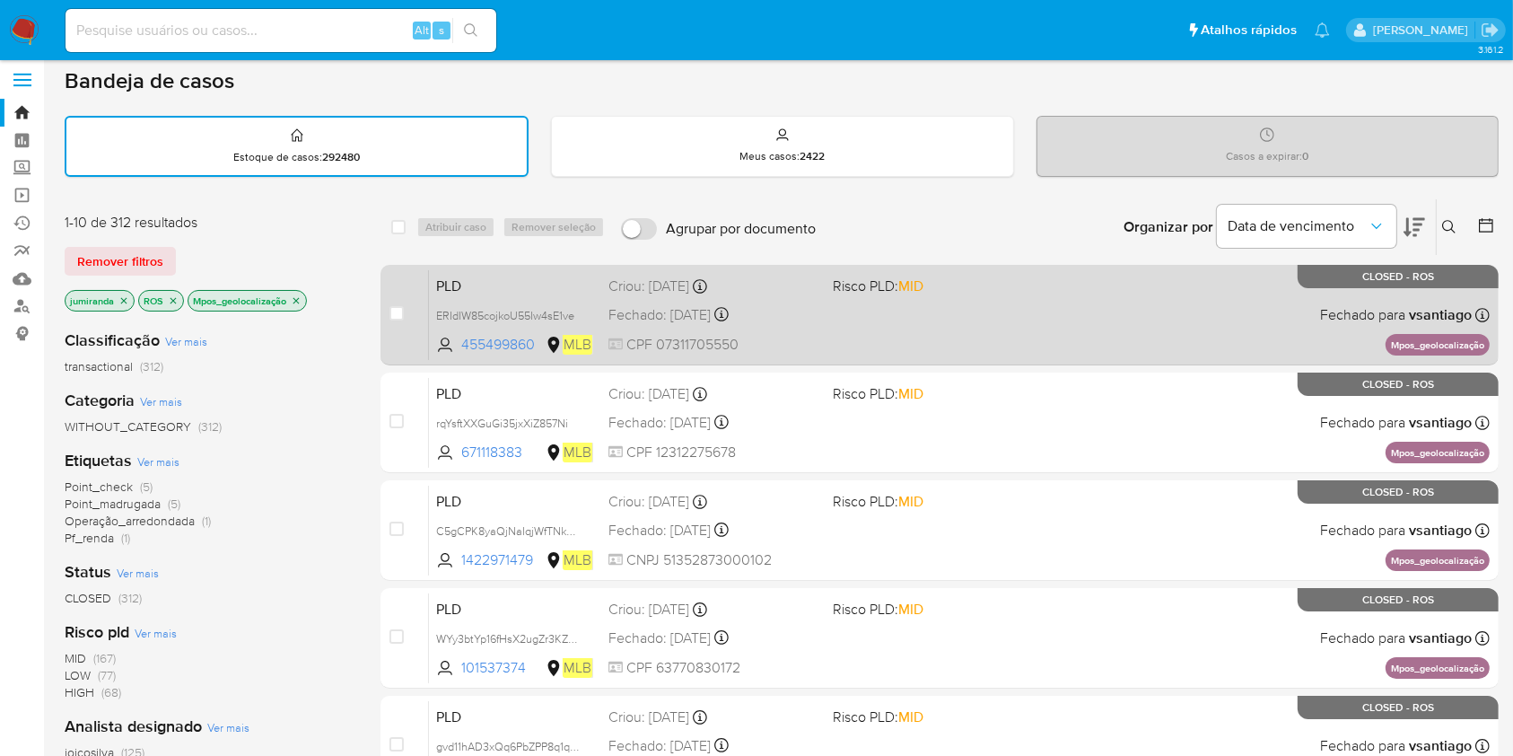
click at [919, 334] on div "PLD ERIdIW85cojkoU55Iw4sE1ve 455499860 MLB Risco PLD: MID Criou: 12/09/2025 Cri…" at bounding box center [959, 314] width 1061 height 91
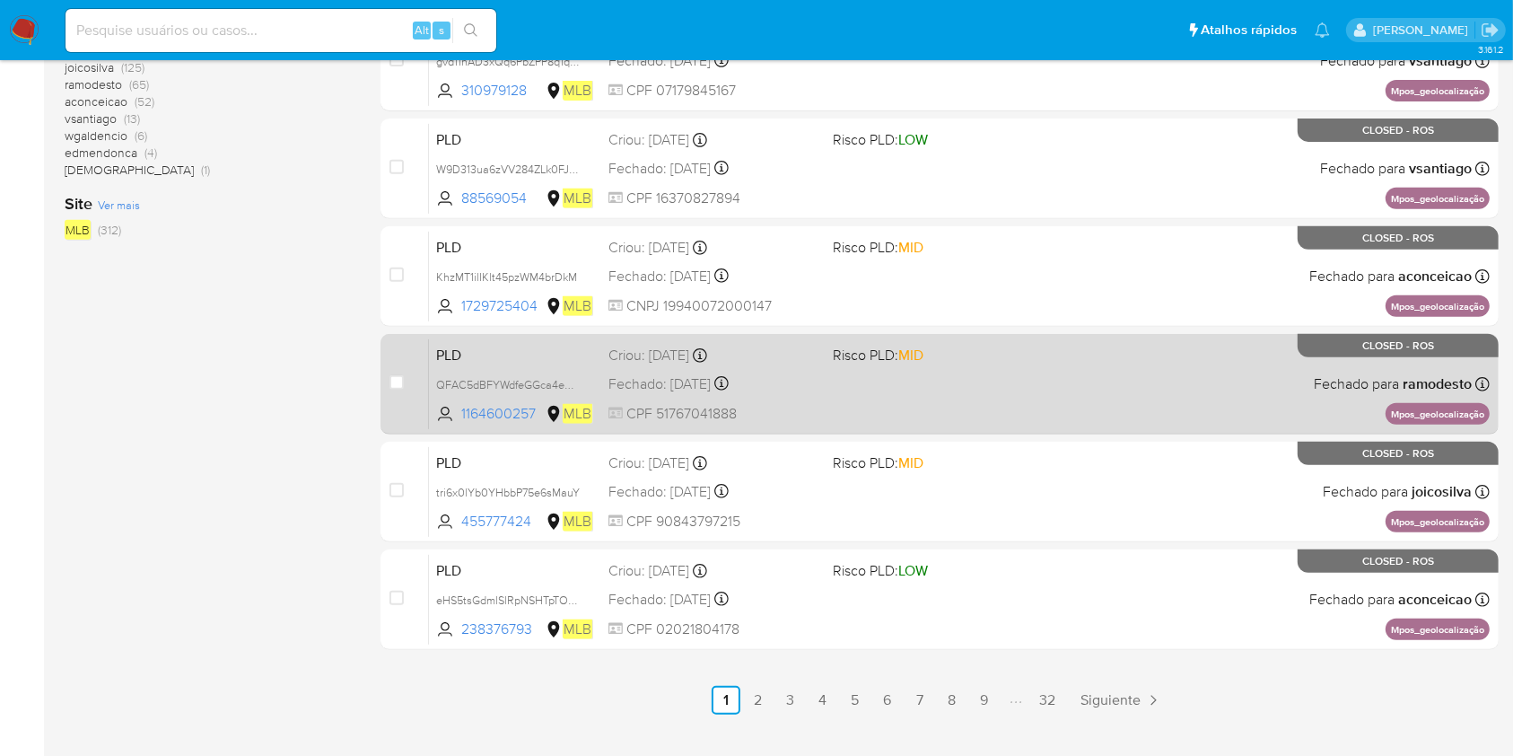
scroll to position [726, 0]
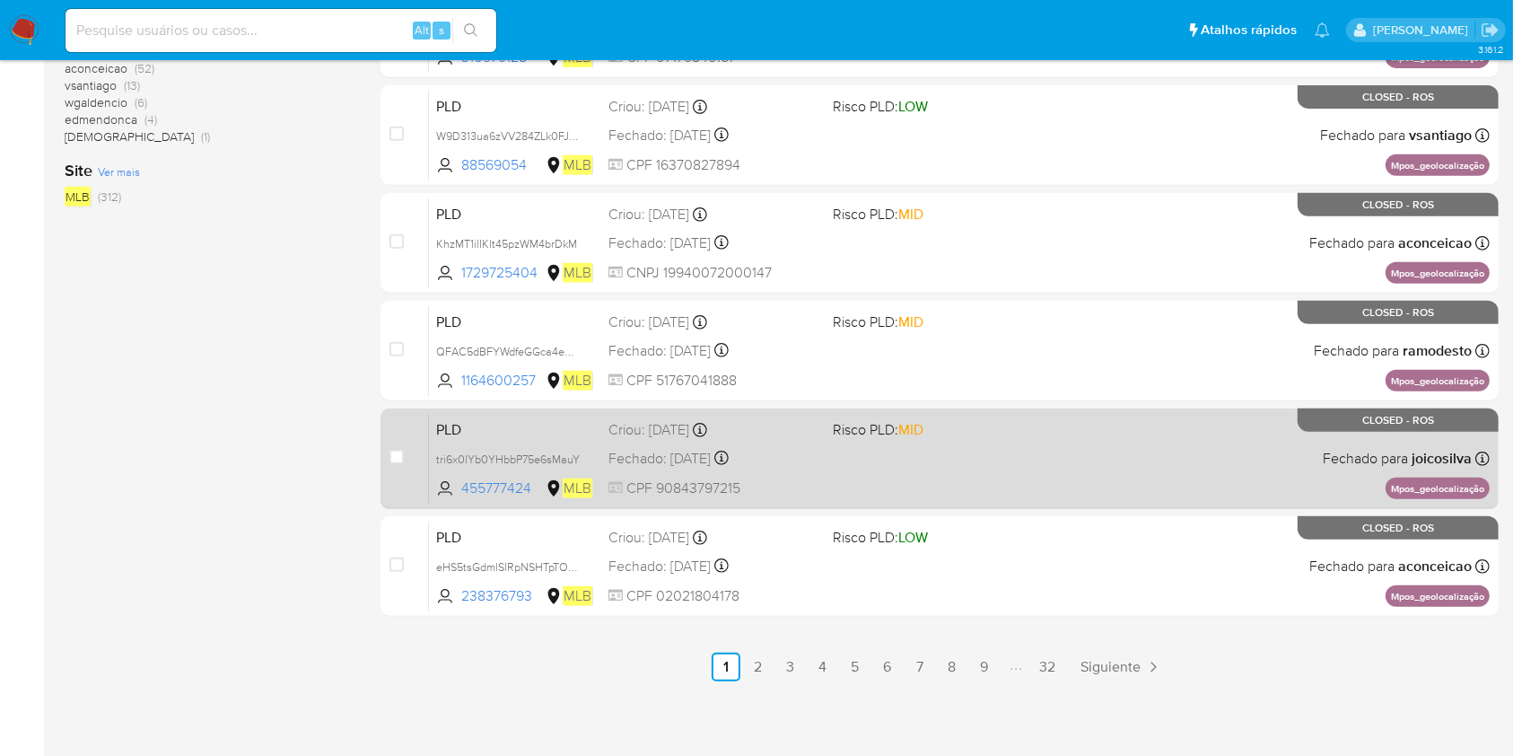
click at [983, 467] on div "PLD tri6x0lYb0YHbbP75e6sMauY 455777424 MLB Risco PLD: MID Criou: 12/08/2025 Cri…" at bounding box center [959, 458] width 1061 height 91
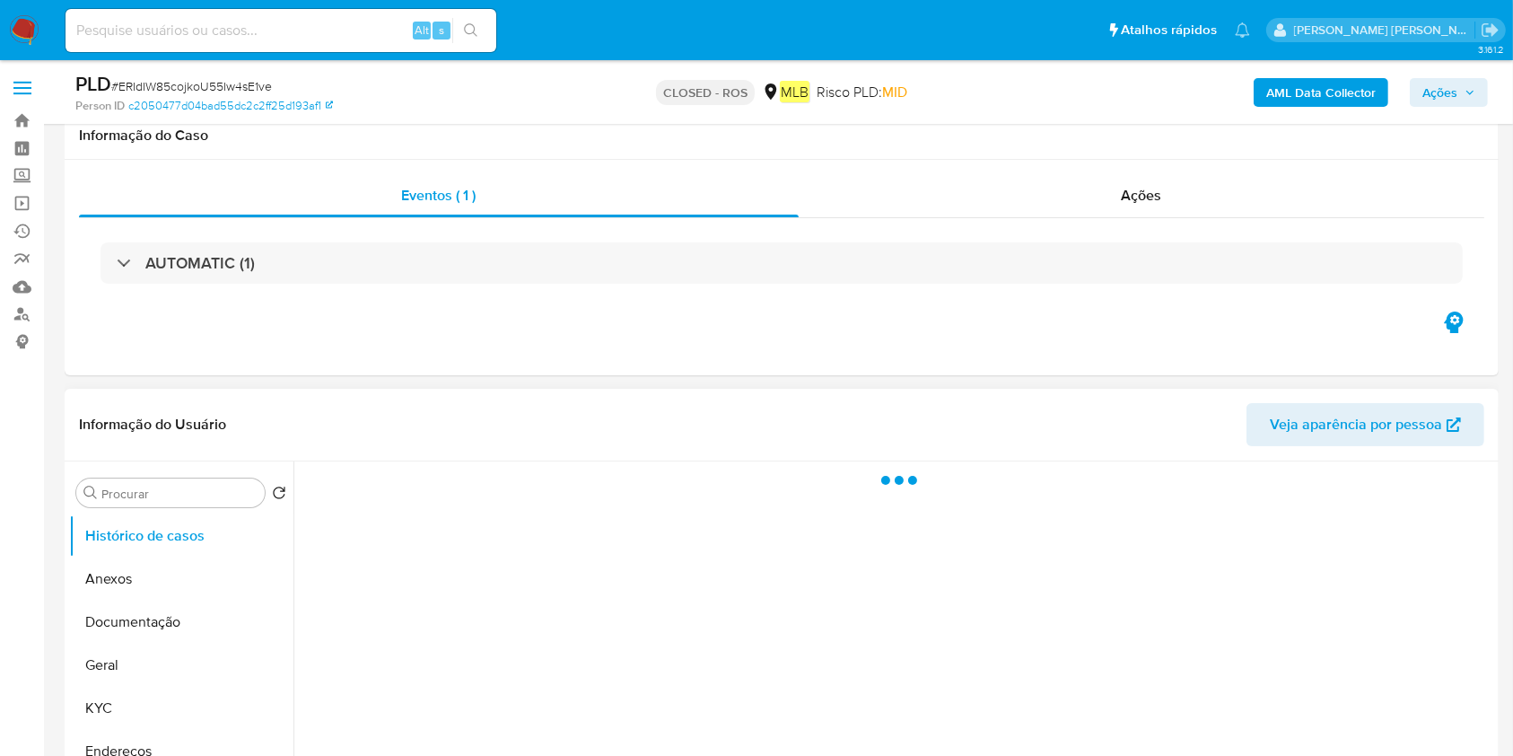
scroll to position [239, 0]
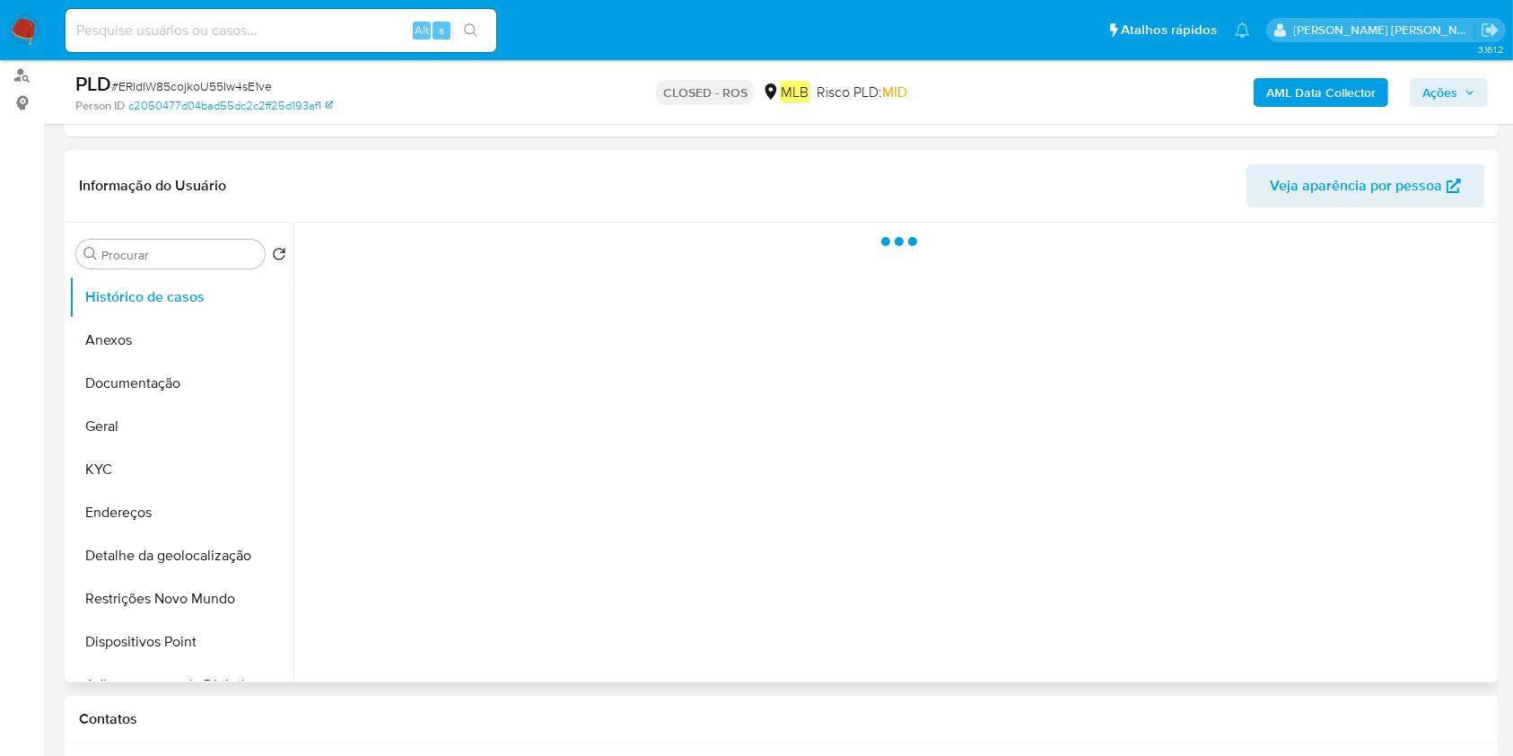
select select "10"
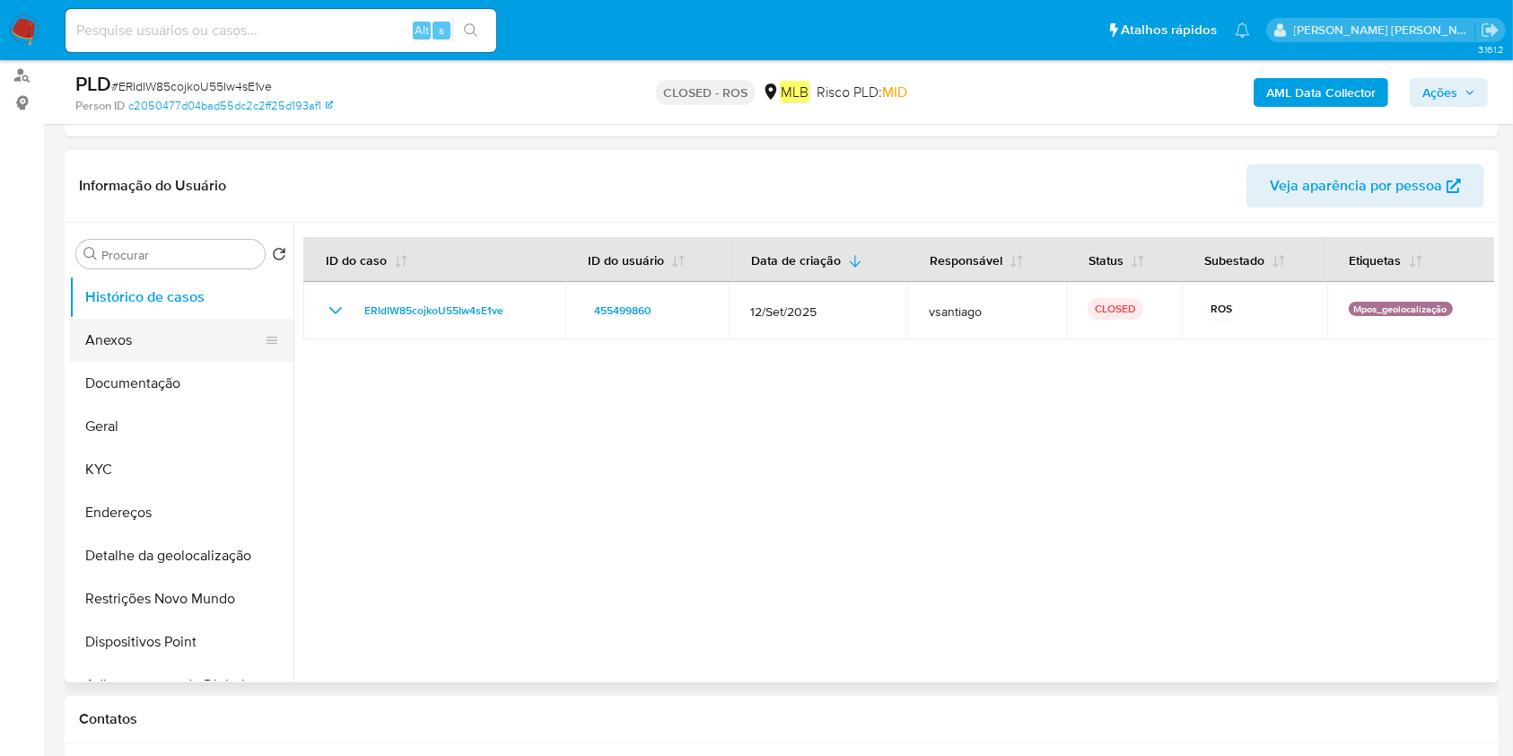
click at [165, 354] on button "Anexos" at bounding box center [174, 340] width 210 height 43
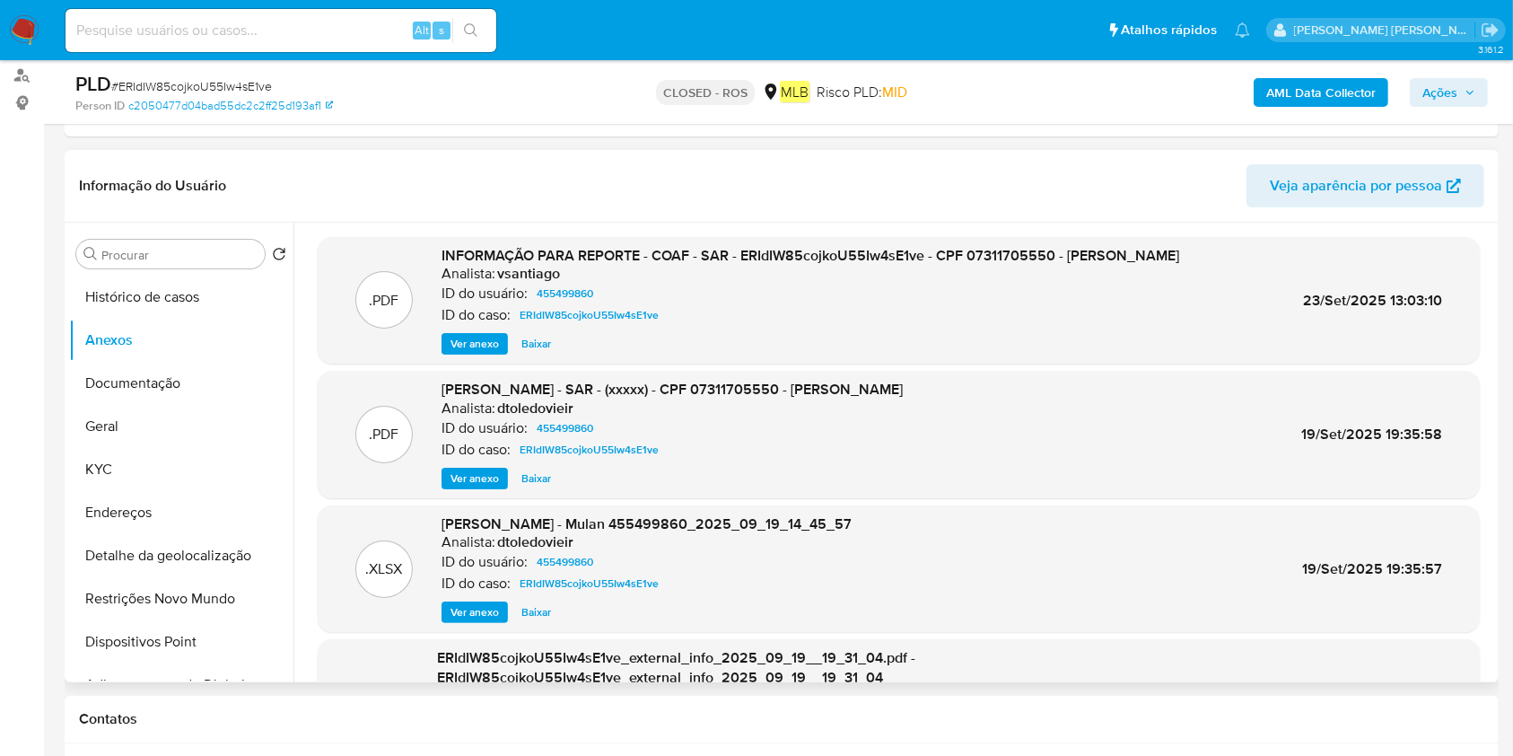
click at [488, 347] on span "Ver anexo" at bounding box center [474, 344] width 48 height 18
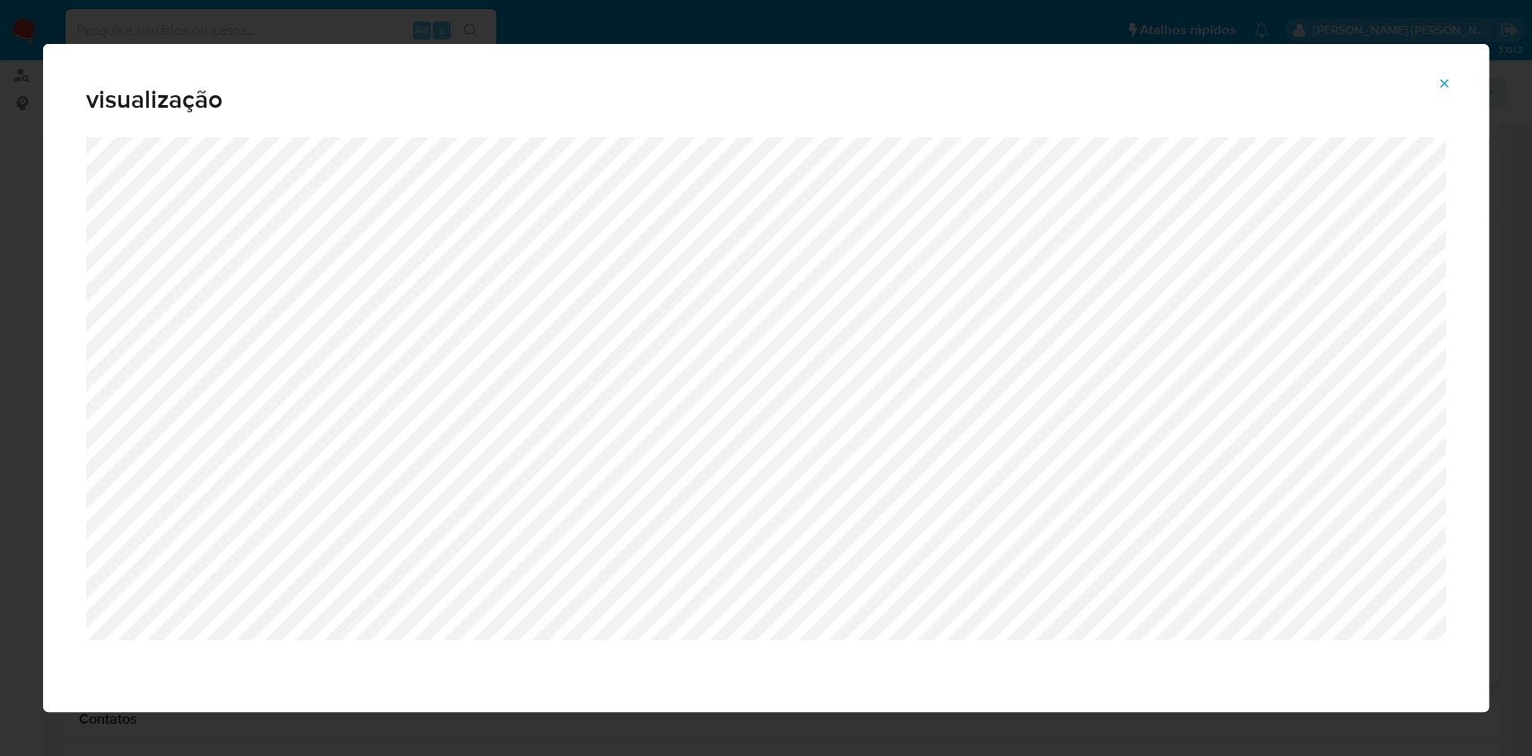
click at [1450, 79] on icon "Attachment preview" at bounding box center [1444, 83] width 14 height 14
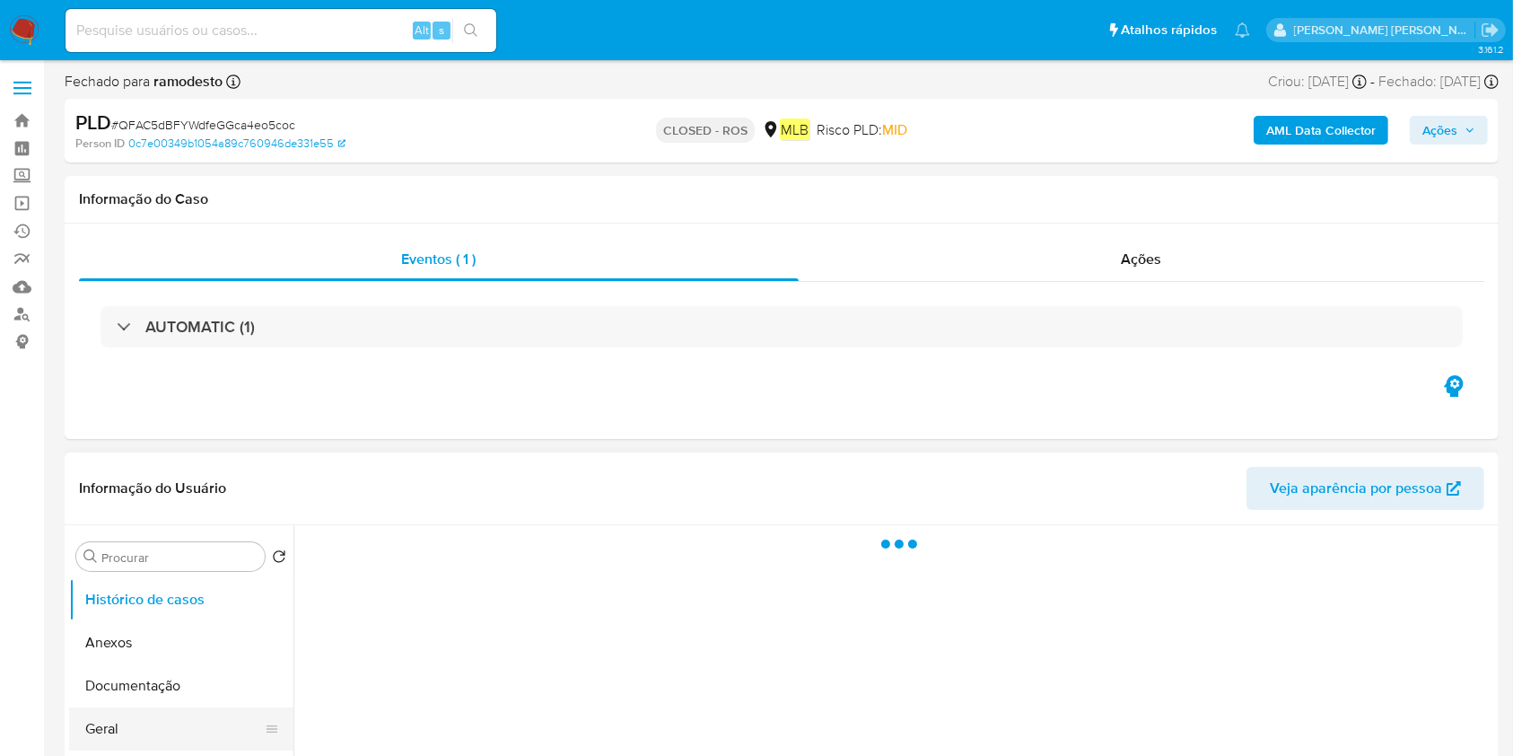
select select "10"
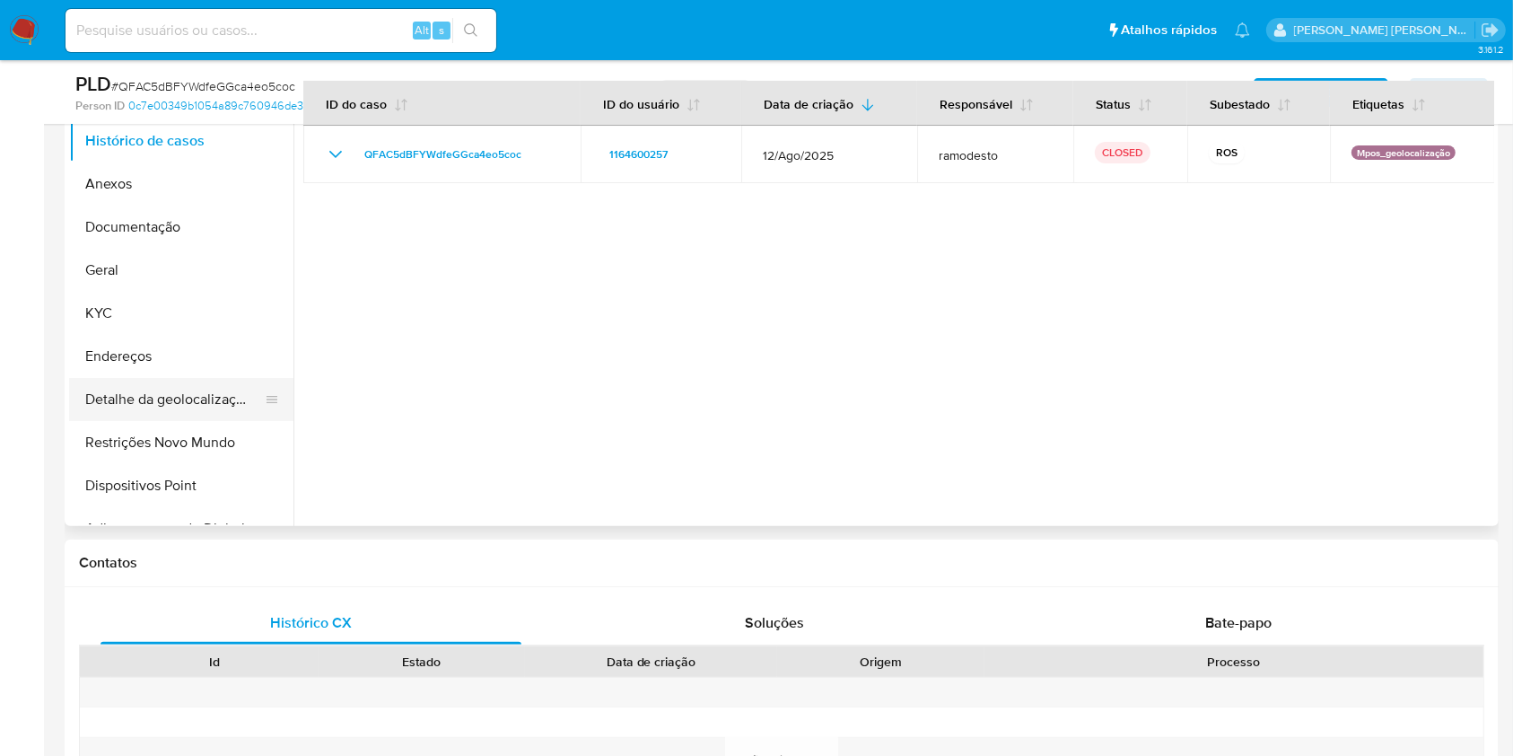
scroll to position [359, 0]
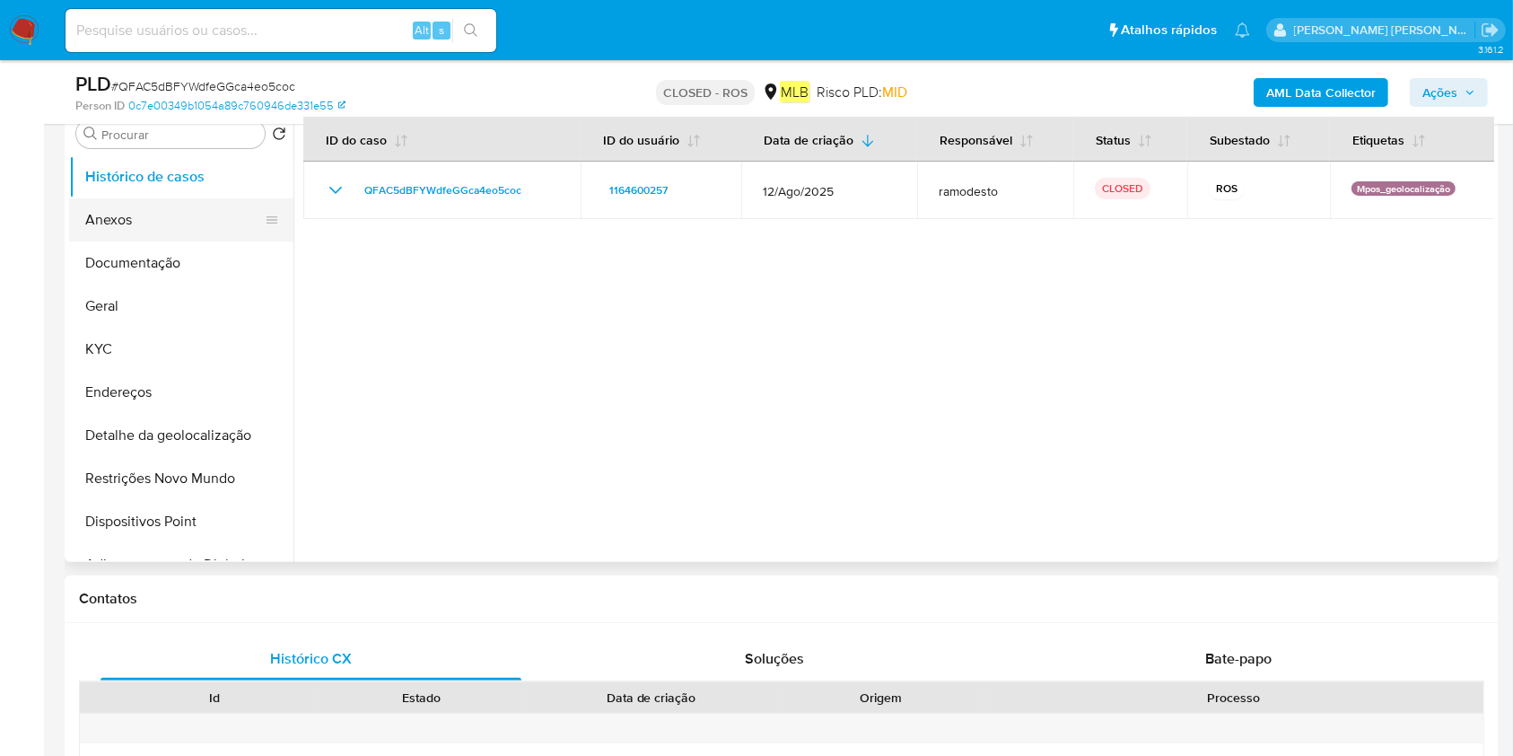
click at [202, 225] on button "Anexos" at bounding box center [174, 219] width 210 height 43
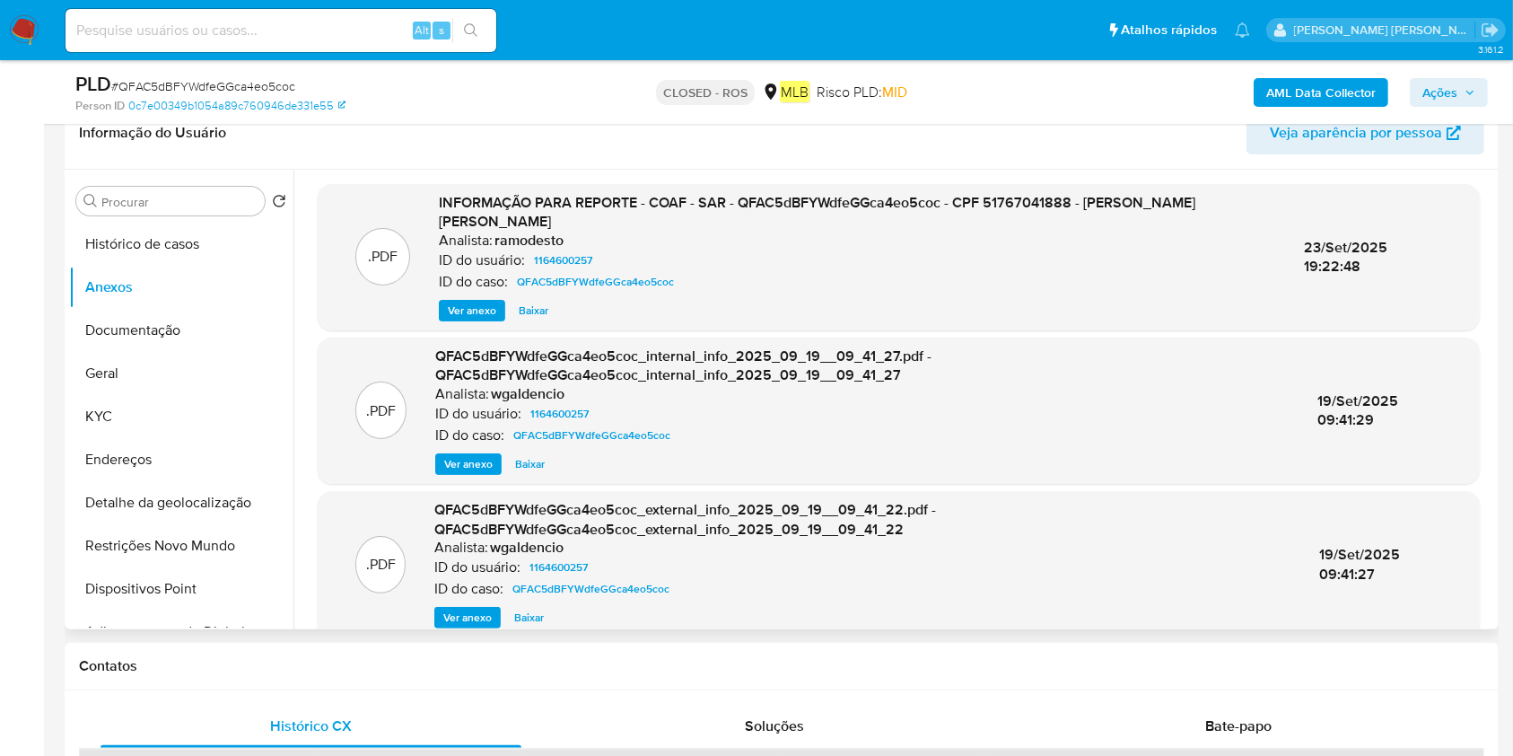
scroll to position [239, 0]
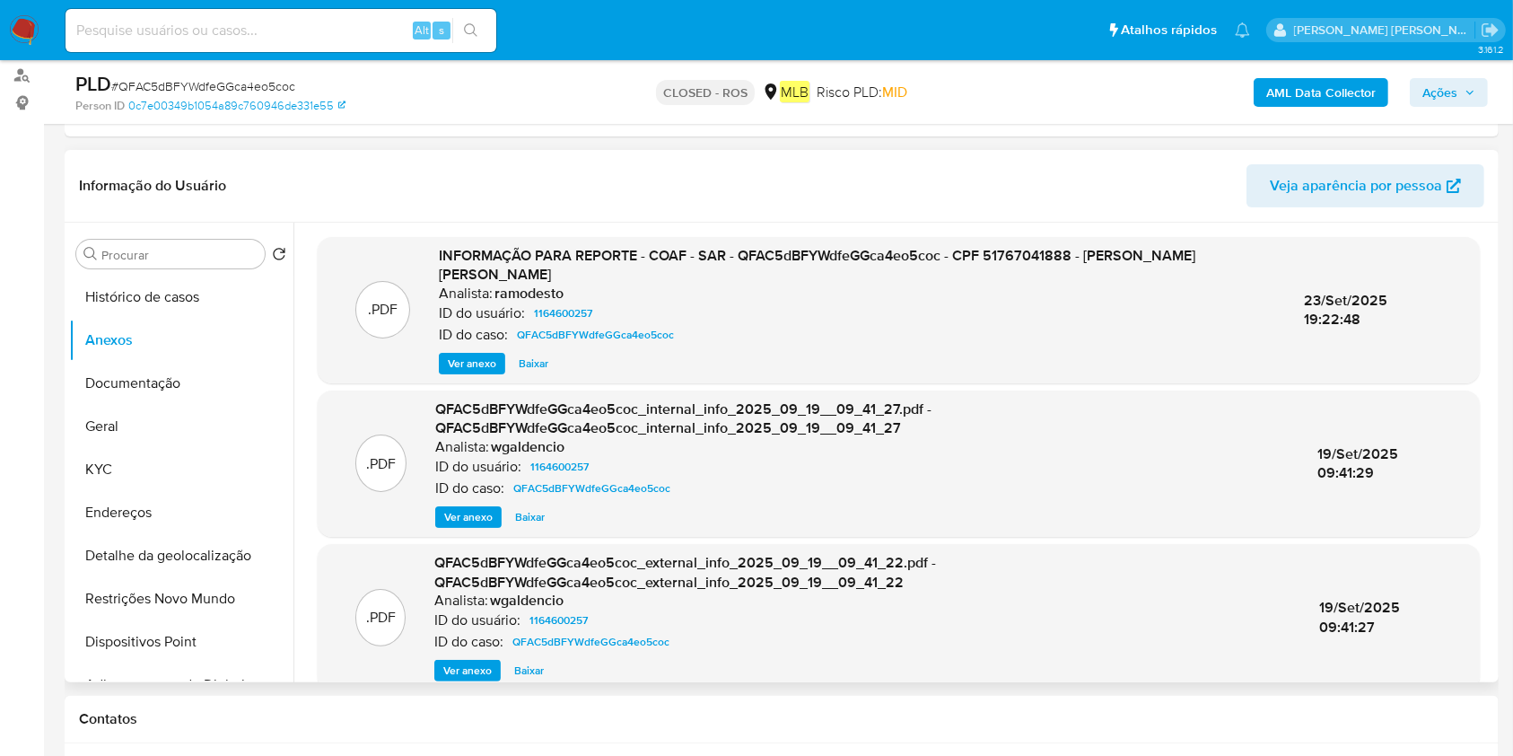
click at [474, 355] on span "Ver anexo" at bounding box center [472, 363] width 48 height 18
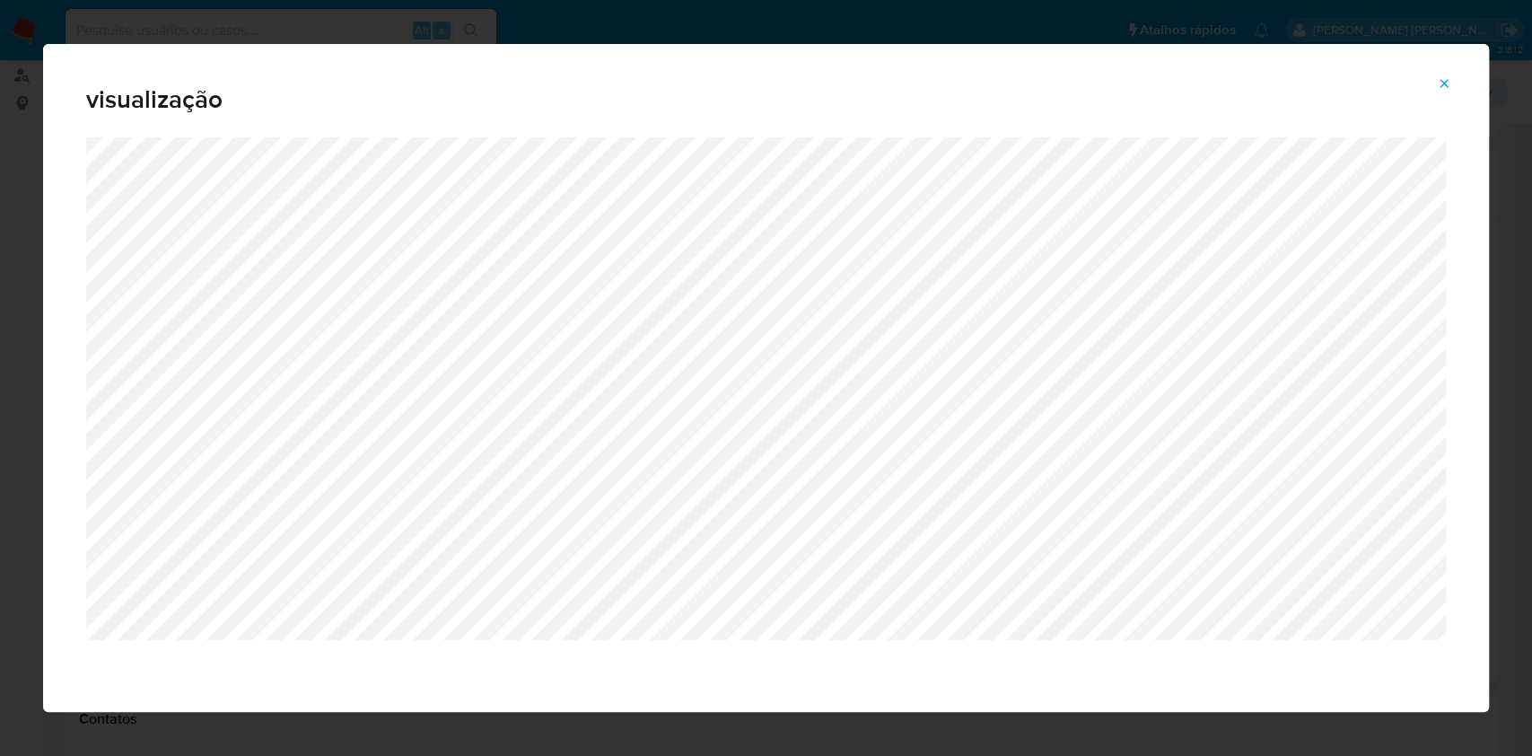
click at [862, 19] on div "visualização" at bounding box center [766, 378] width 1532 height 756
click at [1435, 86] on button "Attachment preview" at bounding box center [1443, 83] width 39 height 29
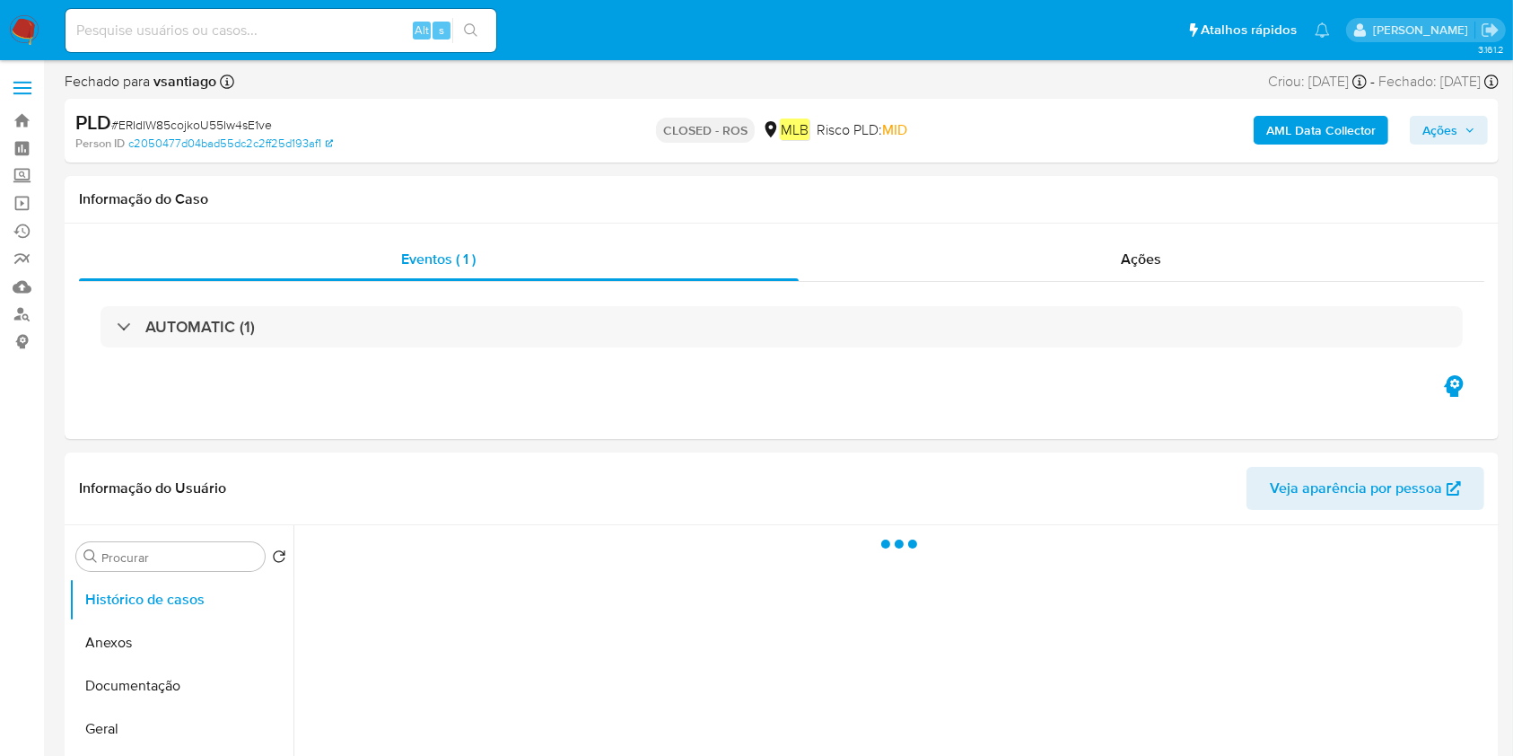
select select "10"
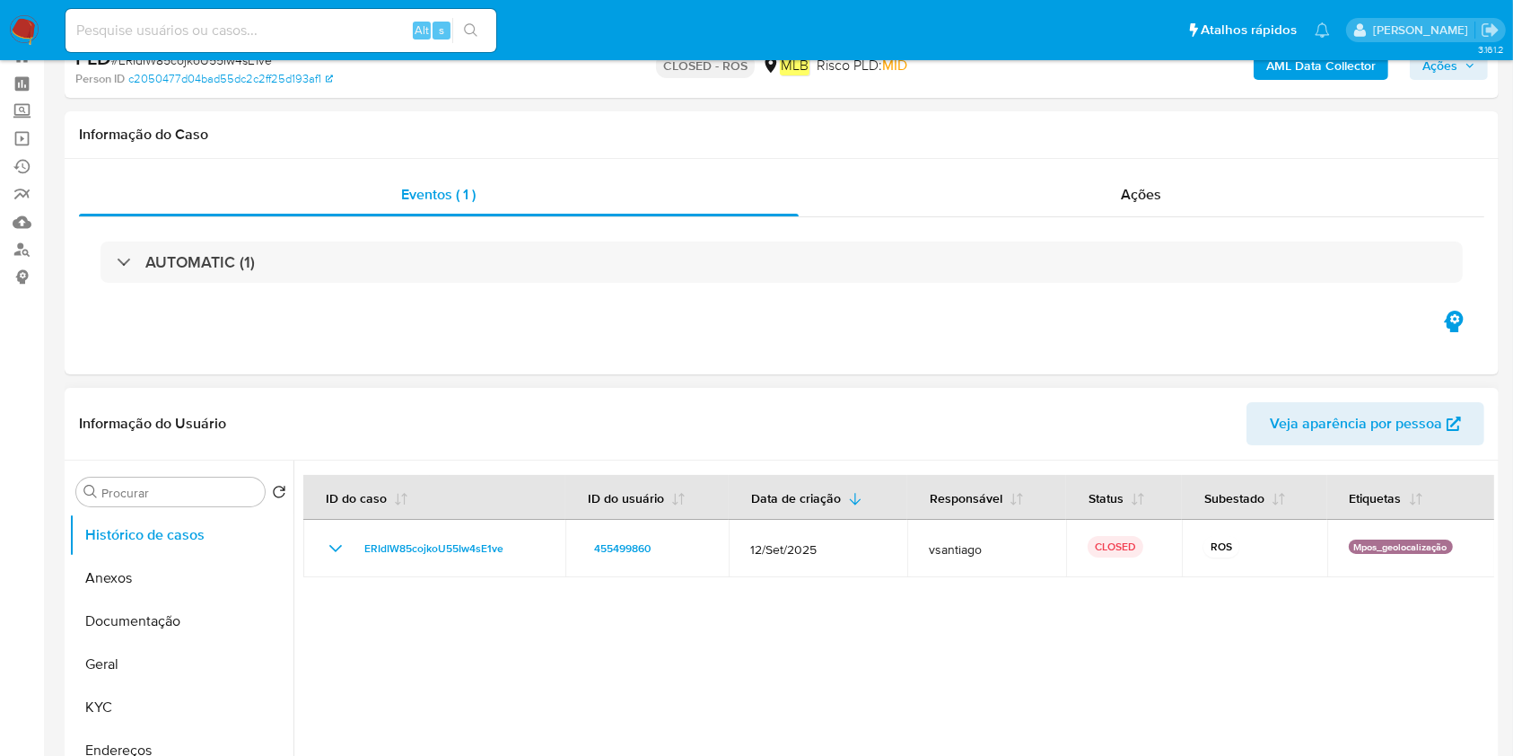
scroll to position [119, 0]
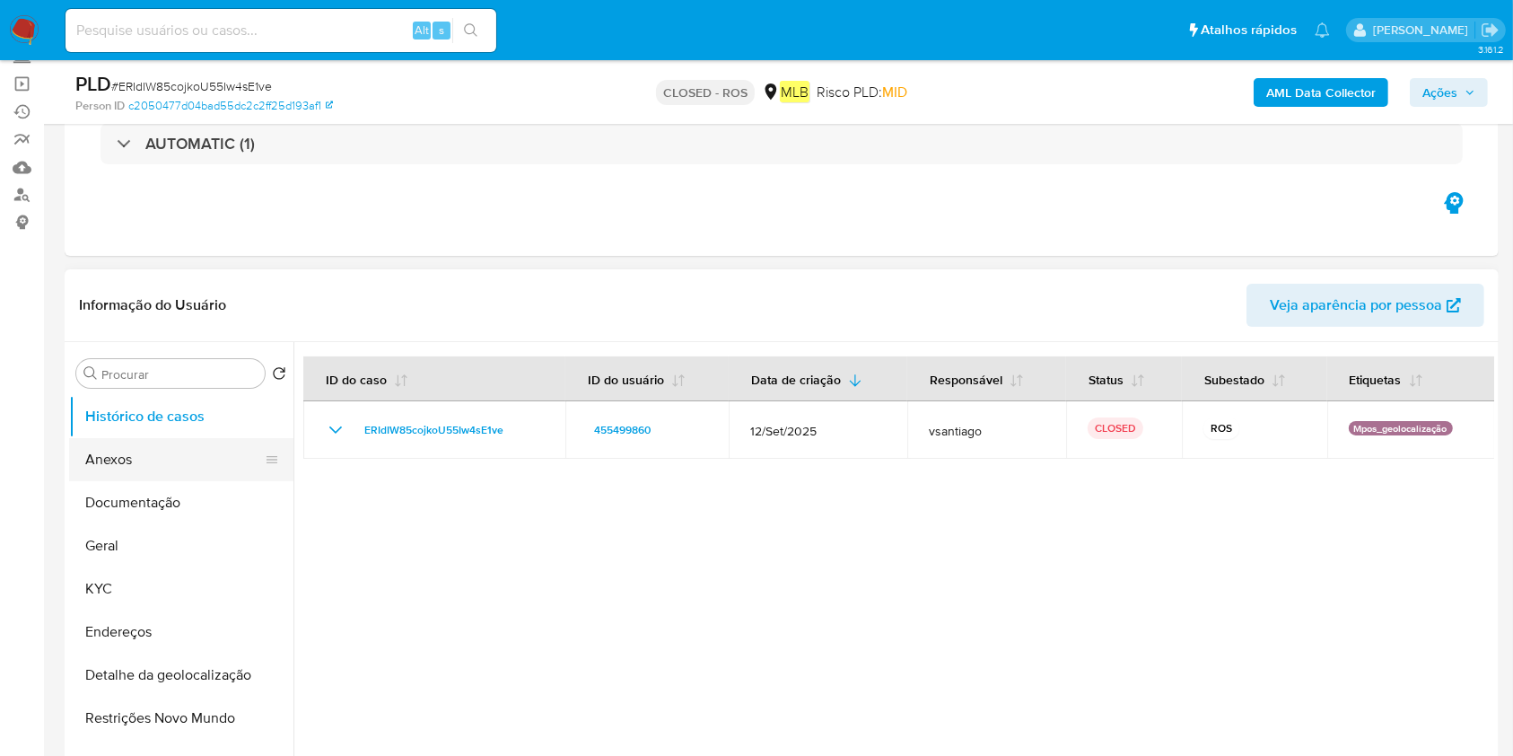
click at [201, 456] on button "Anexos" at bounding box center [174, 459] width 210 height 43
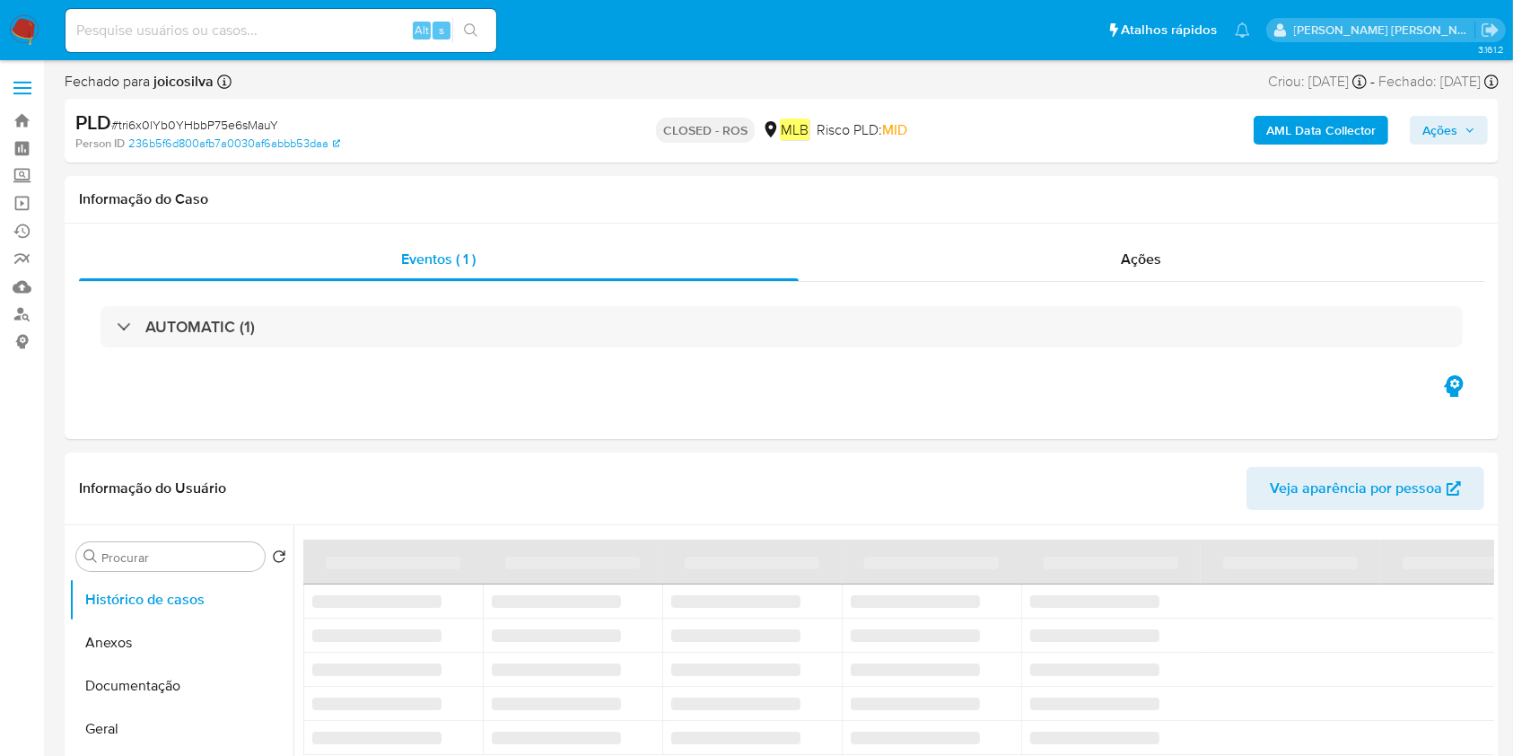
select select "10"
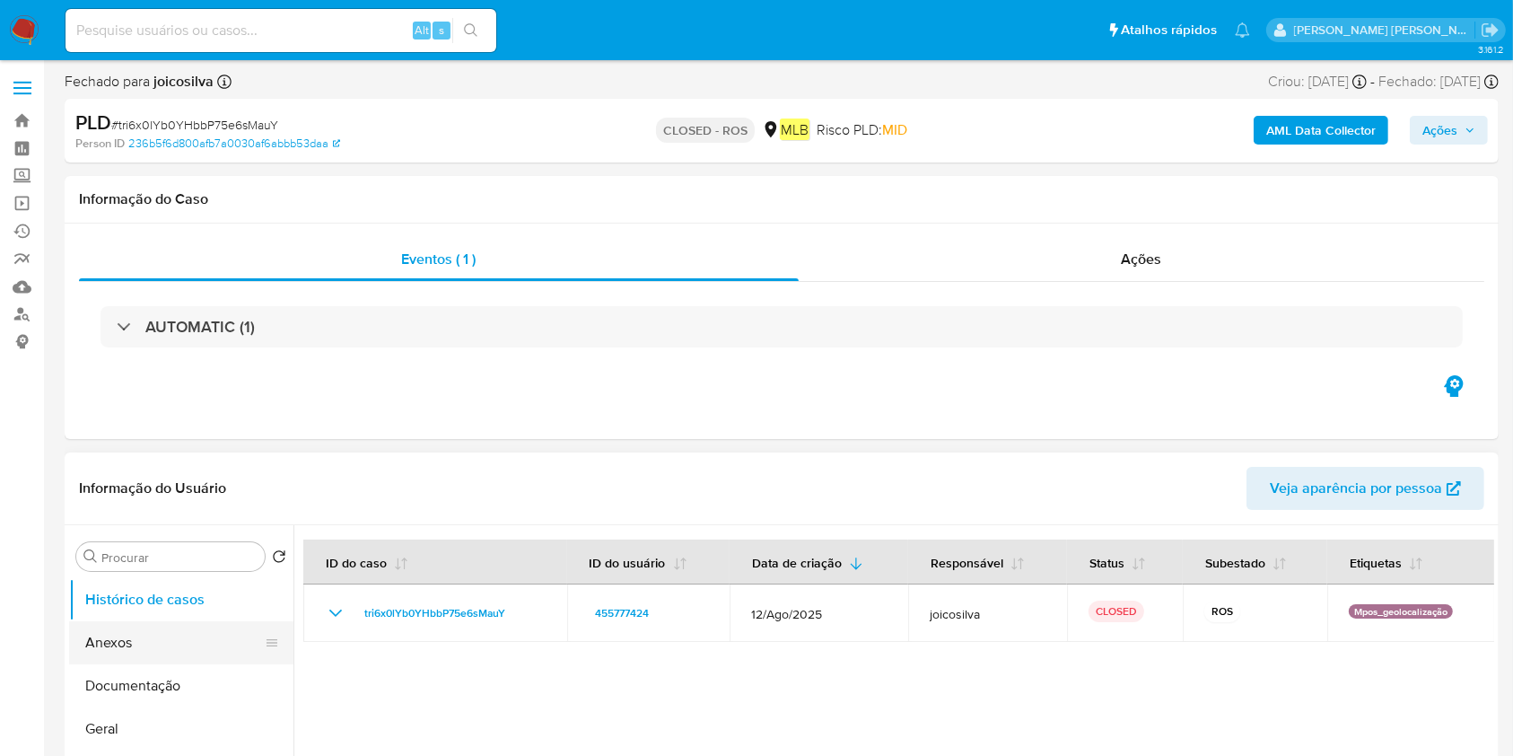
click at [129, 641] on button "Anexos" at bounding box center [174, 642] width 210 height 43
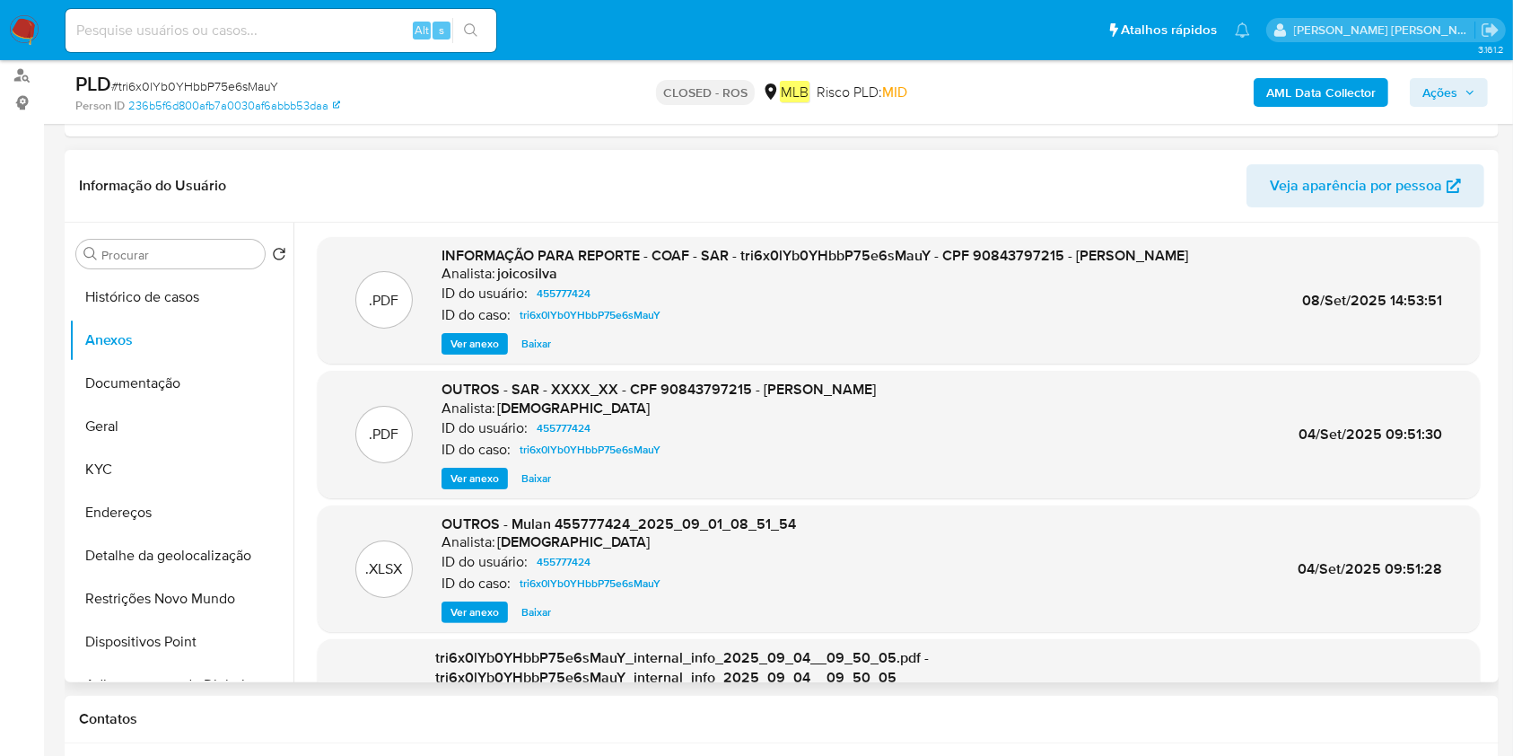
click at [474, 342] on span "Ver anexo" at bounding box center [474, 344] width 48 height 18
